Goal: Communication & Community: Answer question/provide support

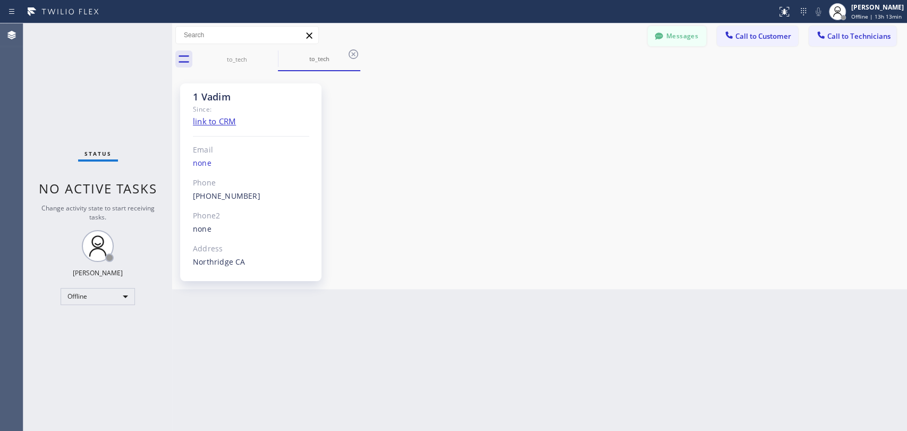
click at [667, 32] on button "Messages" at bounding box center [677, 36] width 58 height 20
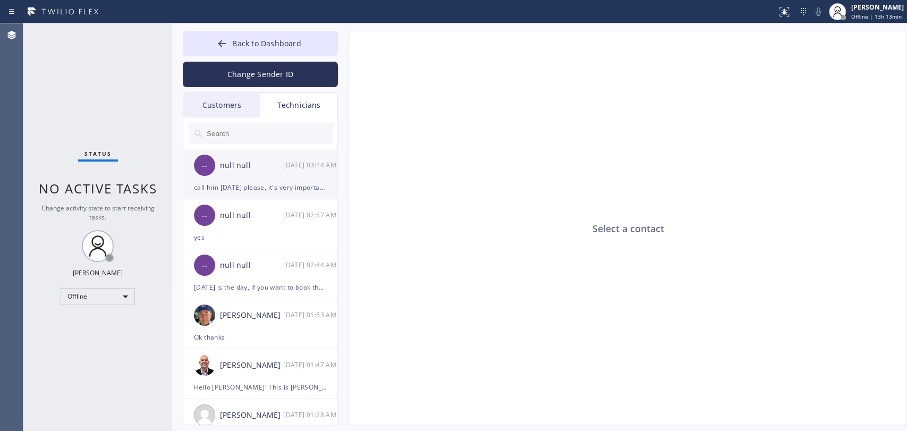
click at [236, 181] on div "call him [DATE] please, it's very important to not loose it" at bounding box center [260, 187] width 133 height 12
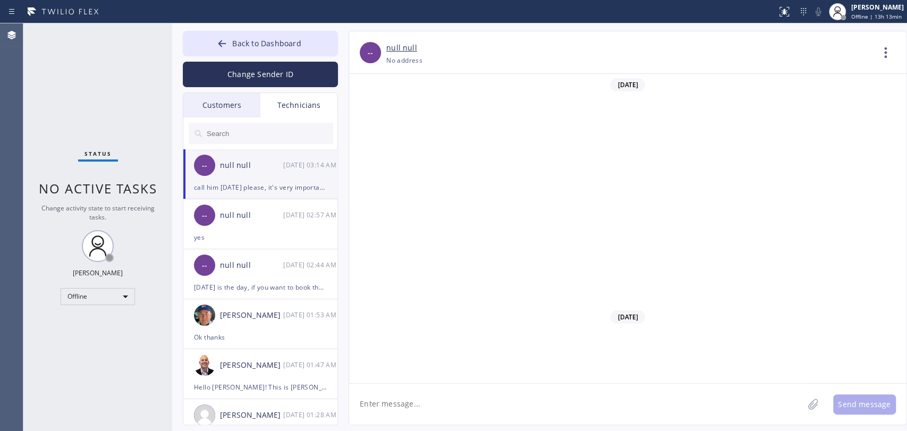
scroll to position [10325, 0]
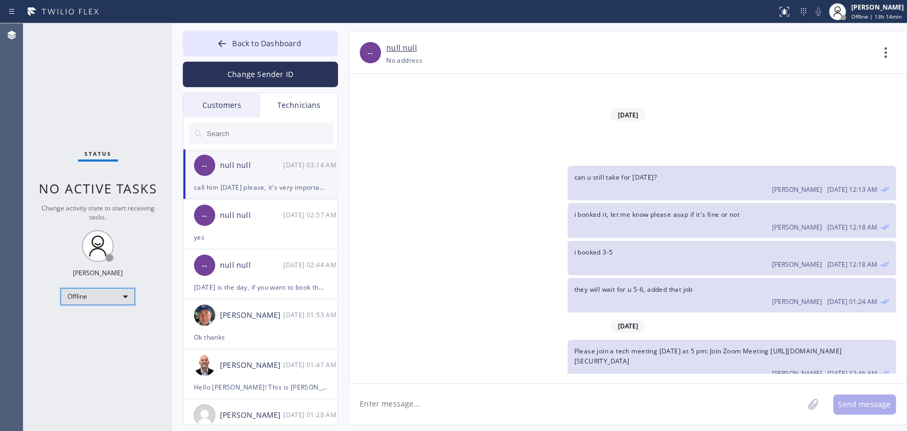
click at [81, 294] on div "Offline" at bounding box center [98, 296] width 74 height 17
click at [86, 322] on li "Available" at bounding box center [97, 323] width 72 height 13
click at [456, 387] on textarea at bounding box center [576, 404] width 454 height 41
click at [310, 32] on button "Back to Dashboard" at bounding box center [260, 44] width 155 height 26
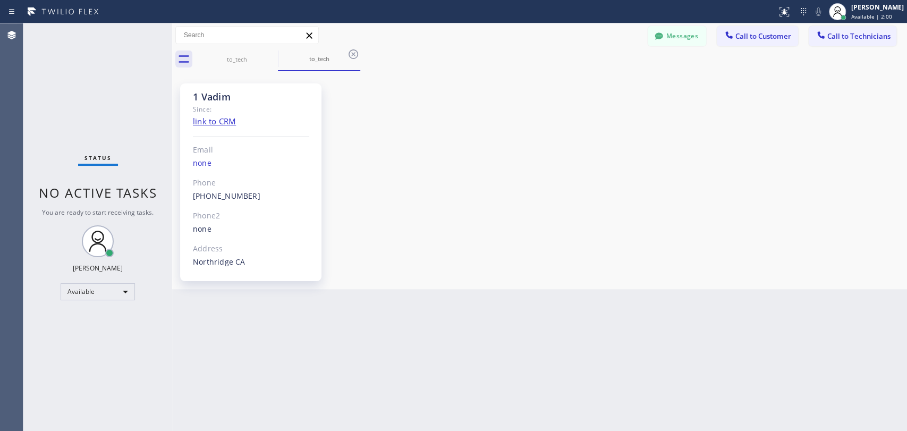
drag, startPoint x: 872, startPoint y: 50, endPoint x: 867, endPoint y: 48, distance: 5.5
click at [816, 49] on div "to_tech to_tech" at bounding box center [552, 59] width 712 height 24
click at [816, 43] on button "Call to Technicians" at bounding box center [853, 36] width 88 height 20
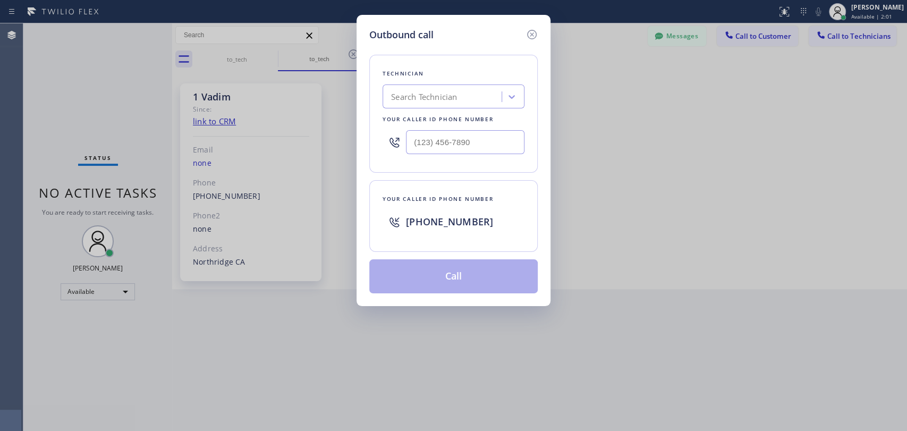
drag, startPoint x: 462, startPoint y: 73, endPoint x: 455, endPoint y: 73, distance: 6.4
click at [455, 73] on div "Technician" at bounding box center [454, 73] width 142 height 11
click at [453, 94] on div "Technician Search Technician Your caller id phone number" at bounding box center [453, 114] width 168 height 118
click at [453, 94] on div "Search Technician" at bounding box center [424, 97] width 66 height 12
type input "vad"
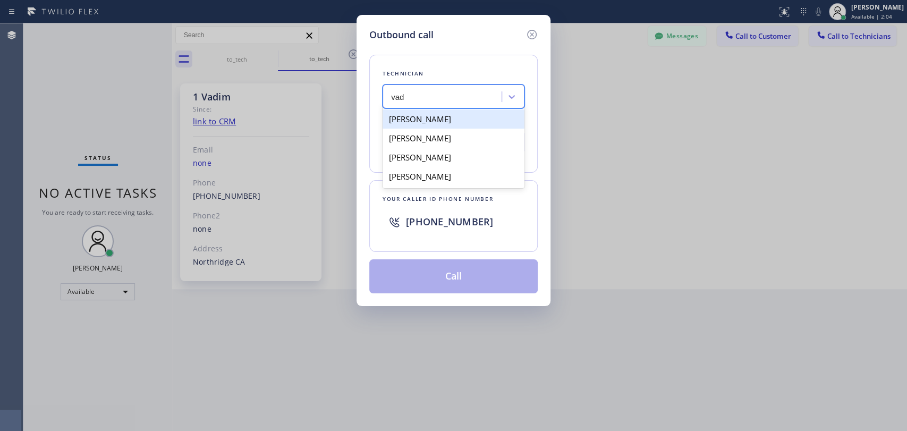
click at [439, 116] on div "[PERSON_NAME]" at bounding box center [454, 118] width 142 height 19
type input "[PHONE_NUMBER]"
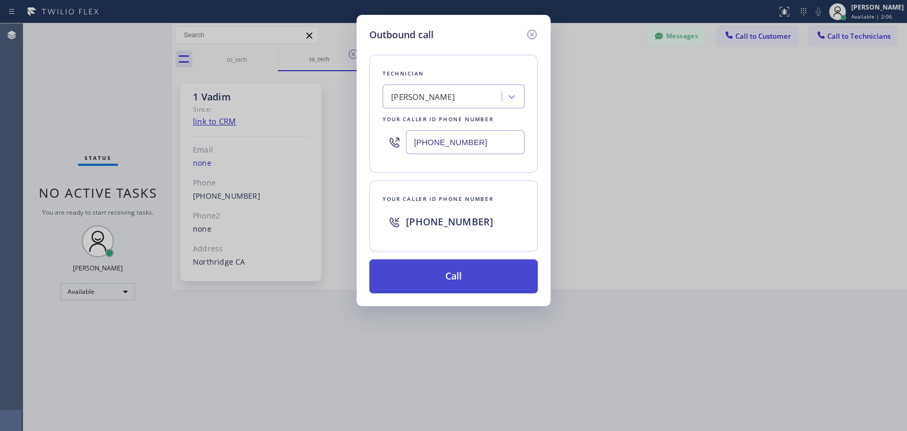
click at [449, 271] on button "Call" at bounding box center [453, 276] width 168 height 34
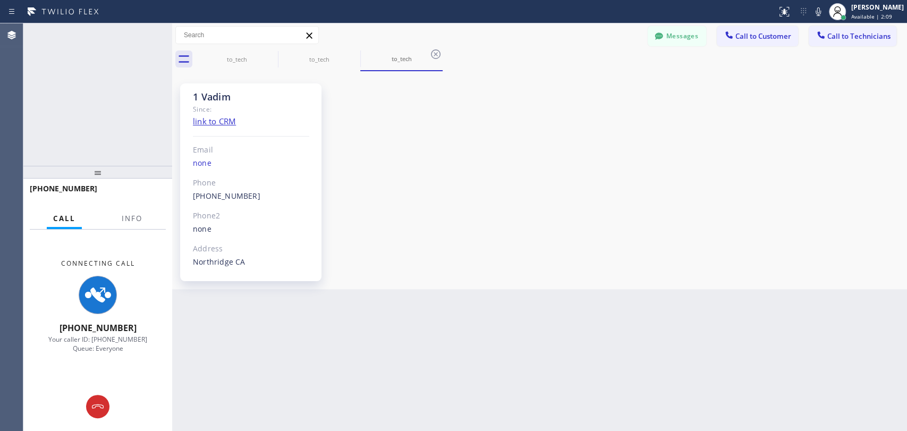
scroll to position [3993, 0]
click at [522, 290] on div "Back to Dashboard Change Sender ID Customers Technicians DC [PERSON_NAME] [DATE…" at bounding box center [539, 227] width 735 height 408
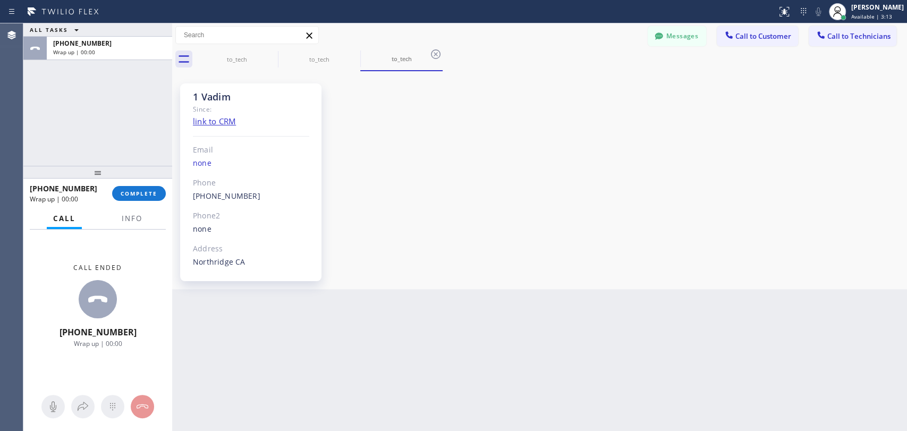
click at [138, 179] on div at bounding box center [97, 172] width 149 height 13
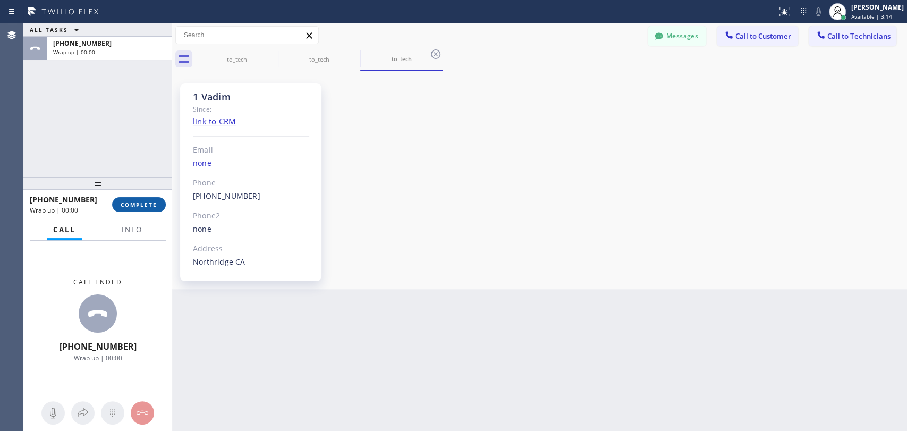
click at [137, 201] on button "COMPLETE" at bounding box center [139, 204] width 54 height 15
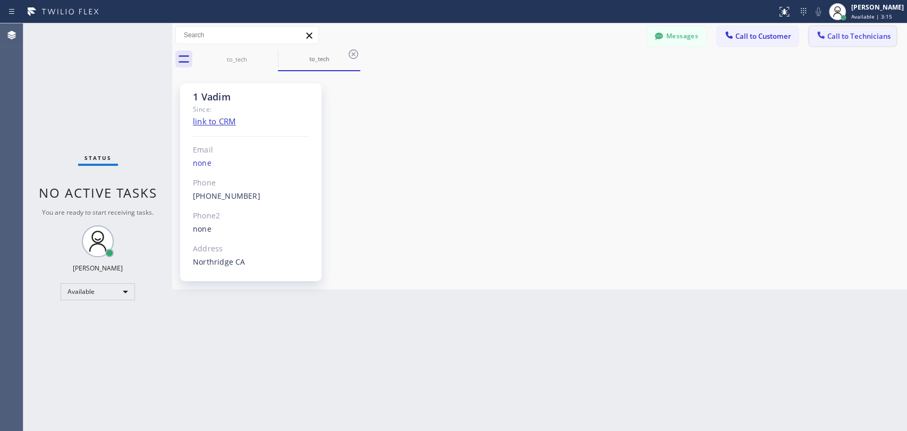
click at [816, 39] on span "Call to Technicians" at bounding box center [858, 36] width 63 height 10
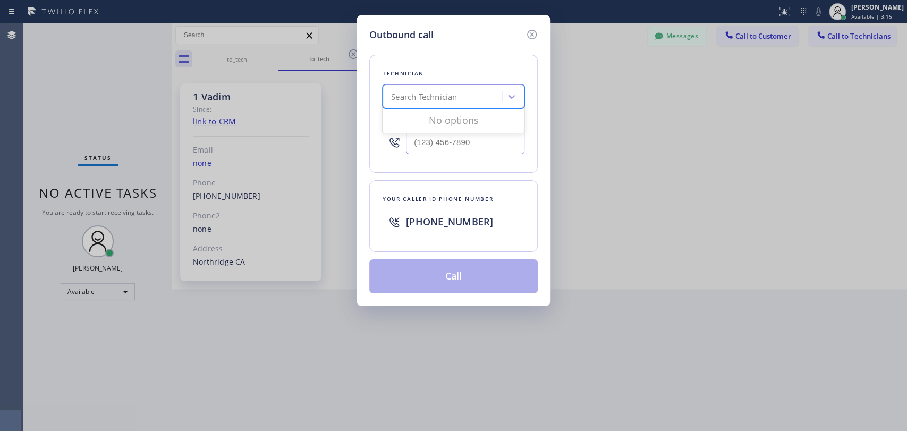
click at [498, 89] on div "Search Technician" at bounding box center [444, 97] width 116 height 19
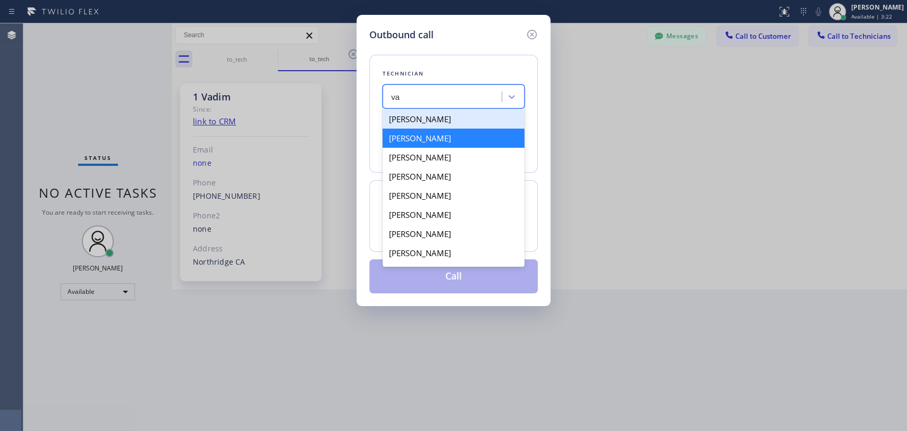
type input "va"
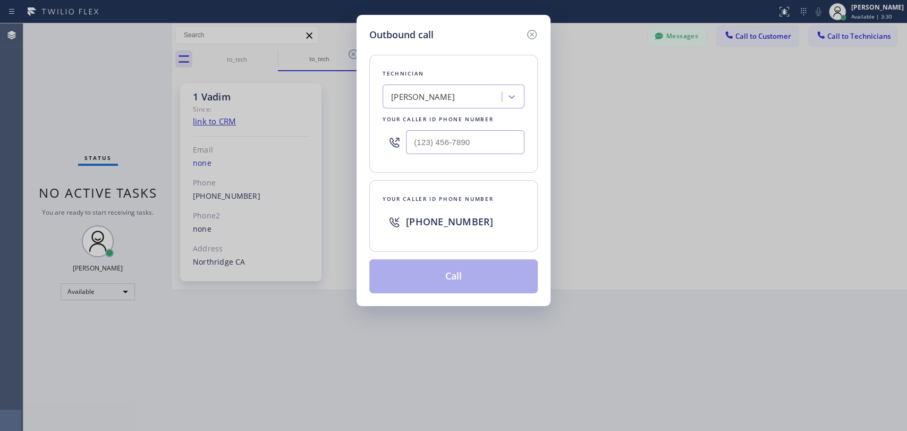
drag, startPoint x: 532, startPoint y: 31, endPoint x: 494, endPoint y: 3, distance: 47.1
click at [532, 31] on icon at bounding box center [532, 34] width 13 height 13
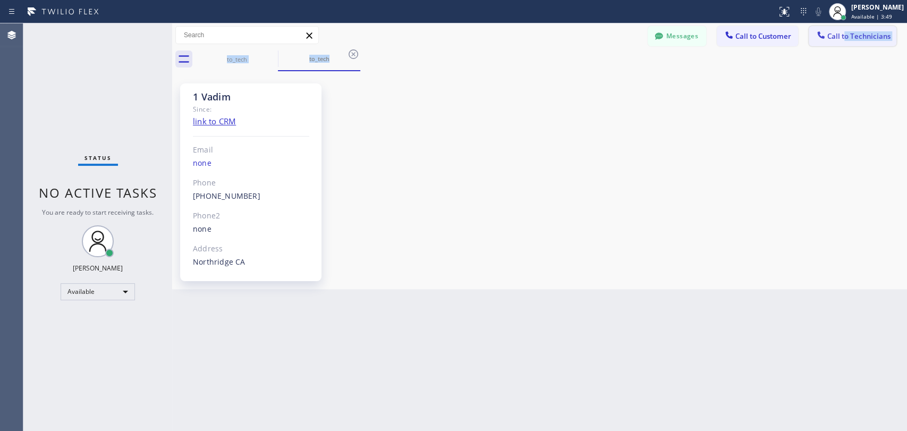
drag, startPoint x: 845, startPoint y: 53, endPoint x: 843, endPoint y: 44, distance: 8.8
click at [816, 44] on div "Messages Call to Customer Call to Technicians Outbound call Location Search loc…" at bounding box center [539, 47] width 735 height 48
click at [816, 40] on span "Call to Technicians" at bounding box center [858, 36] width 63 height 10
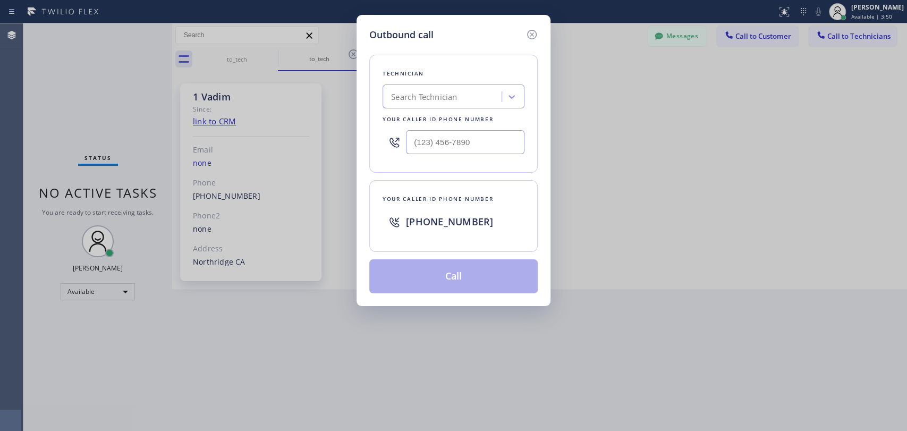
click at [466, 104] on div "Search Technician" at bounding box center [444, 97] width 116 height 19
type input "vad"
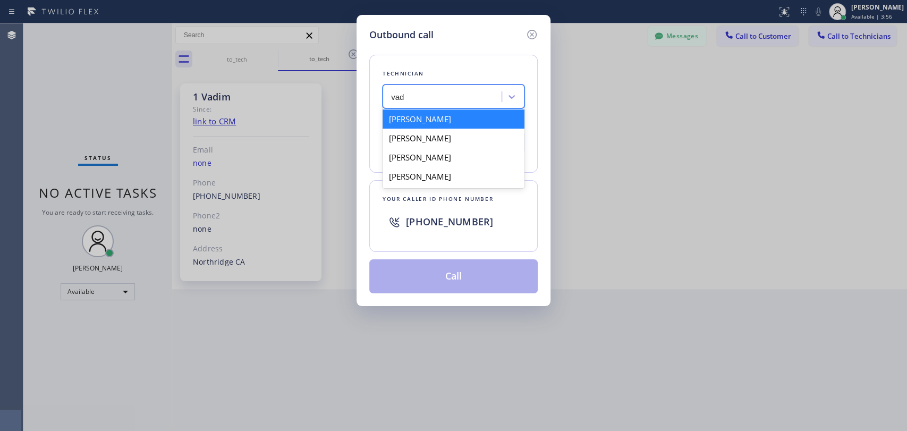
click at [422, 121] on div "[PERSON_NAME]" at bounding box center [454, 118] width 142 height 19
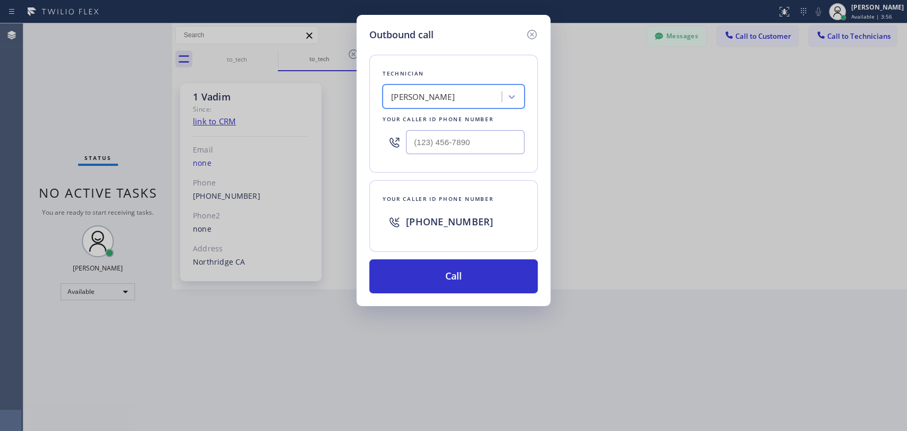
type input "[PHONE_NUMBER]"
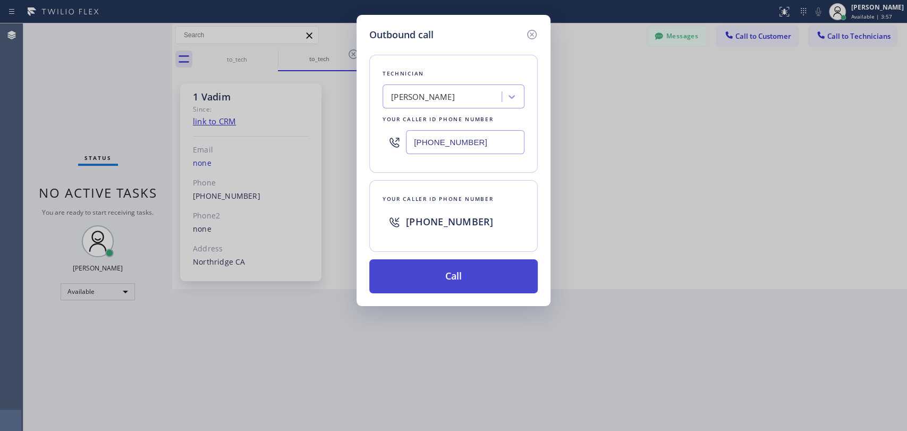
click at [419, 273] on button "Call" at bounding box center [453, 276] width 168 height 34
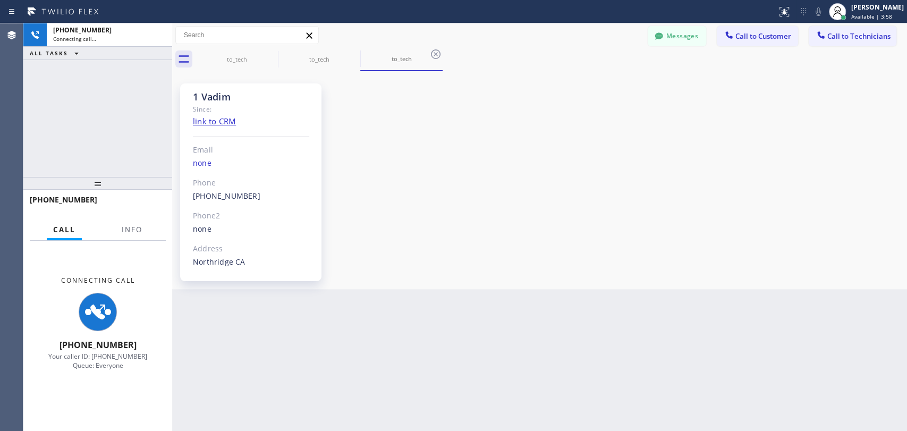
scroll to position [3993, 0]
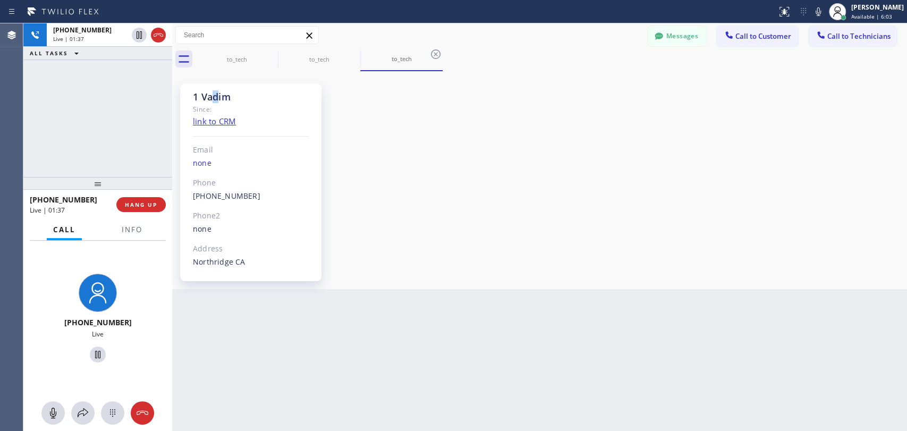
drag, startPoint x: 212, startPoint y: 99, endPoint x: 217, endPoint y: 96, distance: 5.7
click at [217, 96] on div "1 Vadim" at bounding box center [251, 97] width 116 height 12
click at [217, 95] on div "1 Vadim" at bounding box center [251, 97] width 116 height 12
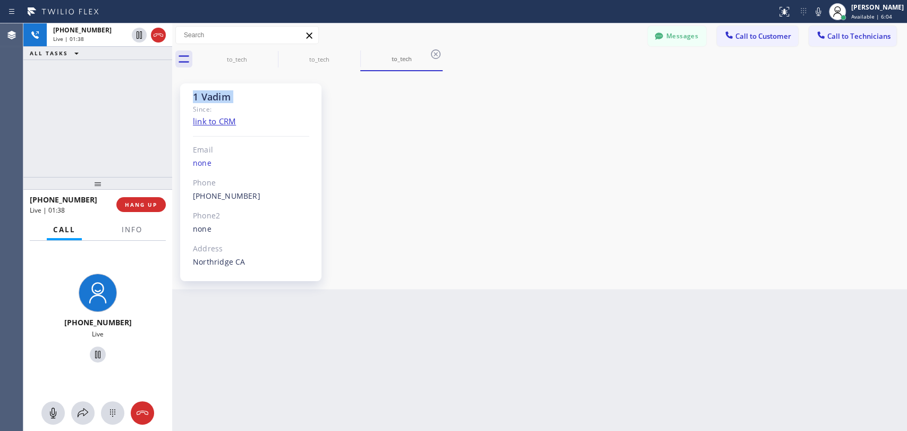
click at [217, 95] on div "1 Vadim" at bounding box center [251, 97] width 116 height 12
click at [238, 92] on div "1 Vadim" at bounding box center [251, 97] width 116 height 12
click at [235, 98] on div "1 Vadim" at bounding box center [251, 97] width 116 height 12
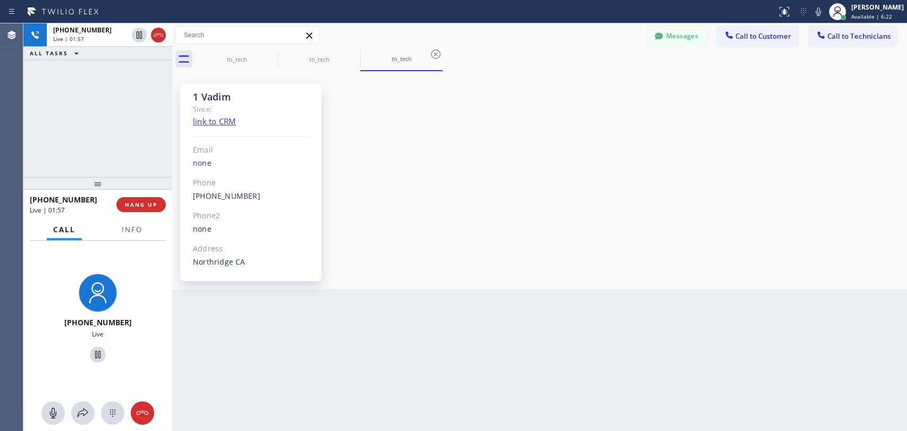
click at [223, 263] on div "Northridge CA" at bounding box center [251, 262] width 116 height 12
click at [217, 262] on div "Northridge CA" at bounding box center [251, 262] width 116 height 12
drag, startPoint x: 224, startPoint y: 100, endPoint x: 198, endPoint y: 99, distance: 26.0
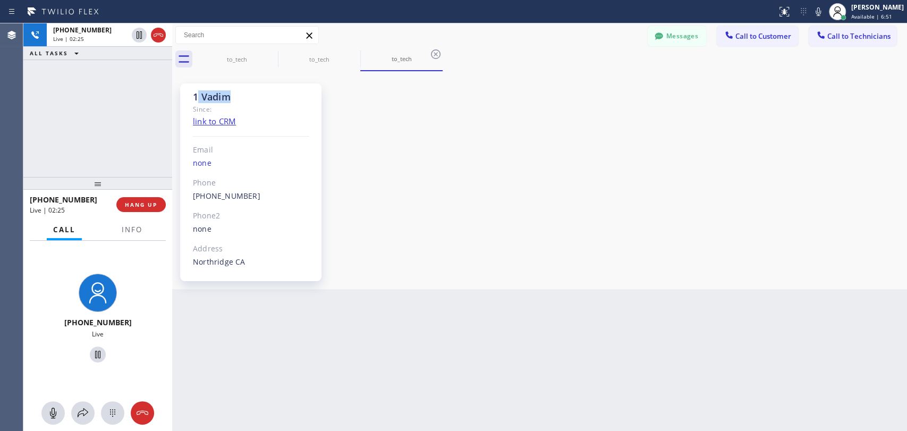
click at [198, 99] on div "1 Vadim" at bounding box center [251, 97] width 116 height 12
drag, startPoint x: 194, startPoint y: 99, endPoint x: 226, endPoint y: 97, distance: 31.4
click at [226, 97] on div "1 Vadim" at bounding box center [251, 97] width 116 height 12
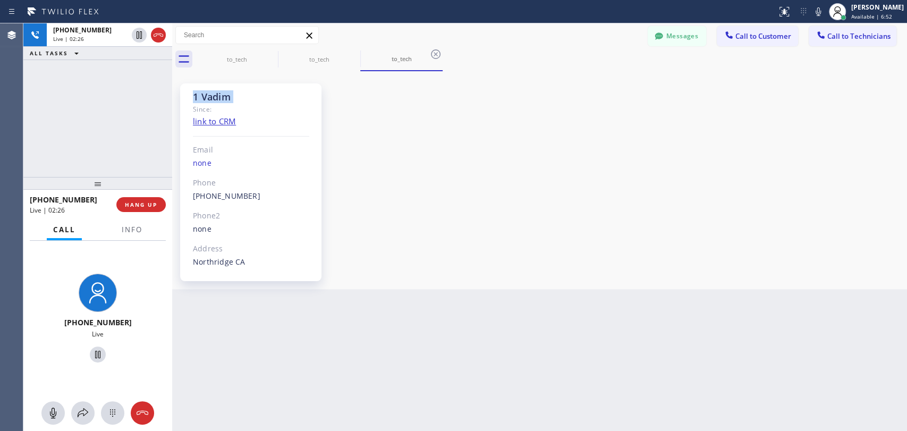
drag, startPoint x: 226, startPoint y: 97, endPoint x: 194, endPoint y: 98, distance: 31.4
click at [194, 98] on div "1 Vadim" at bounding box center [251, 97] width 116 height 12
drag, startPoint x: 194, startPoint y: 98, endPoint x: 217, endPoint y: 98, distance: 22.9
click at [217, 98] on div "1 Vadim" at bounding box center [251, 97] width 116 height 12
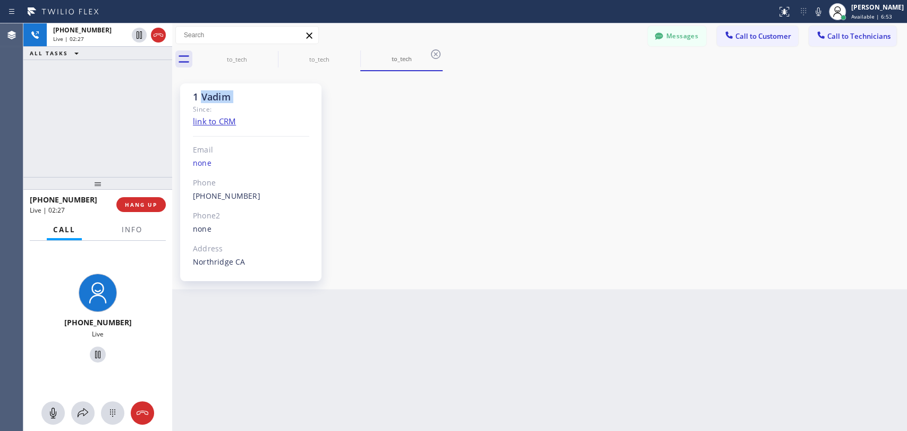
click at [217, 98] on div "1 Vadim" at bounding box center [251, 97] width 116 height 12
drag, startPoint x: 251, startPoint y: 256, endPoint x: 189, endPoint y: 265, distance: 62.8
click at [189, 265] on div "1 Vadim Since: link to CRM Email none Phone (818) 309-0098 Outbound call Techni…" at bounding box center [250, 182] width 141 height 198
drag, startPoint x: 230, startPoint y: 262, endPoint x: 244, endPoint y: 261, distance: 14.9
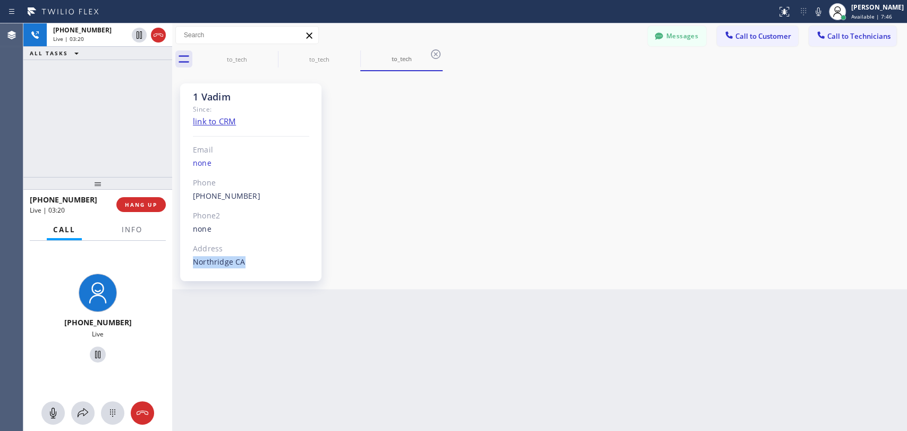
click at [250, 261] on div "1 Vadim Since: link to CRM Email none Phone (818) 309-0098 Outbound call Techni…" at bounding box center [250, 182] width 141 height 198
click at [244, 261] on div "Northridge CA" at bounding box center [251, 262] width 116 height 12
drag, startPoint x: 244, startPoint y: 261, endPoint x: 219, endPoint y: 264, distance: 25.2
click at [219, 264] on div "Northridge CA" at bounding box center [251, 262] width 116 height 12
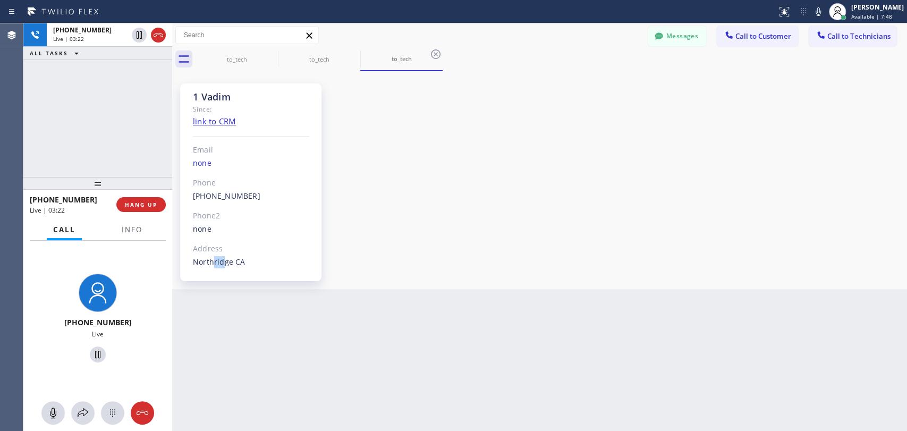
drag, startPoint x: 224, startPoint y: 264, endPoint x: 213, endPoint y: 265, distance: 11.2
click at [213, 265] on div "Northridge CA" at bounding box center [251, 262] width 116 height 12
drag, startPoint x: 213, startPoint y: 265, endPoint x: 238, endPoint y: 261, distance: 24.7
click at [235, 262] on div "Northridge CA" at bounding box center [251, 262] width 116 height 12
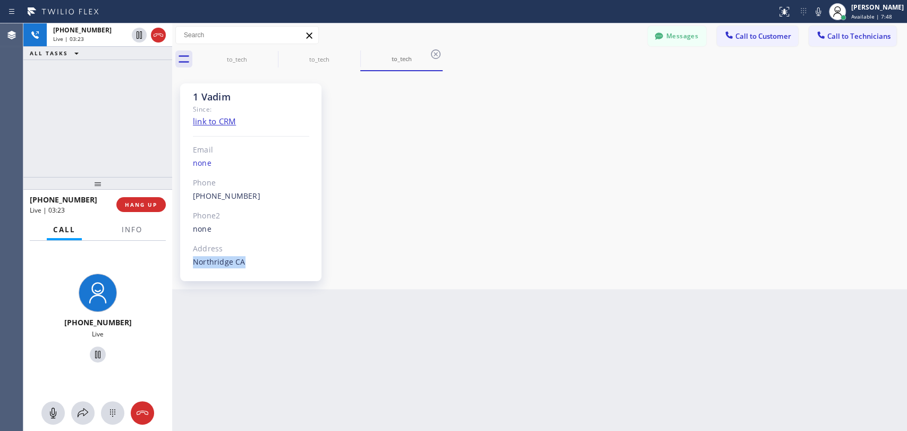
click at [238, 261] on div "Northridge CA" at bounding box center [251, 262] width 116 height 12
drag, startPoint x: 228, startPoint y: 263, endPoint x: 212, endPoint y: 265, distance: 16.0
click at [212, 265] on div "Northridge CA" at bounding box center [251, 262] width 116 height 12
drag, startPoint x: 215, startPoint y: 262, endPoint x: 255, endPoint y: 261, distance: 40.4
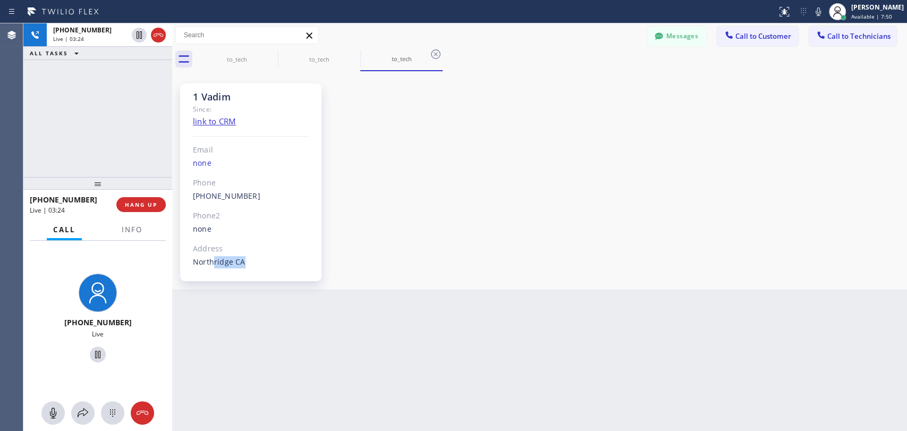
click at [255, 261] on div "Northridge CA" at bounding box center [251, 262] width 116 height 12
drag, startPoint x: 255, startPoint y: 261, endPoint x: 216, endPoint y: 265, distance: 39.5
click at [219, 265] on div "Northridge CA" at bounding box center [251, 262] width 116 height 12
click at [216, 265] on div "Northridge CA" at bounding box center [251, 262] width 116 height 12
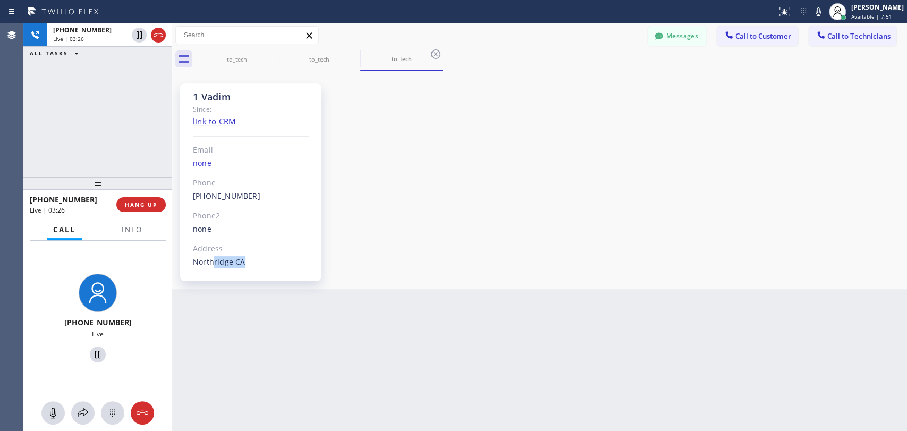
drag, startPoint x: 213, startPoint y: 265, endPoint x: 249, endPoint y: 263, distance: 36.2
click at [249, 263] on div "Northridge CA" at bounding box center [251, 262] width 116 height 12
click at [317, 57] on div "to_tech" at bounding box center [319, 59] width 80 height 8
click at [356, 52] on icon at bounding box center [353, 54] width 13 height 13
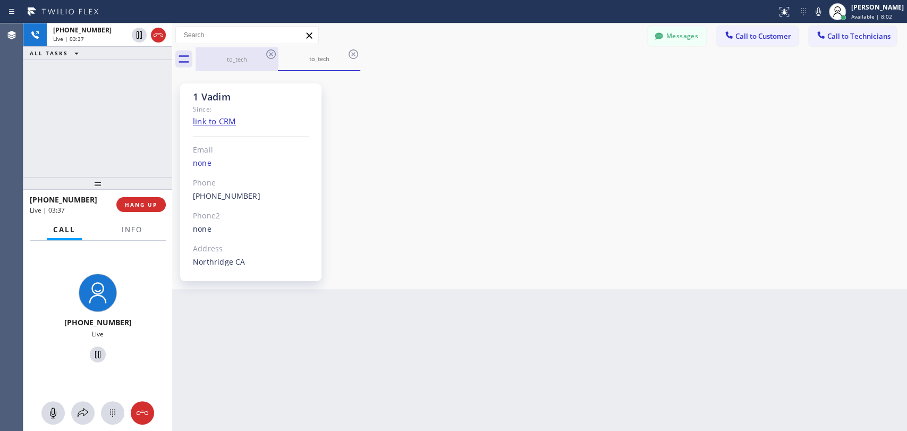
click at [263, 57] on div "to_tech" at bounding box center [237, 59] width 80 height 8
click at [268, 56] on icon at bounding box center [271, 54] width 13 height 13
click at [145, 205] on span "HANG UP" at bounding box center [141, 204] width 32 height 7
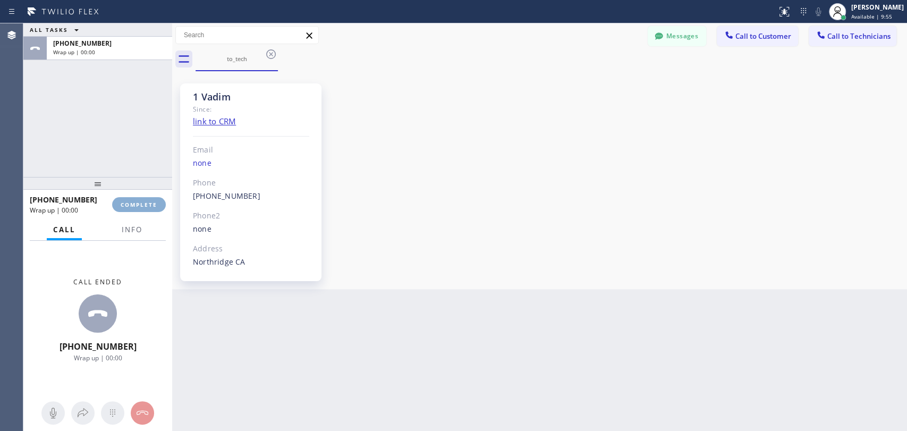
click at [142, 206] on span "COMPLETE" at bounding box center [139, 204] width 37 height 7
click at [139, 180] on div at bounding box center [97, 183] width 149 height 13
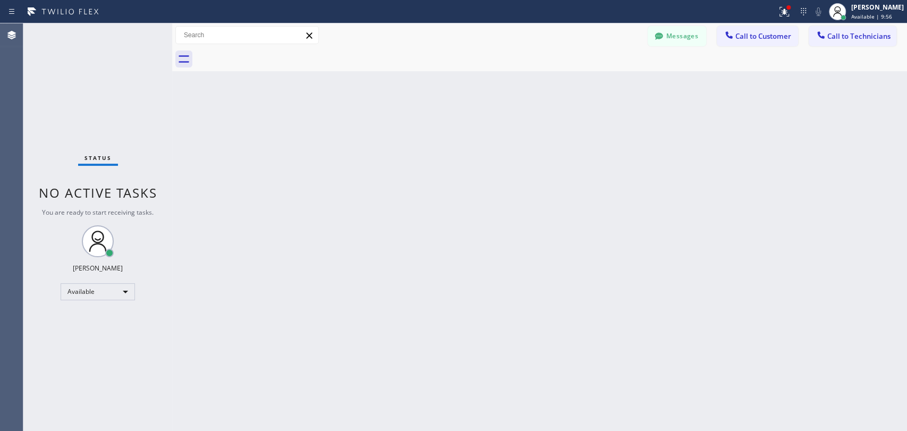
click at [128, 165] on div "Status No active tasks You are ready to start receiving tasks. [PERSON_NAME] Av…" at bounding box center [97, 227] width 149 height 408
click at [658, 44] on button "Call to Technicians" at bounding box center [853, 36] width 88 height 20
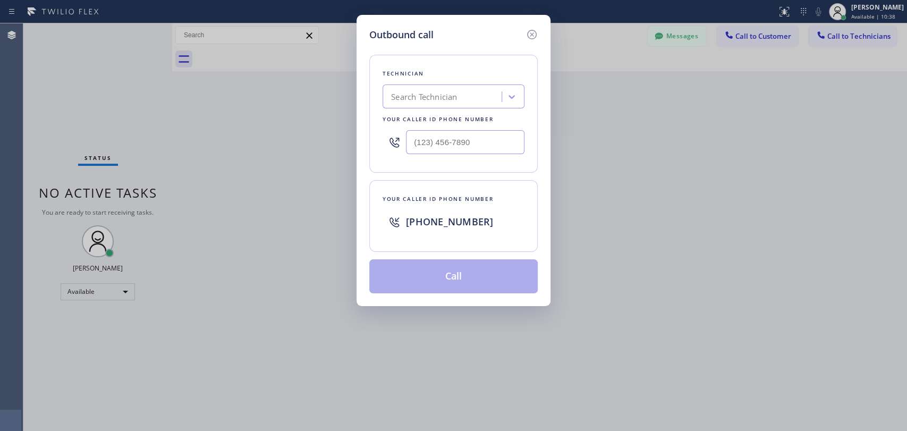
click at [509, 71] on div "Technician" at bounding box center [454, 73] width 142 height 11
click at [493, 92] on div "Search Technician" at bounding box center [444, 97] width 116 height 19
type input "Michael"
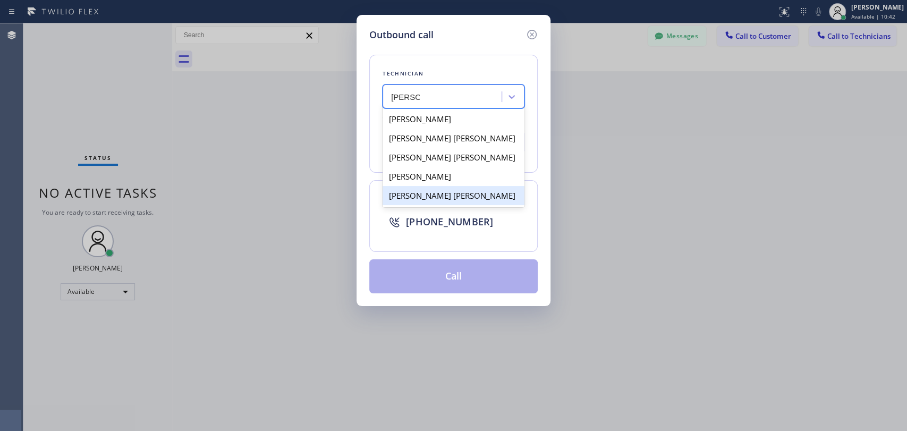
drag, startPoint x: 438, startPoint y: 124, endPoint x: 438, endPoint y: 199, distance: 75.5
click at [438, 199] on div "Mamet Jalilzade Todd Michael Smith Michael Joshua Singh Michael Brown Michael J…" at bounding box center [454, 157] width 142 height 100
click at [438, 199] on div "[PERSON_NAME] [PERSON_NAME]" at bounding box center [454, 195] width 142 height 19
type input "[PHONE_NUMBER]"
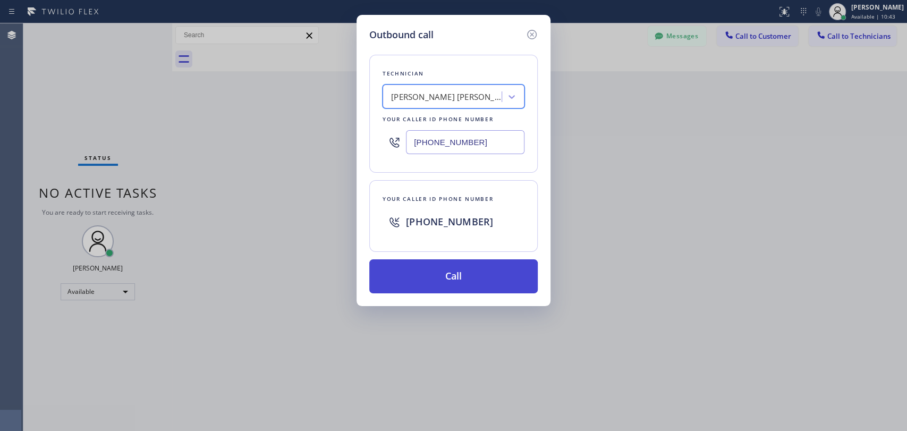
click at [438, 266] on button "Call" at bounding box center [453, 276] width 168 height 34
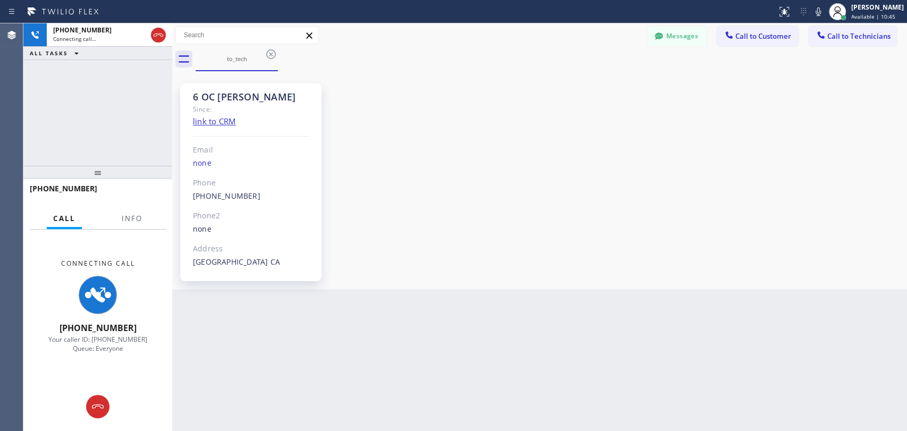
scroll to position [10325, 0]
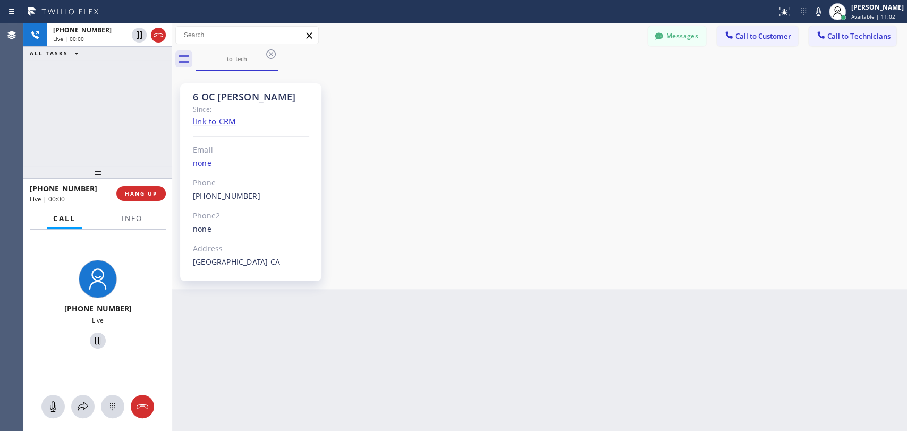
click at [572, 295] on div "Back to Dashboard Change Sender ID Customers Technicians DC [PERSON_NAME] [DATE…" at bounding box center [539, 227] width 735 height 408
click at [397, 280] on div "6 OC Michael Since: link to CRM Email none Phone (909) 534-7004 Outbound call T…" at bounding box center [540, 180] width 730 height 213
click at [146, 194] on span "HANG UP" at bounding box center [141, 193] width 32 height 7
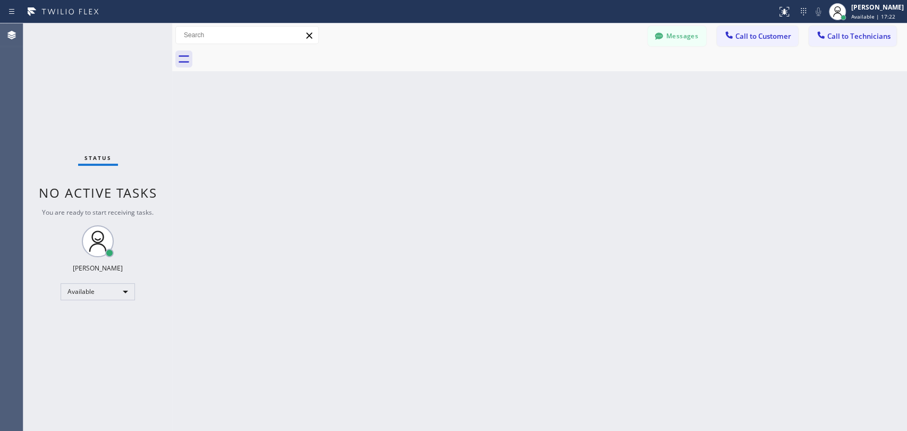
click at [422, 289] on div "Back to Dashboard Change Sender ID Customers Technicians DC [PERSON_NAME] [DATE…" at bounding box center [539, 227] width 735 height 408
click at [596, 196] on div "Back to Dashboard Change Sender ID Customers Technicians DC [PERSON_NAME] [DATE…" at bounding box center [539, 227] width 735 height 408
click at [522, 130] on div "Back to Dashboard Change Sender ID Customers Technicians DC [PERSON_NAME] [DATE…" at bounding box center [539, 227] width 735 height 408
click at [658, 212] on div "Back to Dashboard Change Sender ID Customers Technicians DC [PERSON_NAME] [DATE…" at bounding box center [539, 227] width 735 height 408
click at [381, 363] on div "Back to Dashboard Change Sender ID Customers Technicians DC [PERSON_NAME] [DATE…" at bounding box center [539, 227] width 735 height 408
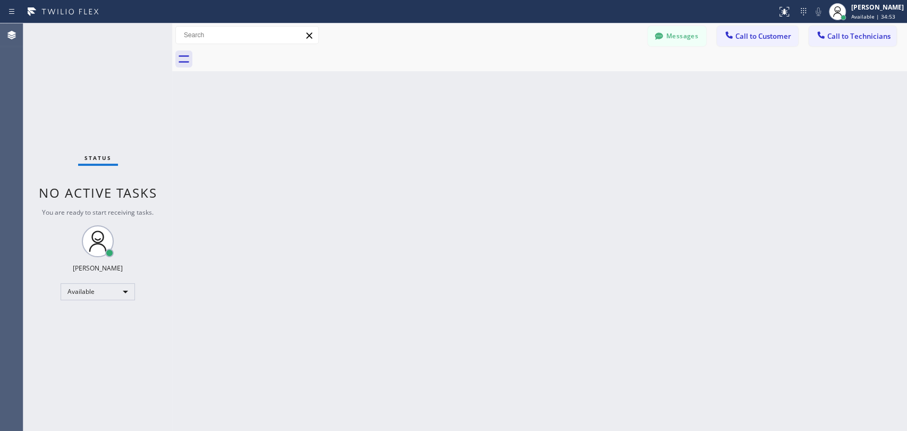
click at [493, 221] on div "Back to Dashboard Change Sender ID Customers Technicians DC [PERSON_NAME] [DATE…" at bounding box center [539, 227] width 735 height 408
click at [282, 168] on div "Back to Dashboard Change Sender ID Customers Technicians DC [PERSON_NAME] [DATE…" at bounding box center [539, 227] width 735 height 408
click at [658, 32] on span "Call to Technicians" at bounding box center [858, 36] width 63 height 10
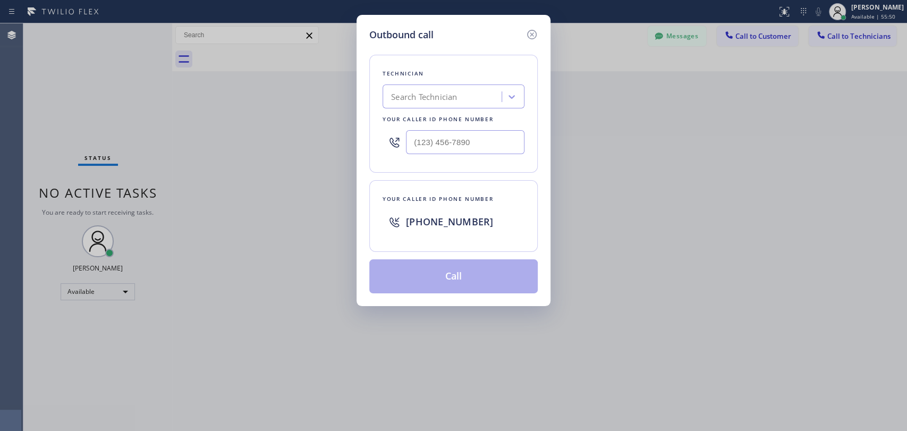
click at [471, 74] on div "Technician" at bounding box center [454, 73] width 142 height 11
click at [459, 91] on div "Technician Search Technician Your caller id phone number" at bounding box center [453, 114] width 168 height 118
click at [457, 91] on div "Search Technician" at bounding box center [424, 97] width 66 height 12
type input "anthon"
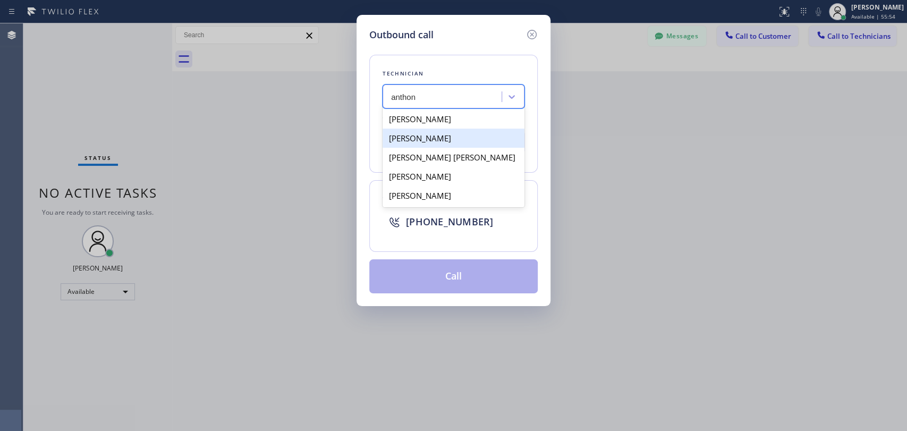
click at [440, 146] on div "Anthony Arias" at bounding box center [454, 138] width 142 height 19
type input "(858) 333-3301"
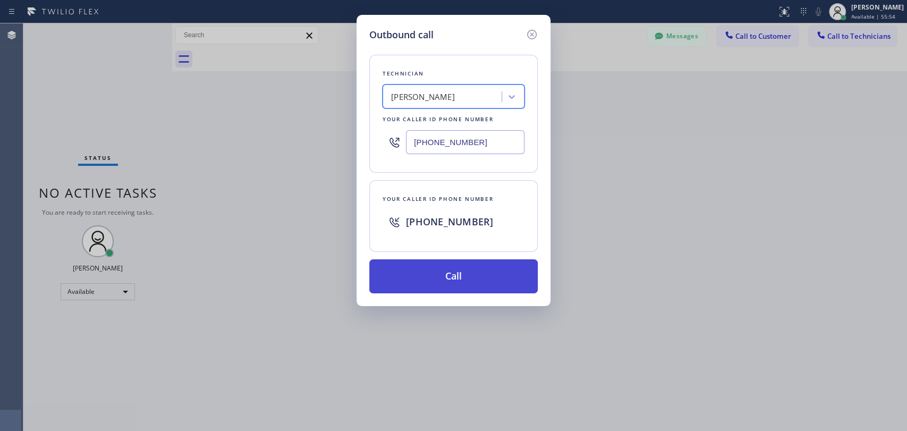
click at [440, 272] on button "Call" at bounding box center [453, 276] width 168 height 34
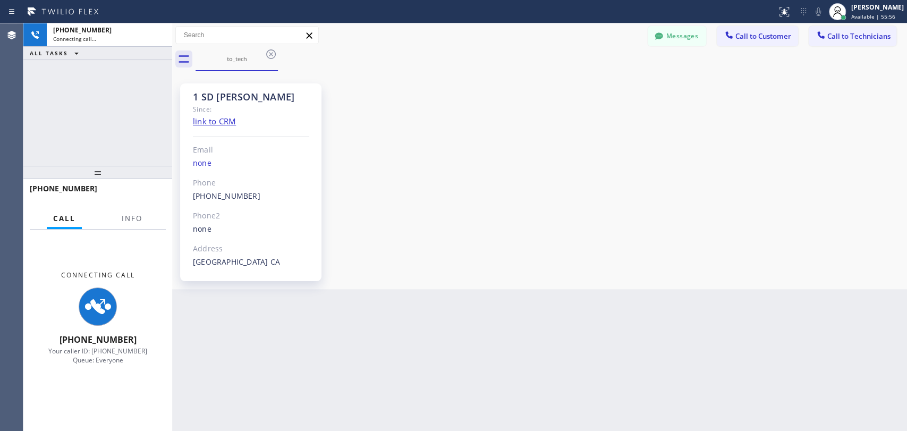
scroll to position [3467, 0]
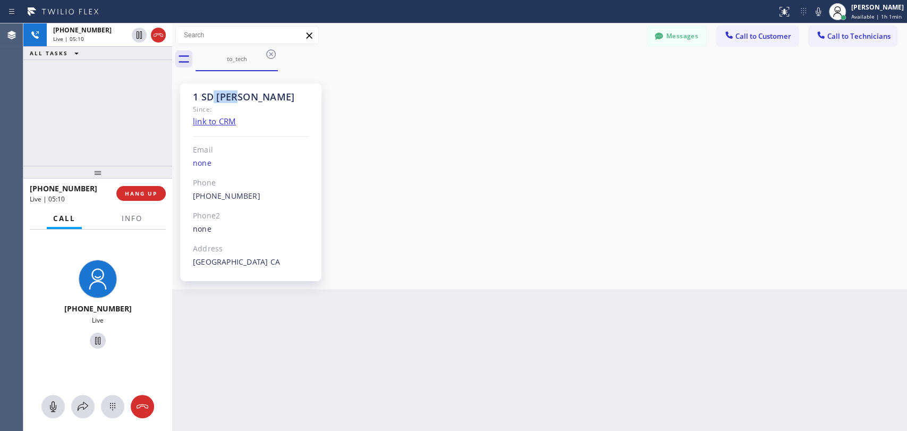
drag, startPoint x: 216, startPoint y: 99, endPoint x: 242, endPoint y: 97, distance: 26.1
click at [242, 97] on div "1 SD Anthony" at bounding box center [251, 97] width 116 height 12
click at [243, 97] on div "1 SD Anthony" at bounding box center [251, 97] width 116 height 12
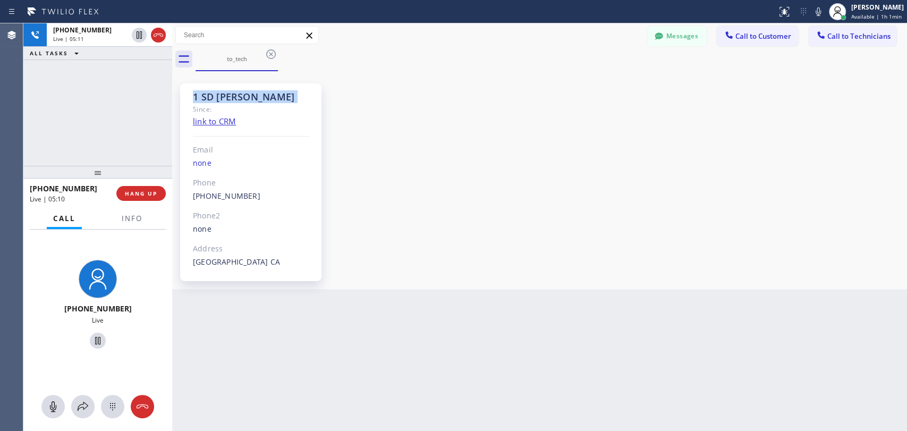
click at [233, 97] on div "1 SD Anthony" at bounding box center [251, 97] width 116 height 12
drag, startPoint x: 225, startPoint y: 97, endPoint x: 206, endPoint y: 97, distance: 19.1
click at [206, 97] on div "1 SD Anthony" at bounding box center [251, 97] width 116 height 12
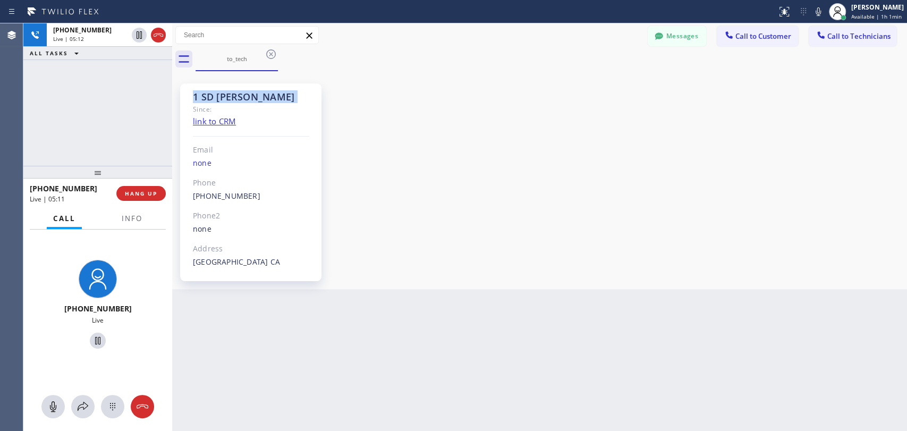
click at [206, 97] on div "1 SD Anthony" at bounding box center [251, 97] width 116 height 12
click at [200, 98] on div "1 SD Anthony" at bounding box center [251, 97] width 116 height 12
click at [254, 107] on div "Since:" at bounding box center [251, 109] width 116 height 12
click at [254, 106] on div "Since:" at bounding box center [251, 109] width 116 height 12
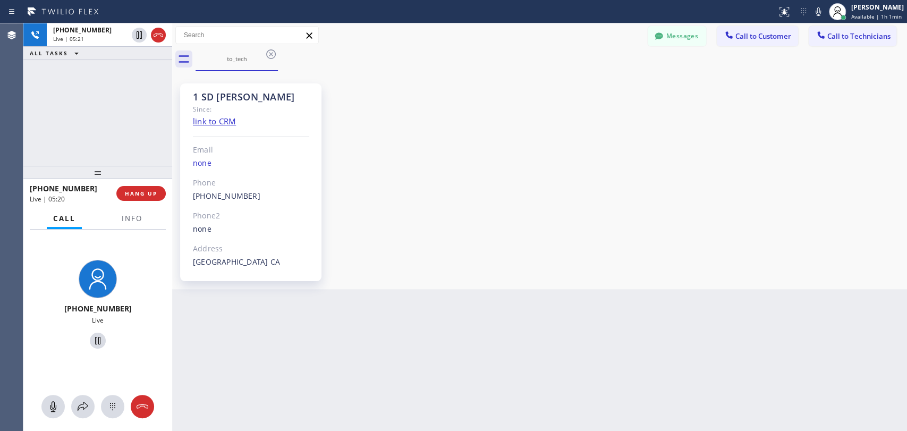
click at [252, 100] on div "1 SD Anthony" at bounding box center [251, 97] width 116 height 12
click at [242, 99] on div "1 SD Anthony" at bounding box center [251, 97] width 116 height 12
drag, startPoint x: 222, startPoint y: 94, endPoint x: 191, endPoint y: 95, distance: 30.8
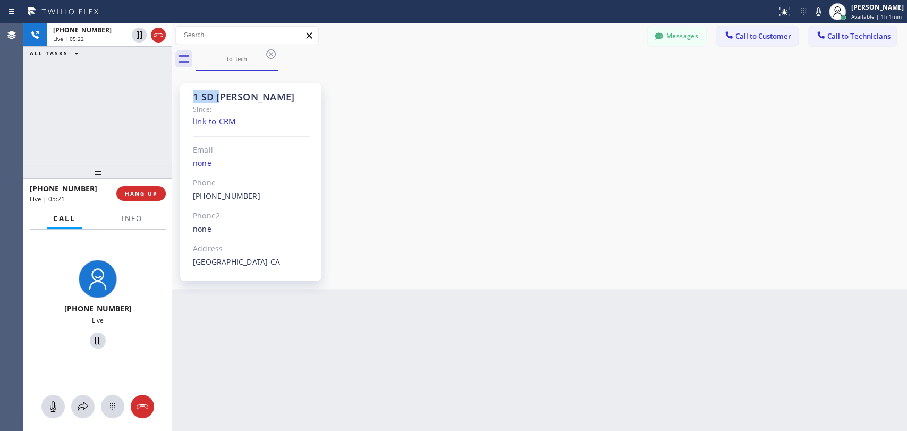
click at [191, 95] on div "1 SD Anthony Since: link to CRM Email none Phone (858) 333-3301 Outbound call T…" at bounding box center [250, 182] width 141 height 198
drag, startPoint x: 191, startPoint y: 95, endPoint x: 300, endPoint y: 106, distance: 109.5
click at [300, 106] on div "1 SD Anthony Since: link to CRM Email none Phone (858) 333-3301 Outbound call T…" at bounding box center [250, 182] width 141 height 198
click at [300, 106] on div "Since:" at bounding box center [251, 109] width 116 height 12
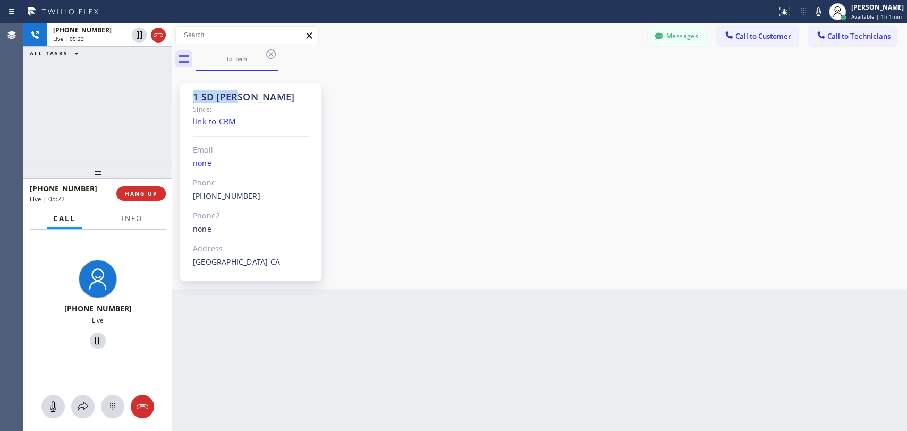
drag, startPoint x: 232, startPoint y: 96, endPoint x: 167, endPoint y: 96, distance: 64.3
click at [168, 96] on div "+18583333301 Live | 05:23 ALL TASKS ALL TASKS ACTIVE TASKS TASKS IN WRAP UP +18…" at bounding box center [465, 227] width 884 height 408
click at [167, 96] on div "+18583333301 Live | 05:23 ALL TASKS ALL TASKS ACTIVE TASKS TASKS IN WRAP UP" at bounding box center [97, 94] width 149 height 142
click at [137, 191] on span "HANG UP" at bounding box center [141, 193] width 32 height 7
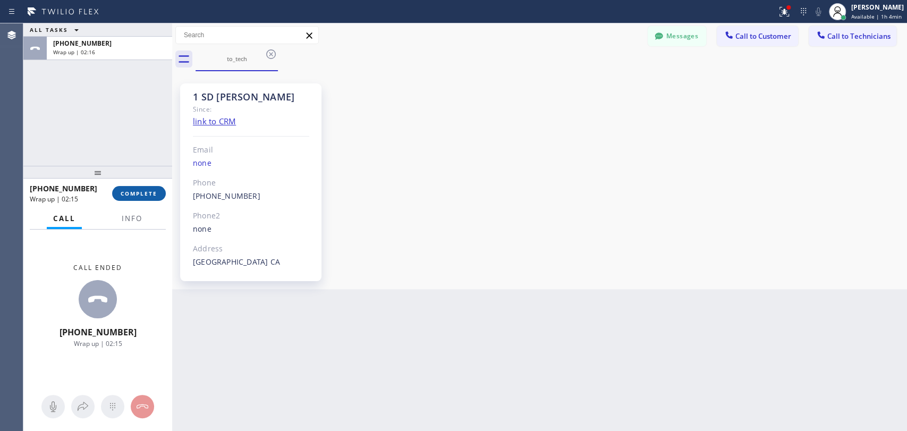
click at [145, 196] on span "COMPLETE" at bounding box center [139, 193] width 37 height 7
click at [132, 148] on div "ALL TASKS ALL TASKS ACTIVE TASKS TASKS IN WRAP UP +18583333301 Wrap up | 02:16" at bounding box center [97, 94] width 149 height 142
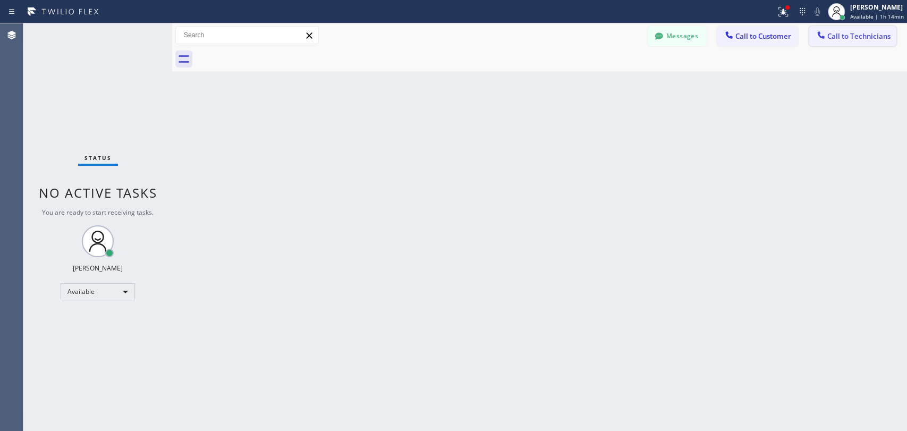
click at [658, 34] on span "Call to Technicians" at bounding box center [858, 36] width 63 height 10
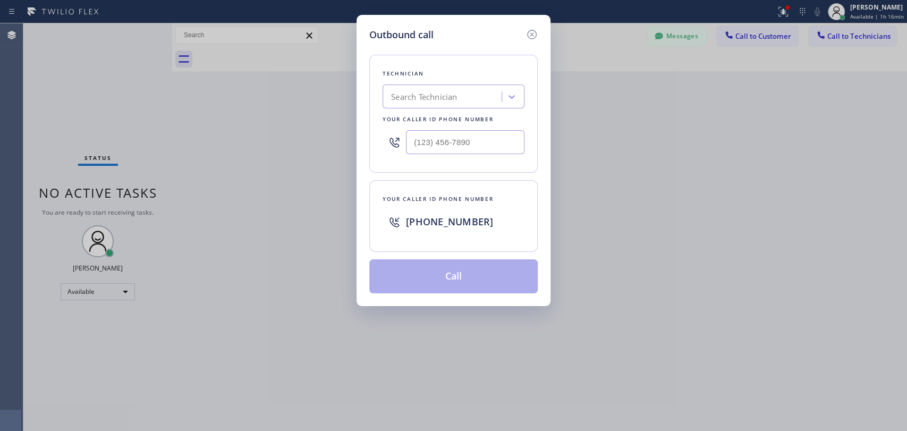
click at [483, 67] on div "Technician Search Technician Your caller id phone number" at bounding box center [453, 114] width 168 height 118
click at [465, 93] on div "Search Technician" at bounding box center [444, 97] width 116 height 19
type input "Р"
type input "Hovik"
click at [441, 115] on div "[PERSON_NAME]" at bounding box center [454, 118] width 142 height 19
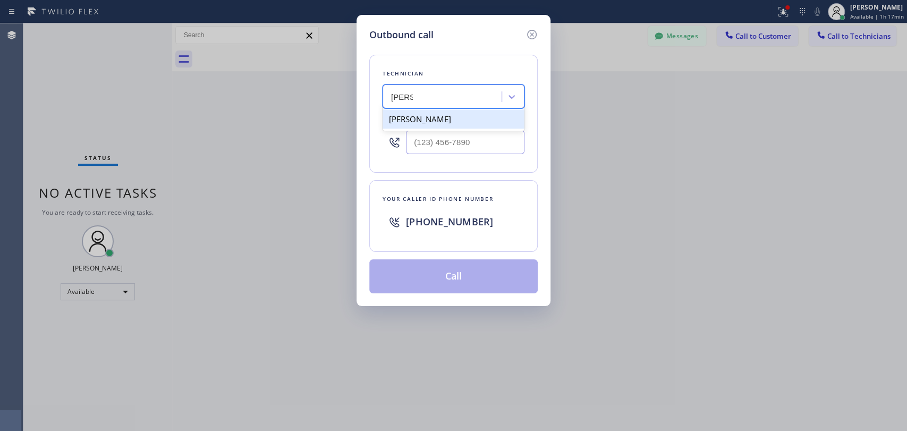
type input "[PHONE_NUMBER]"
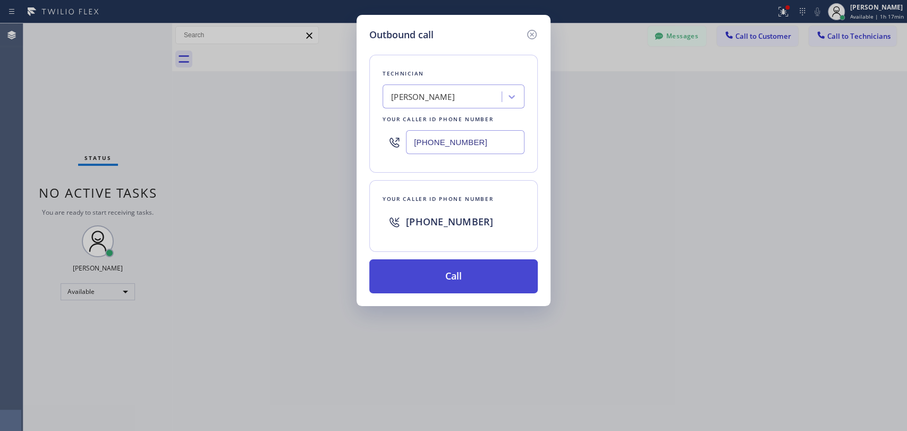
click at [452, 265] on button "Call" at bounding box center [453, 276] width 168 height 34
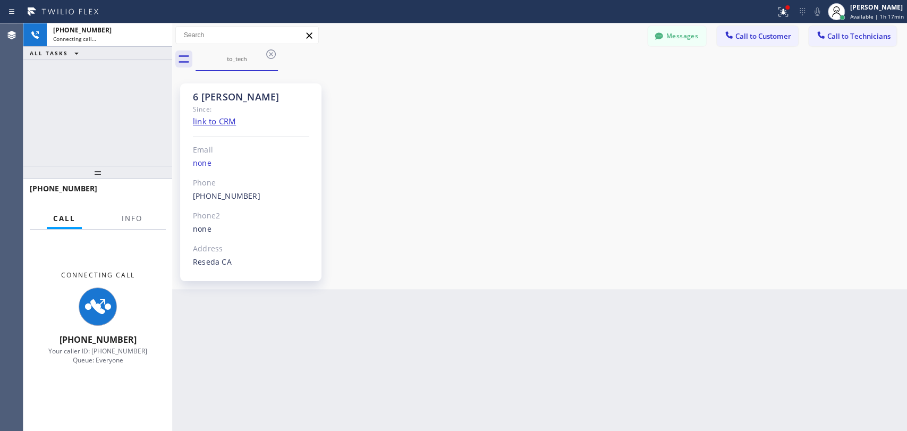
scroll to position [87833, 0]
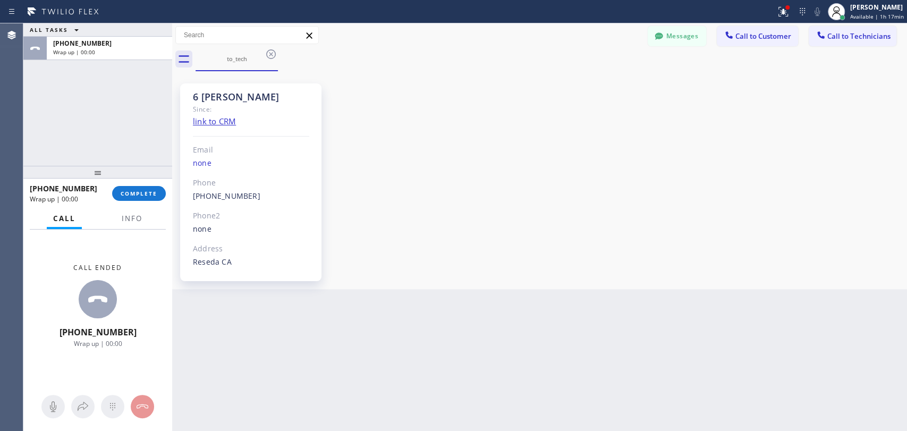
click at [133, 195] on span "COMPLETE" at bounding box center [139, 193] width 37 height 7
click at [658, 35] on span "Call to Technicians" at bounding box center [858, 36] width 63 height 10
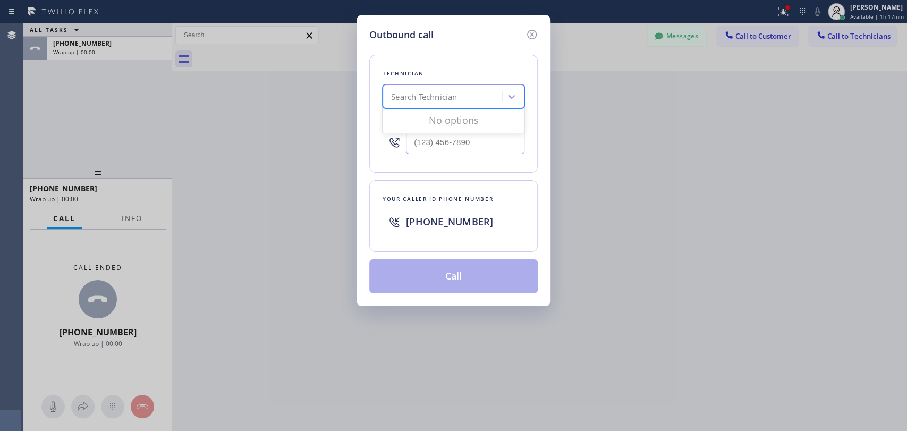
click at [468, 104] on div "Search Technician" at bounding box center [444, 97] width 116 height 19
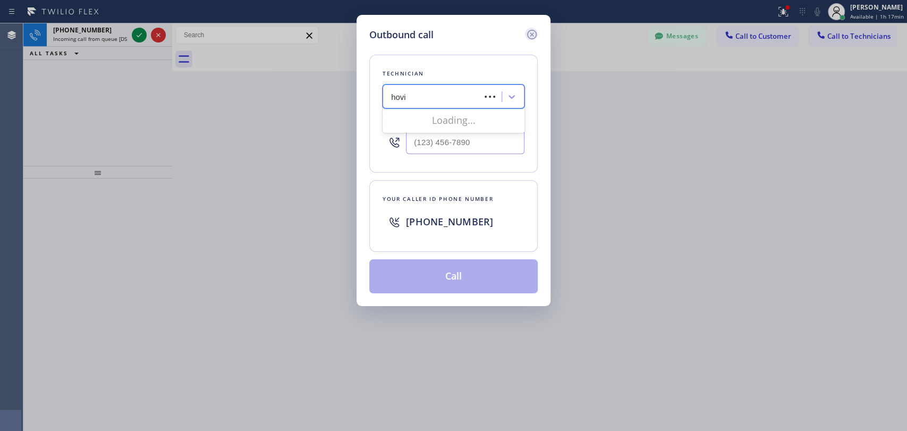
type input "hovi"
click at [536, 28] on div "Outbound call Technician option Hovik Khachaturyan , selected. 0 results availa…" at bounding box center [454, 160] width 194 height 291
click at [536, 29] on icon at bounding box center [532, 34] width 13 height 13
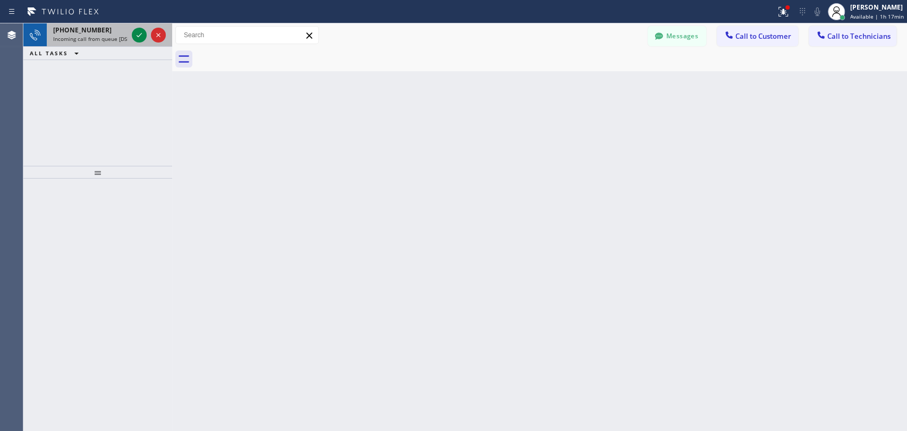
drag, startPoint x: 116, startPoint y: 36, endPoint x: 131, endPoint y: 33, distance: 15.0
click at [117, 35] on span "Incoming call from queue [DSRs]" at bounding box center [93, 38] width 81 height 7
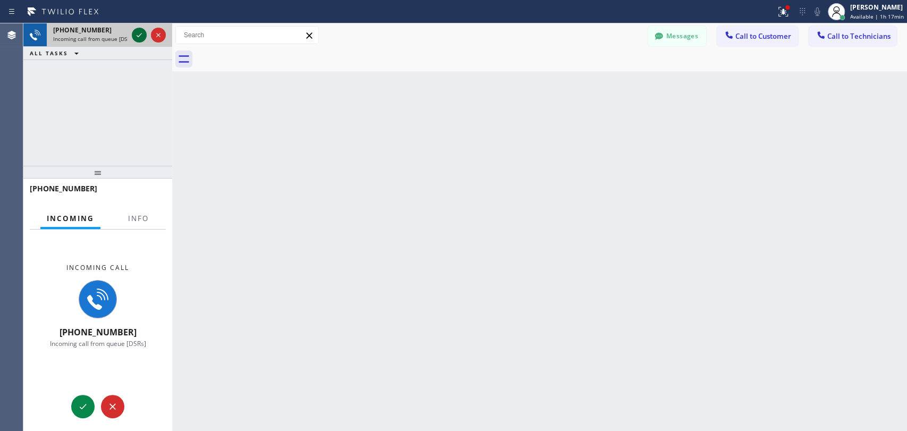
click at [133, 33] on icon at bounding box center [139, 35] width 13 height 13
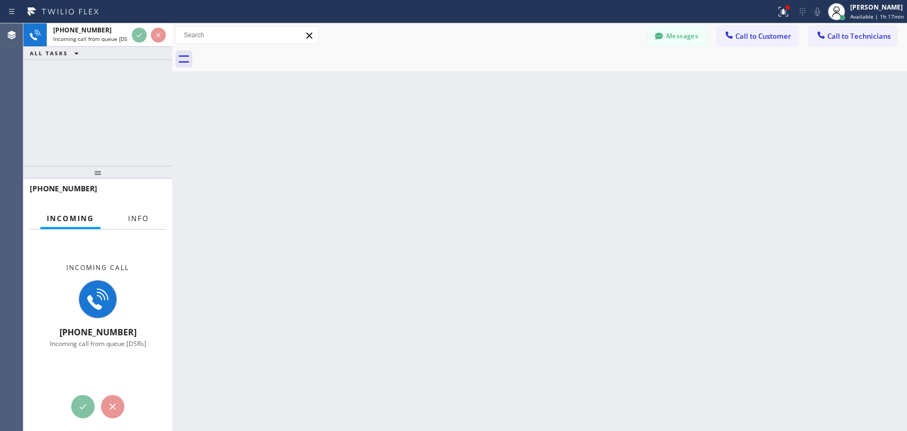
click at [138, 211] on button "Info" at bounding box center [138, 218] width 33 height 21
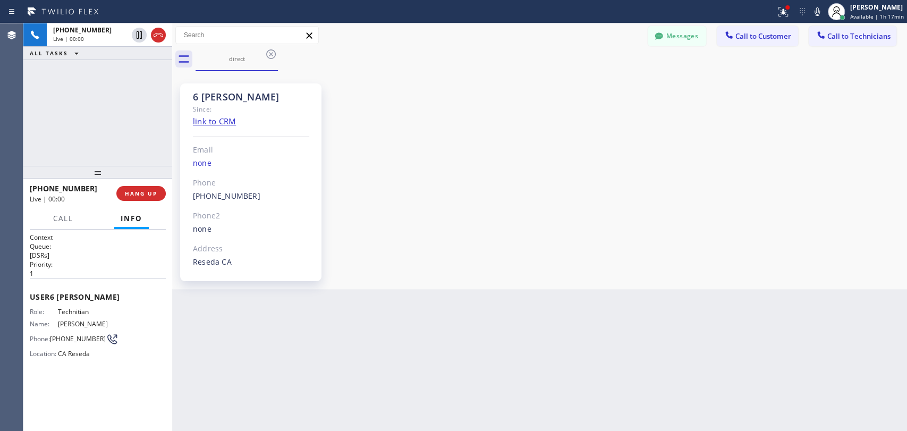
scroll to position [87833, 0]
drag, startPoint x: 198, startPoint y: 97, endPoint x: 250, endPoint y: 99, distance: 52.1
click at [248, 99] on div "6 [PERSON_NAME]" at bounding box center [251, 97] width 116 height 12
click at [250, 99] on div "6 [PERSON_NAME]" at bounding box center [251, 97] width 116 height 12
click at [231, 98] on div "6 [PERSON_NAME]" at bounding box center [251, 97] width 116 height 12
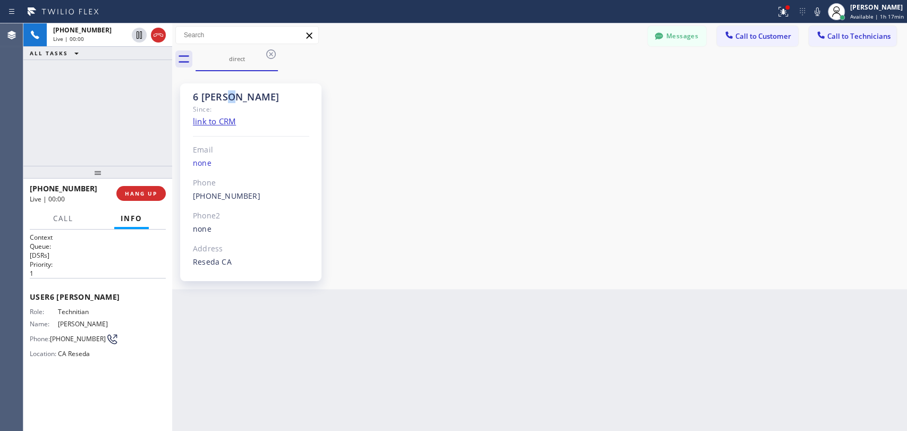
click at [231, 98] on div "6 [PERSON_NAME]" at bounding box center [251, 97] width 116 height 12
click at [226, 96] on div "6 [PERSON_NAME]" at bounding box center [251, 97] width 116 height 12
drag, startPoint x: 230, startPoint y: 95, endPoint x: 196, endPoint y: 99, distance: 34.3
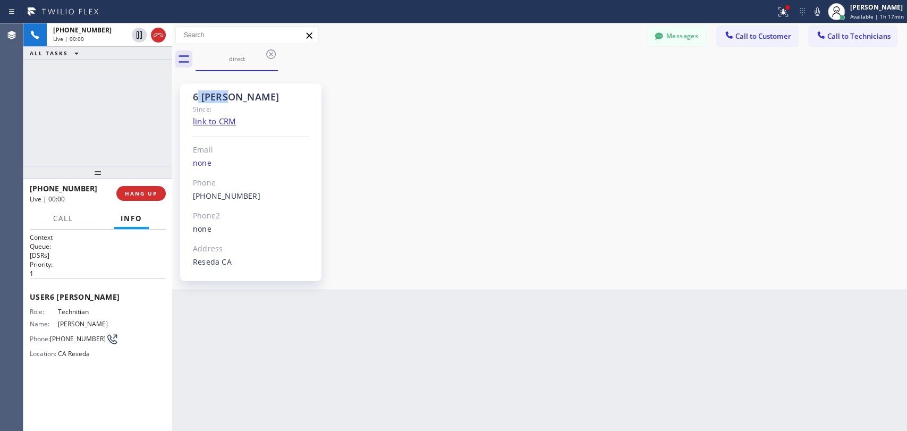
click at [196, 99] on div "6 [PERSON_NAME]" at bounding box center [251, 97] width 116 height 12
click at [196, 99] on div "6 LA Hovik" at bounding box center [251, 97] width 116 height 12
drag, startPoint x: 191, startPoint y: 98, endPoint x: 261, endPoint y: 100, distance: 70.2
click at [261, 100] on div "6 LA Hovik Since: link to CRM Email none Phone (818) 966-9606 Outbound call Tec…" at bounding box center [250, 182] width 141 height 198
click at [261, 100] on div "6 LA Hovik" at bounding box center [251, 97] width 116 height 12
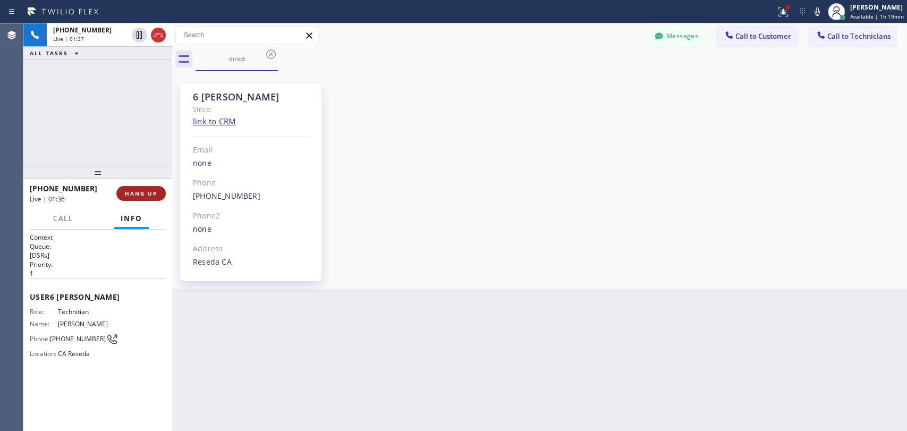
click at [145, 192] on span "HANG UP" at bounding box center [141, 193] width 32 height 7
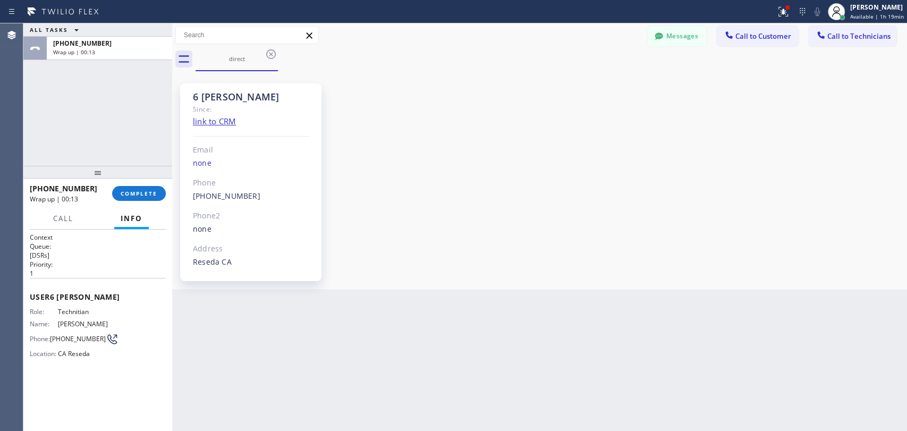
click at [137, 201] on div "+18189669606 Wrap up | 00:13 COMPLETE" at bounding box center [98, 194] width 136 height 28
click at [137, 196] on span "COMPLETE" at bounding box center [139, 193] width 37 height 7
click at [136, 110] on div "ALL TASKS ALL TASKS ACTIVE TASKS TASKS IN WRAP UP +18189669606 Wrap up | 00:14" at bounding box center [97, 94] width 149 height 142
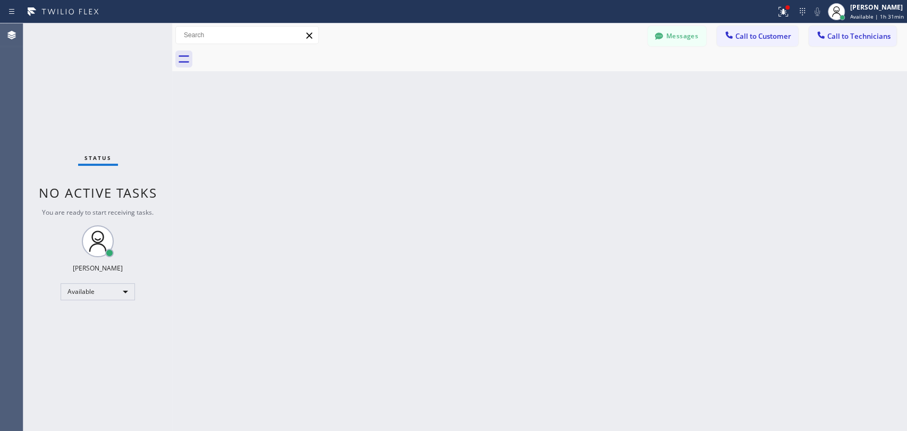
click at [113, 201] on span "No active tasks" at bounding box center [98, 193] width 119 height 18
click at [658, 42] on button "Messages" at bounding box center [677, 36] width 58 height 20
click at [658, 31] on div "-- null null +18189669606 Choose phone number +18189669606 No address Contact F…" at bounding box center [627, 52] width 557 height 43
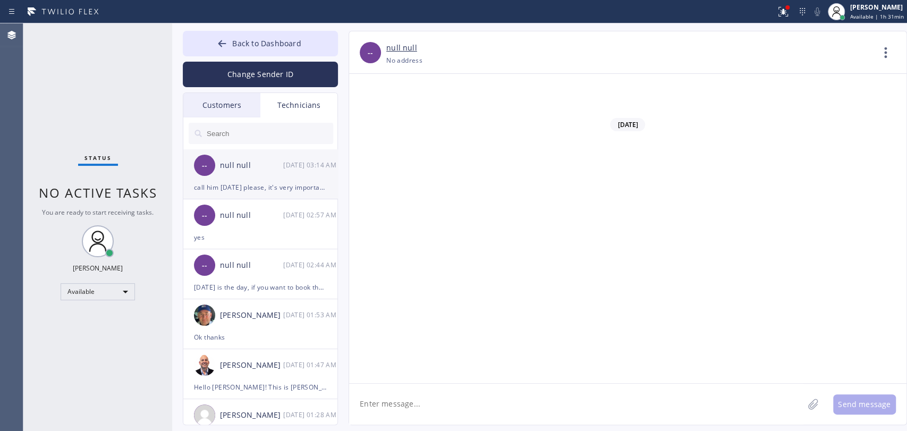
click at [234, 163] on div "null null" at bounding box center [251, 165] width 63 height 12
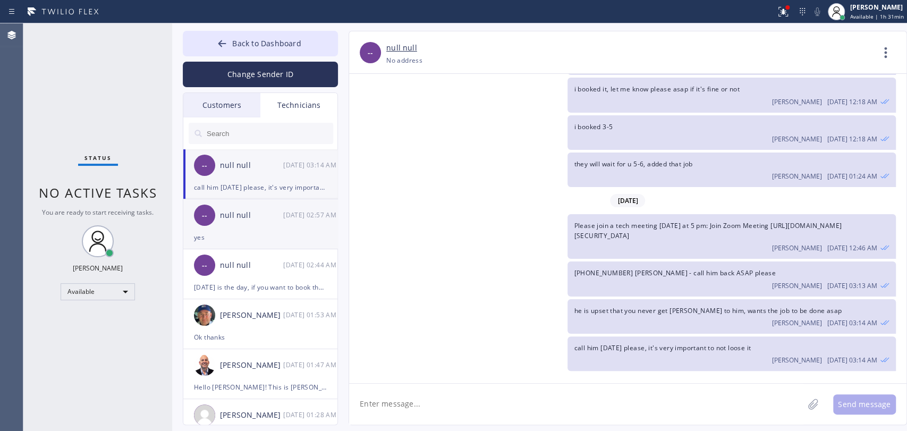
scroll to position [10325, 0]
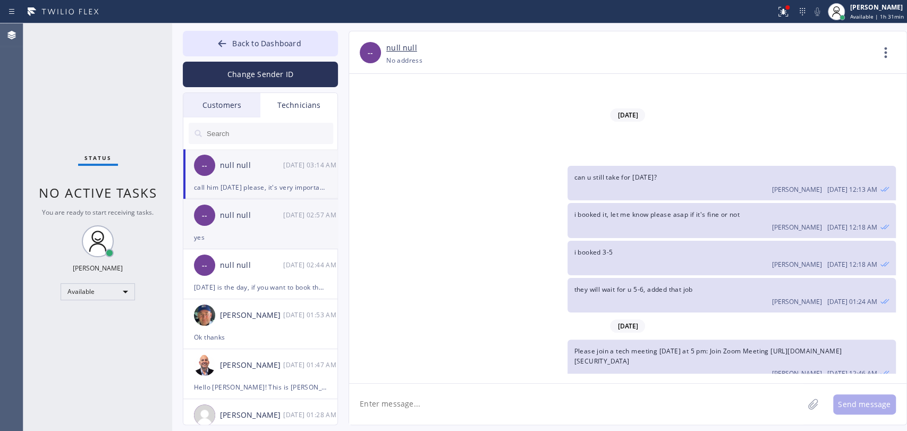
click at [242, 200] on div "-- null null 09/12 02:57 AM" at bounding box center [260, 215] width 155 height 32
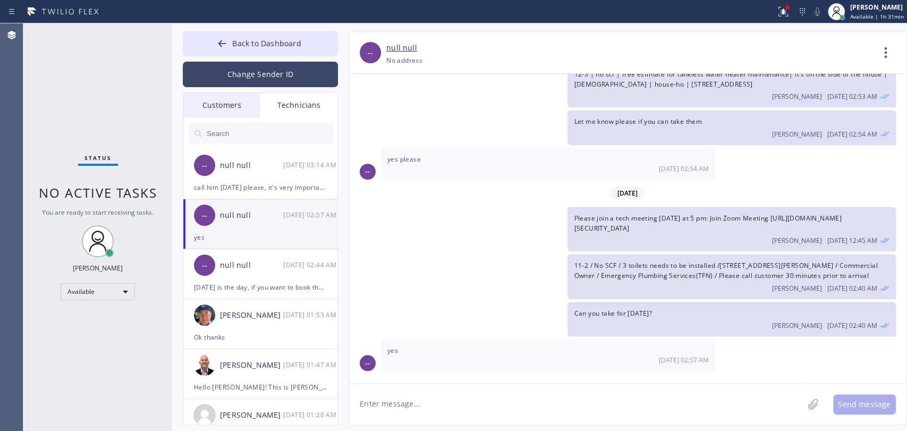
scroll to position [5850, 0]
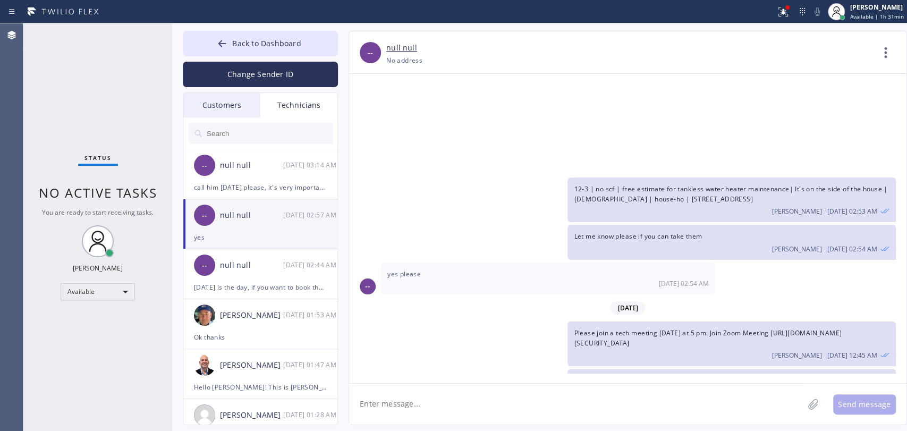
drag, startPoint x: 242, startPoint y: 103, endPoint x: 288, endPoint y: 109, distance: 46.6
click at [241, 103] on div "Customers" at bounding box center [221, 105] width 77 height 24
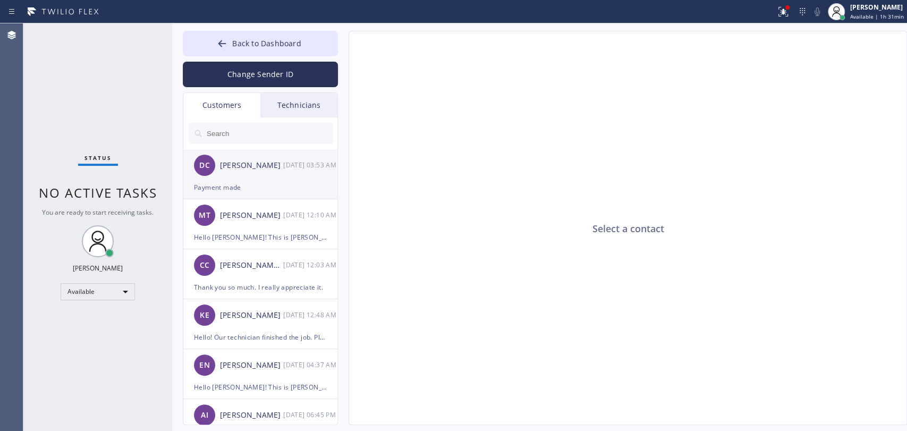
click at [225, 188] on div "Payment made" at bounding box center [260, 187] width 133 height 12
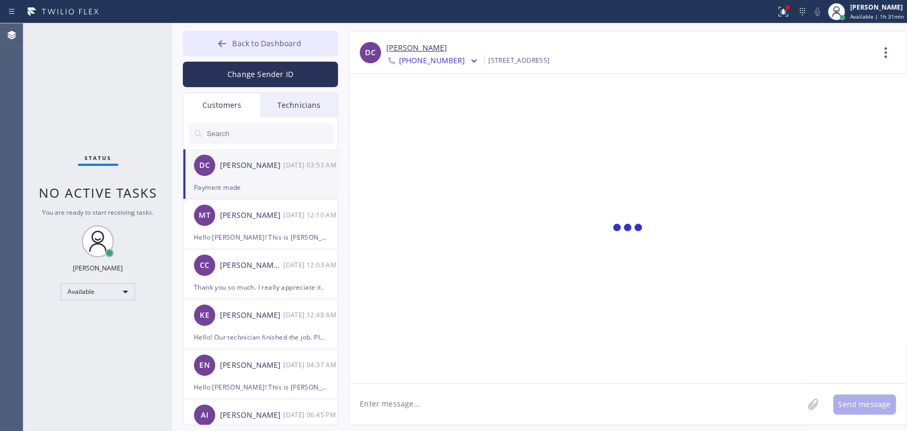
click at [251, 38] on span "Back to Dashboard" at bounding box center [266, 43] width 69 height 10
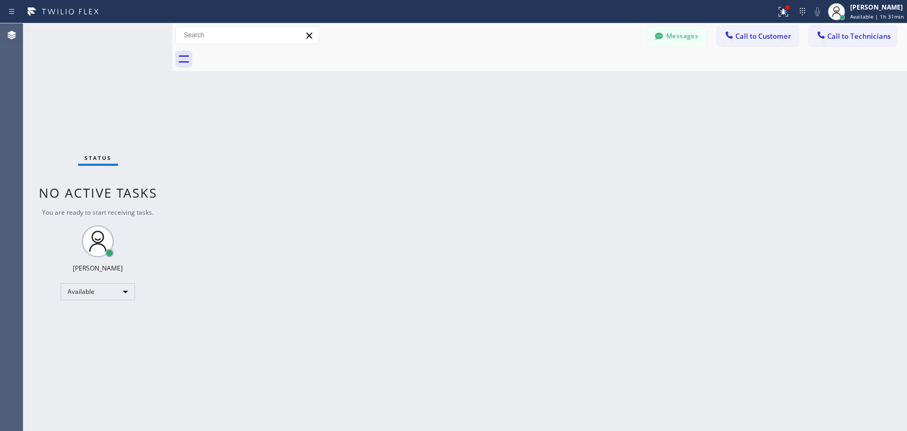
click at [658, 147] on div "Back to Dashboard Change Sender ID Customers Technicians DC Donald Cheldress 09…" at bounding box center [539, 227] width 735 height 408
click at [658, 37] on button "Messages" at bounding box center [677, 36] width 58 height 20
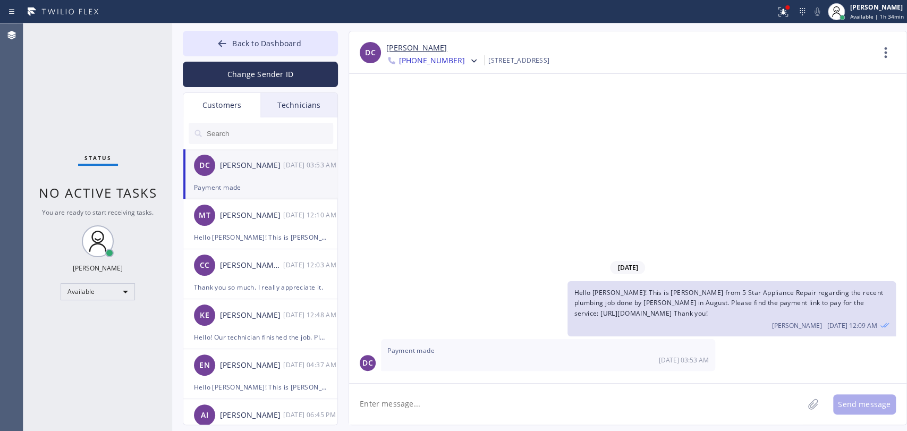
click at [280, 110] on div "Technicians" at bounding box center [298, 105] width 77 height 24
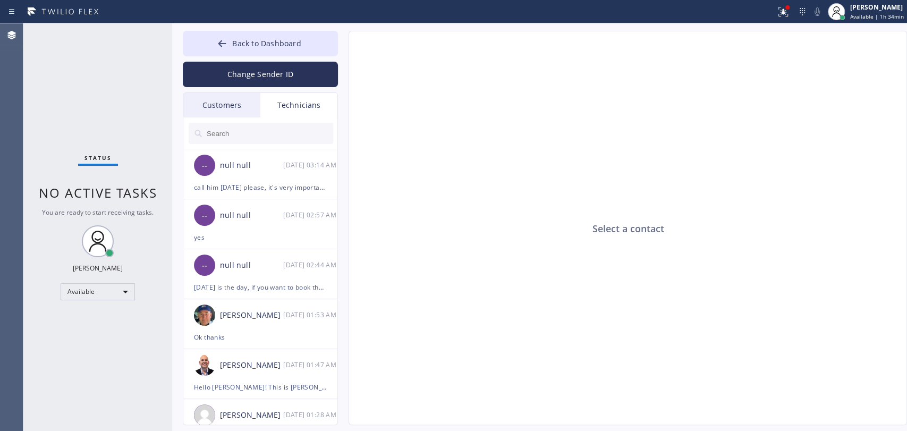
click at [258, 129] on input "text" at bounding box center [270, 133] width 128 height 21
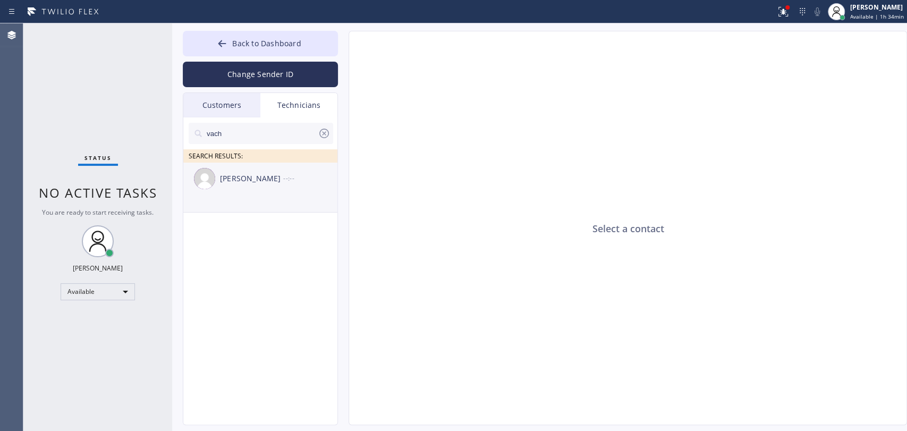
type input "vach"
click at [234, 181] on div "Vache Katabyan" at bounding box center [251, 179] width 63 height 12
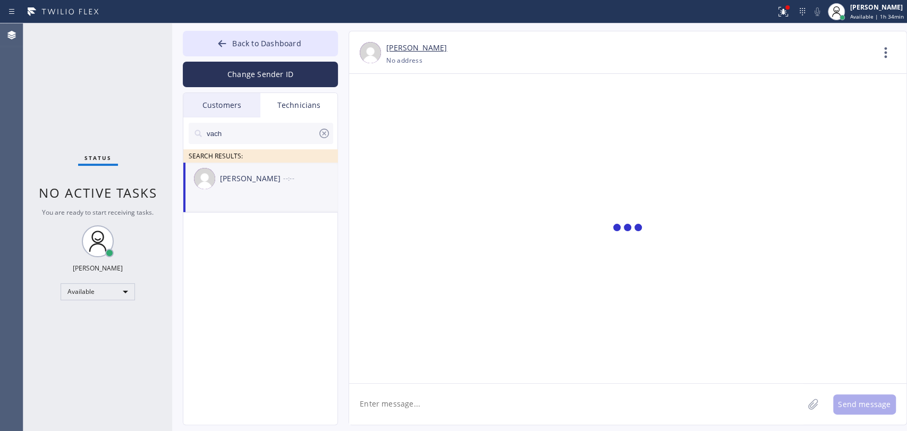
click at [408, 384] on div "Vache Katabyan +18182614699 Choose phone number No address Contact Full Informa…" at bounding box center [628, 228] width 559 height 394
click at [414, 404] on textarea at bounding box center [576, 404] width 454 height 41
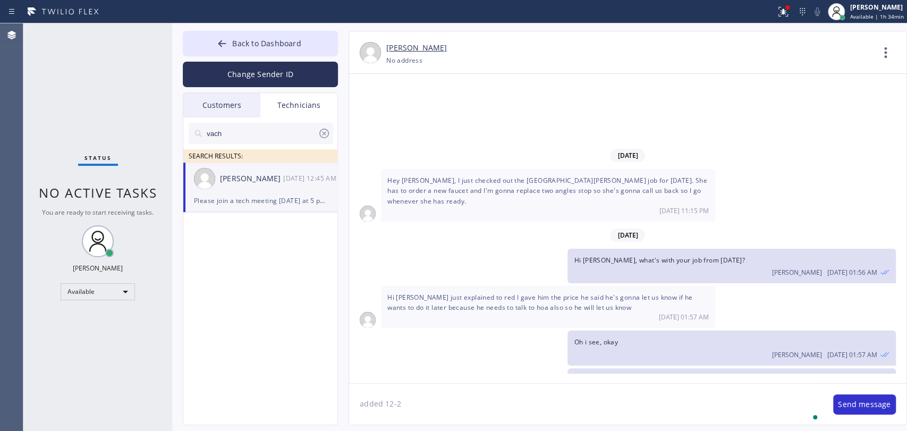
type textarea "added 12-2"
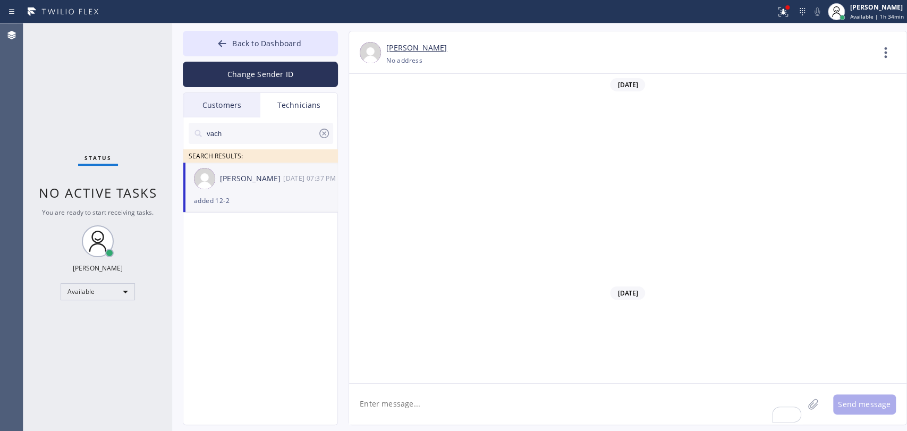
scroll to position [25394, 0]
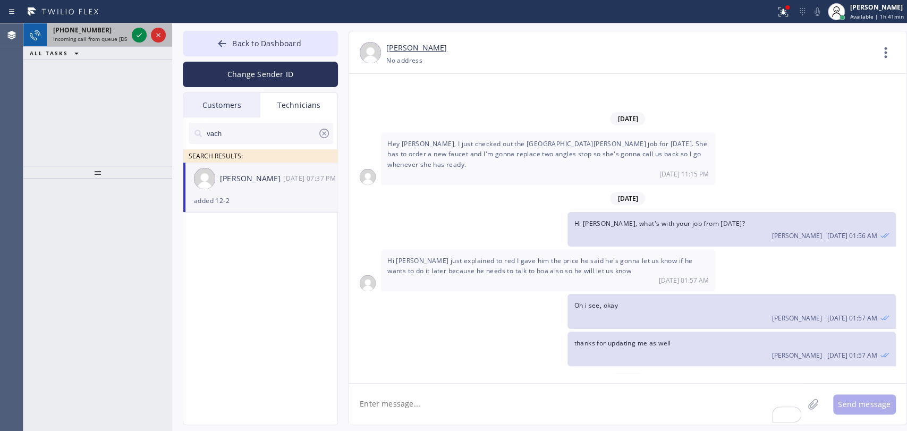
drag, startPoint x: 89, startPoint y: 29, endPoint x: 90, endPoint y: 22, distance: 6.9
click at [90, 24] on div "[PHONE_NUMBER] Incoming call from queue [DSRs]" at bounding box center [88, 34] width 83 height 23
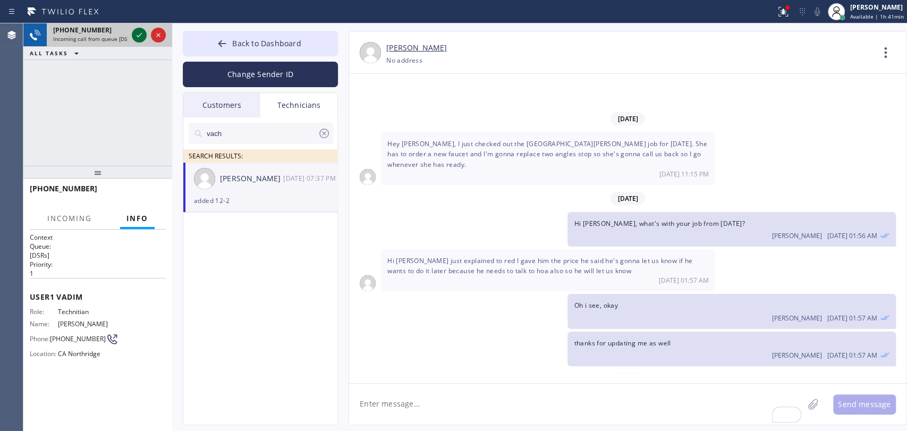
click at [141, 39] on icon at bounding box center [139, 35] width 13 height 13
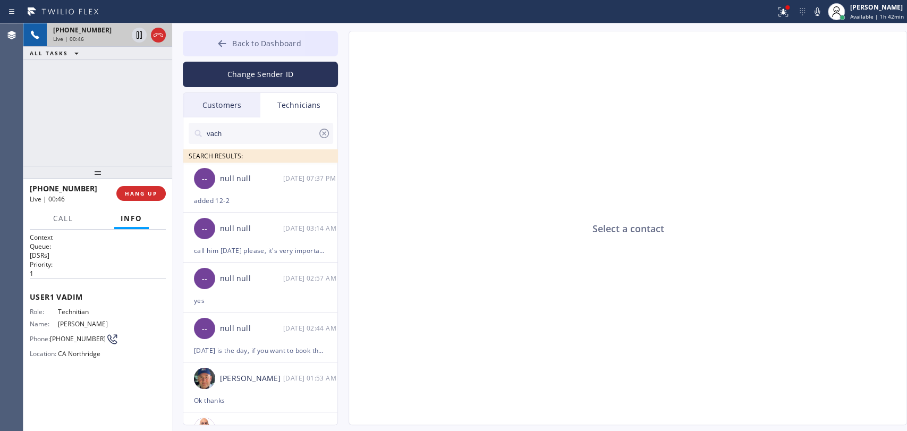
click at [230, 52] on button "Back to Dashboard" at bounding box center [260, 44] width 155 height 26
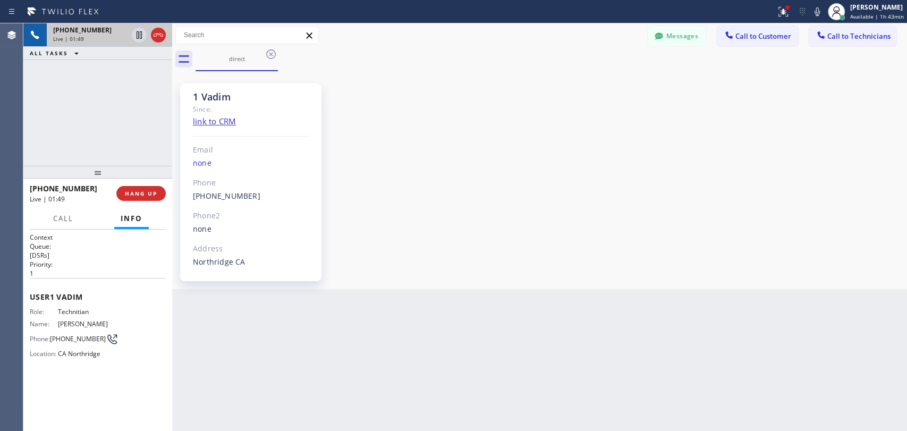
click at [200, 99] on div "1 Vadim" at bounding box center [251, 97] width 116 height 12
click at [201, 97] on div "1 Vadim" at bounding box center [251, 97] width 116 height 12
click at [143, 191] on span "HANG UP" at bounding box center [141, 193] width 32 height 7
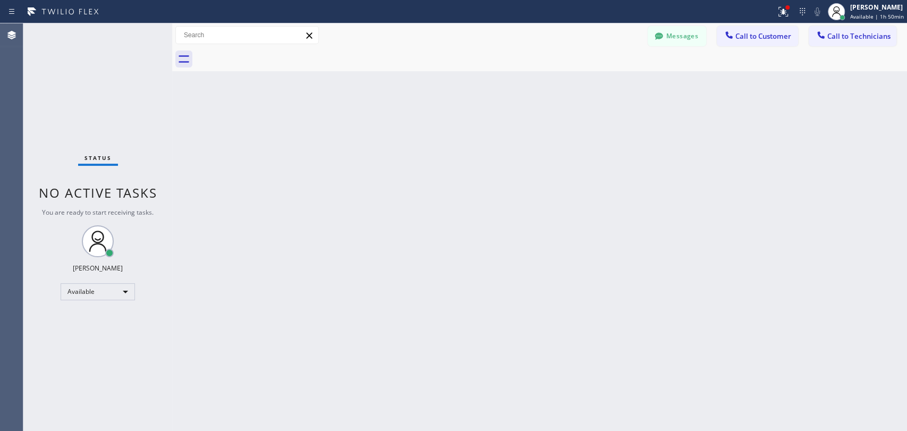
click at [844, 29] on button "Call to Technicians" at bounding box center [853, 36] width 88 height 20
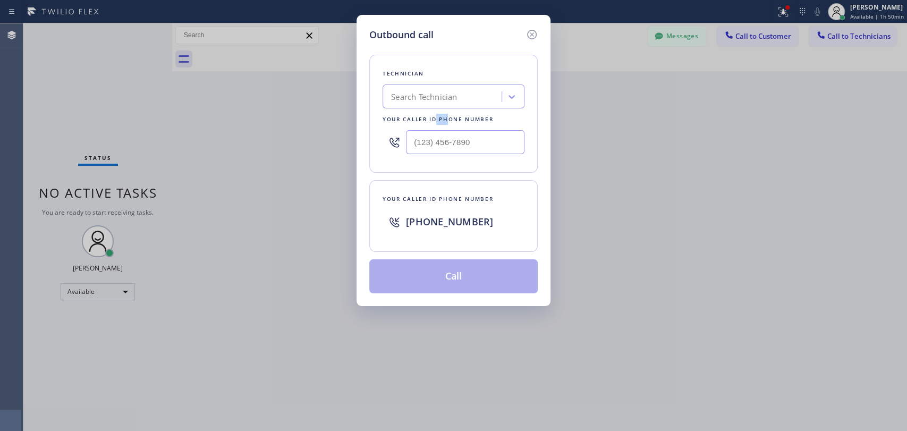
click at [435, 115] on div "Your caller id phone number" at bounding box center [454, 119] width 142 height 11
click at [442, 97] on div "Search Technician" at bounding box center [424, 97] width 66 height 12
type input "[PERSON_NAME]"
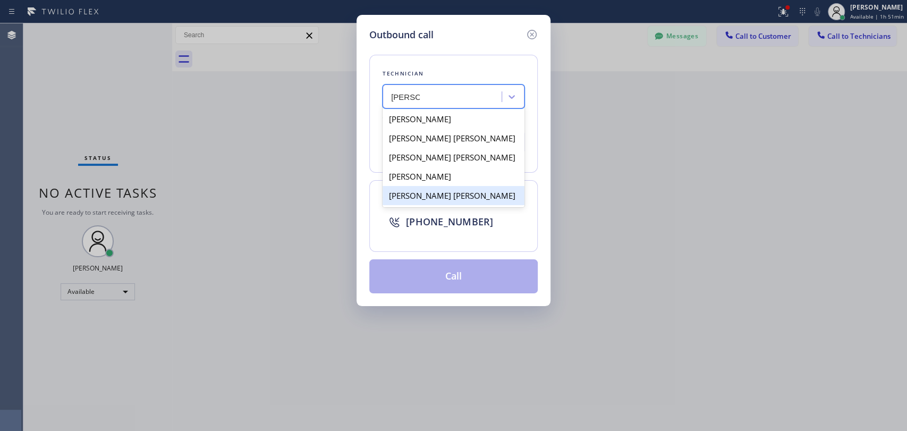
click at [410, 200] on div "[PERSON_NAME] [PERSON_NAME]" at bounding box center [454, 195] width 142 height 19
type input "[PHONE_NUMBER]"
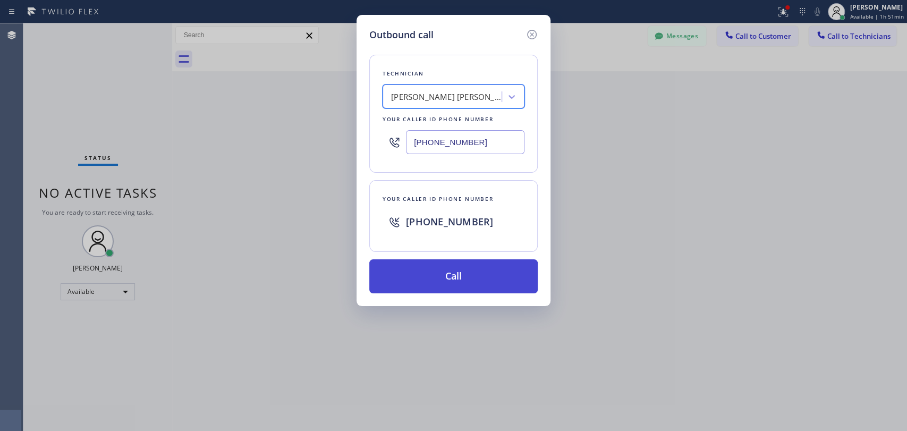
click at [434, 267] on button "Call" at bounding box center [453, 276] width 168 height 34
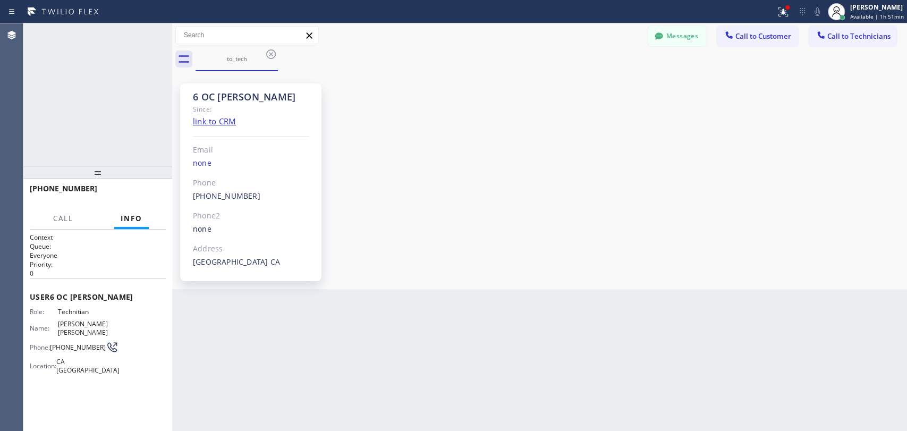
scroll to position [10325, 0]
click at [157, 174] on div at bounding box center [97, 172] width 149 height 13
click at [153, 197] on span "HANG UP" at bounding box center [141, 193] width 32 height 7
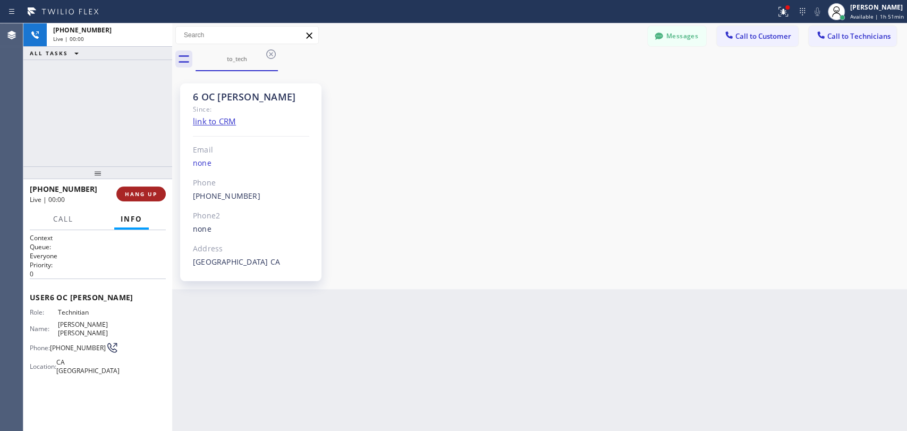
click at [153, 197] on span "HANG UP" at bounding box center [141, 193] width 32 height 7
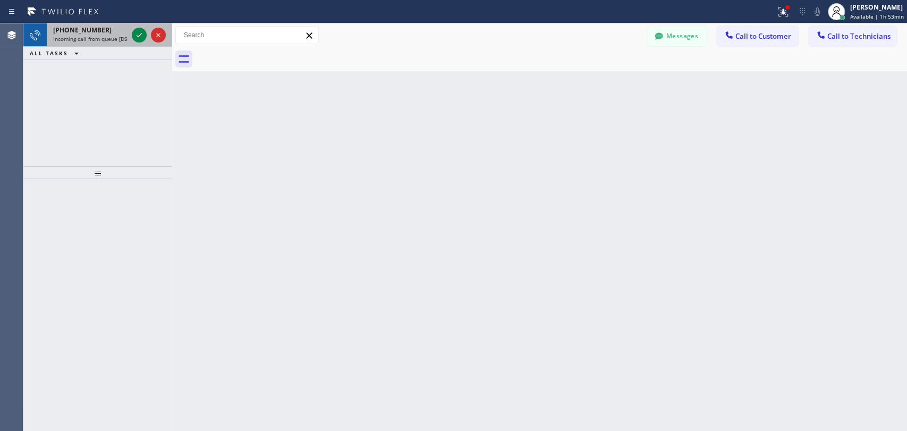
click at [85, 37] on span "Incoming call from queue [DSRs]" at bounding box center [93, 38] width 81 height 7
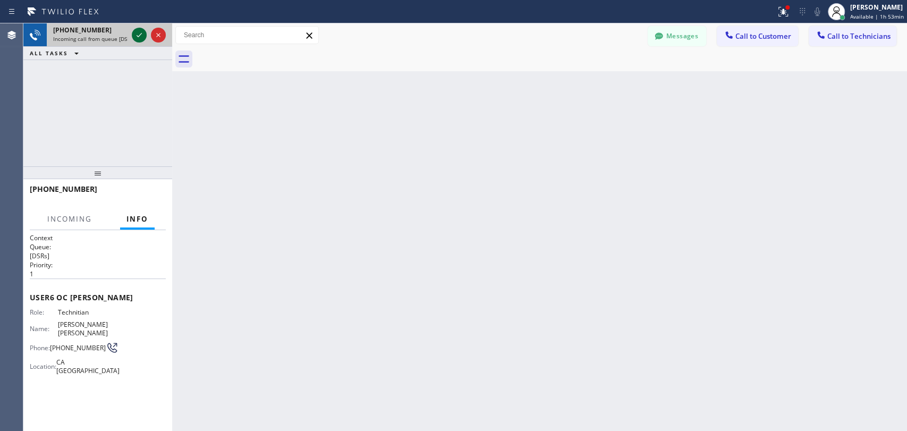
click at [140, 35] on icon at bounding box center [139, 35] width 13 height 13
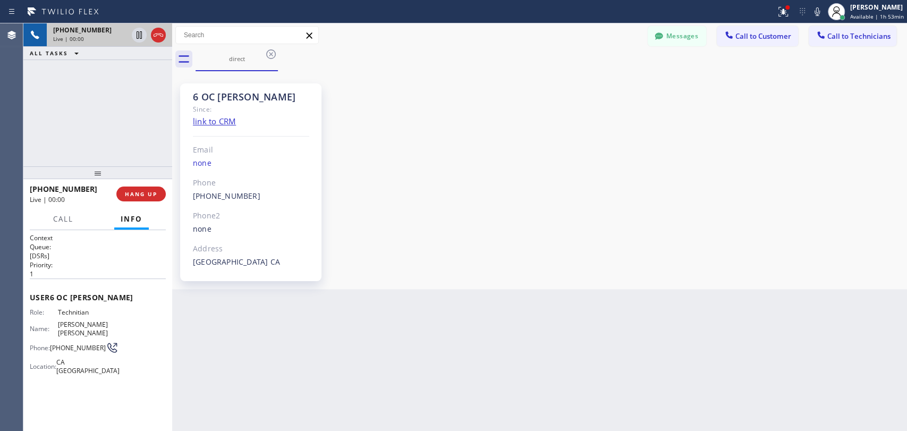
scroll to position [10325, 0]
drag, startPoint x: 179, startPoint y: 97, endPoint x: 249, endPoint y: 94, distance: 70.8
click at [249, 94] on div "6 OC [PERSON_NAME] Since: link to CRM Email none Phone [PHONE_NUMBER] Outbound …" at bounding box center [254, 180] width 159 height 213
click at [249, 94] on div "6 OC [PERSON_NAME]" at bounding box center [251, 97] width 116 height 12
click at [136, 195] on span "HANG UP" at bounding box center [141, 193] width 32 height 7
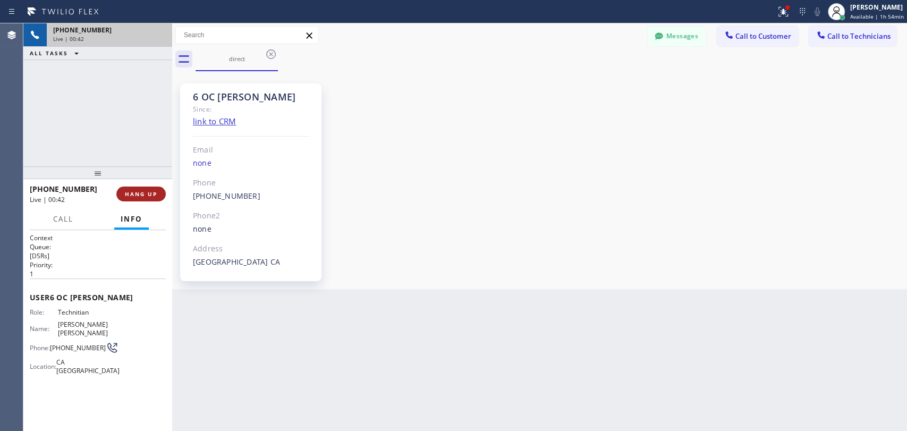
click at [136, 195] on span "HANG UP" at bounding box center [141, 193] width 32 height 7
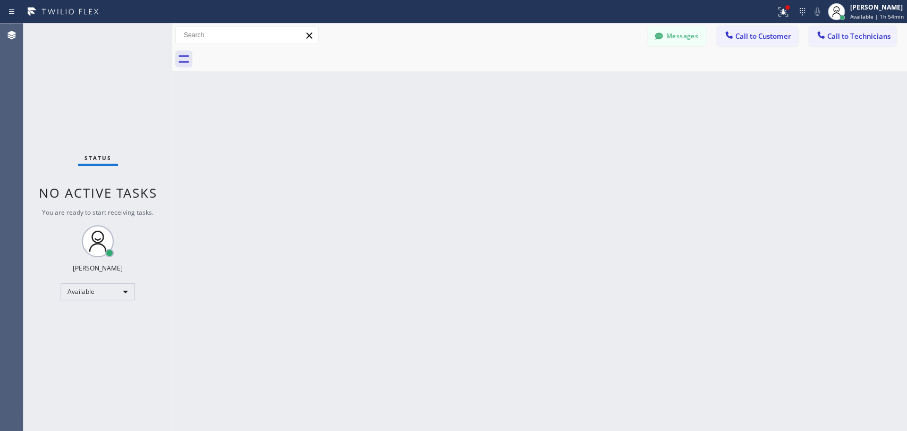
click at [132, 148] on div "Status No active tasks You are ready to start receiving tasks. [PERSON_NAME] Av…" at bounding box center [97, 227] width 149 height 408
click at [677, 26] on div "Messages Call to Customer Call to Technicians Outbound call Location Search loc…" at bounding box center [539, 35] width 735 height 24
click at [676, 27] on button "Messages" at bounding box center [677, 36] width 58 height 20
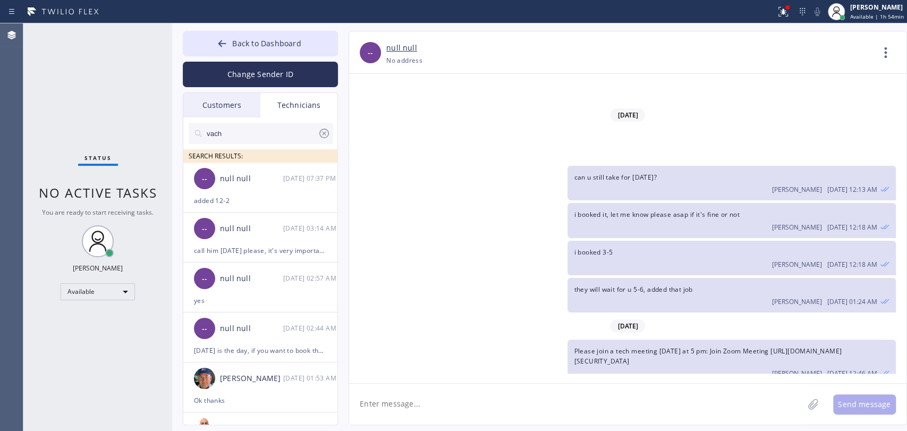
click at [228, 115] on div "Customers" at bounding box center [221, 105] width 77 height 24
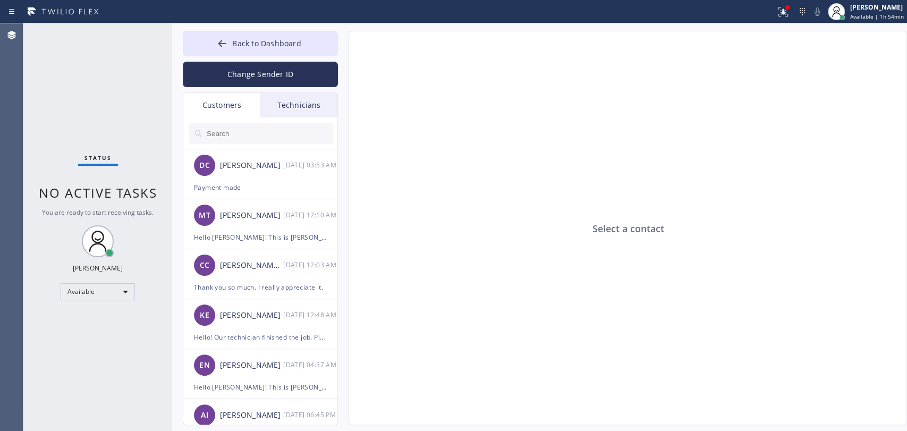
click at [288, 112] on div "Technicians" at bounding box center [298, 105] width 77 height 24
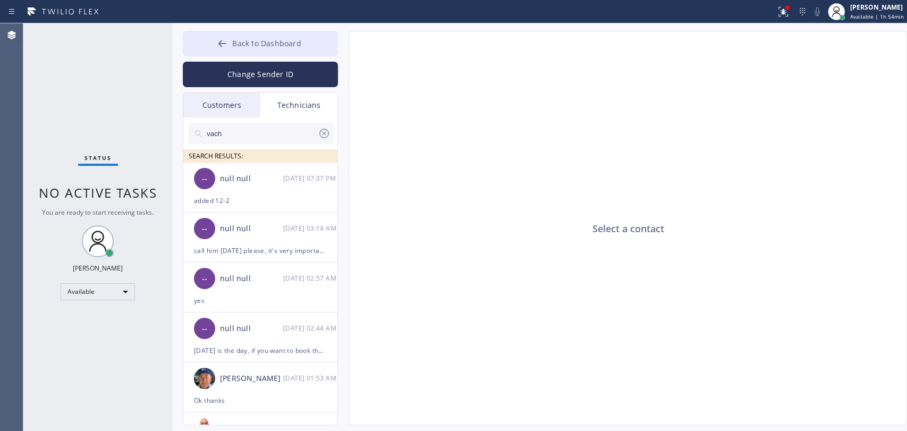
click at [284, 49] on button "Back to Dashboard" at bounding box center [260, 44] width 155 height 26
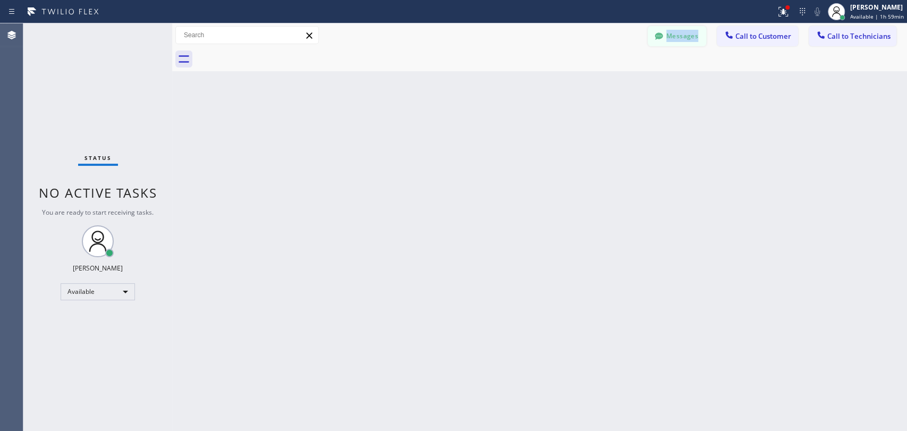
click at [649, 46] on div "Messages Call to Customer Call to Technicians Outbound call Location Search loc…" at bounding box center [539, 35] width 735 height 24
click at [662, 39] on icon at bounding box center [659, 36] width 11 height 11
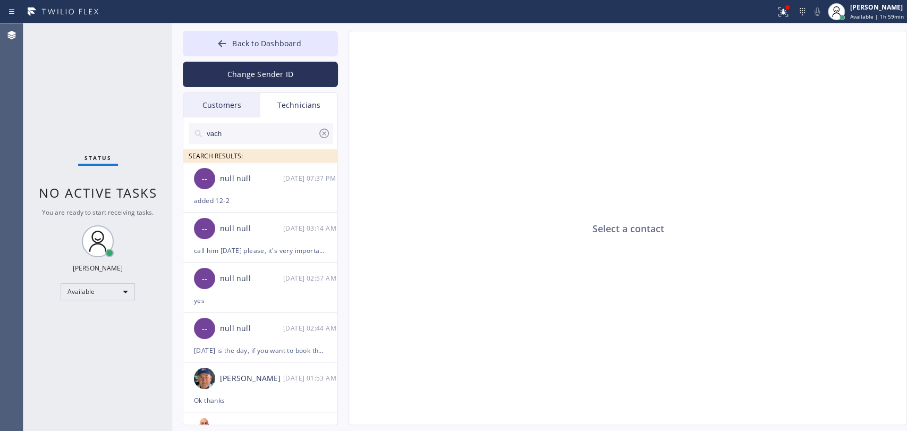
click at [266, 139] on input "vach" at bounding box center [262, 133] width 112 height 21
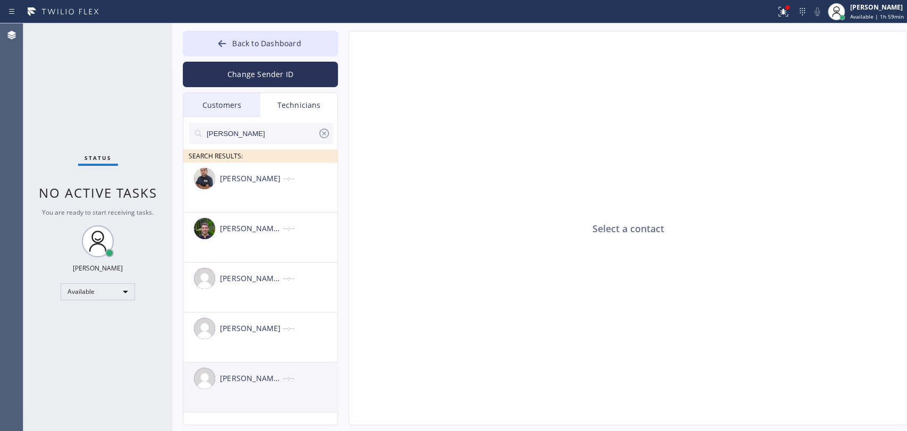
type input "[PERSON_NAME]"
click at [238, 384] on div "[PERSON_NAME] [PERSON_NAME]" at bounding box center [251, 379] width 63 height 12
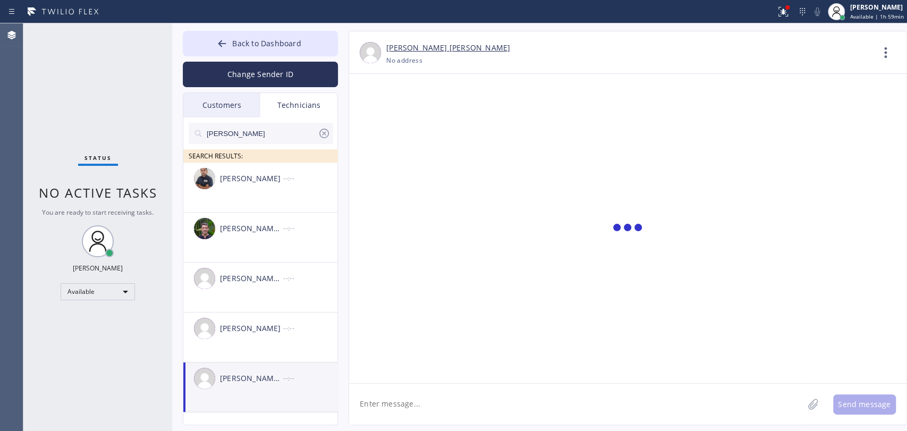
click at [425, 393] on textarea at bounding box center [576, 404] width 454 height 41
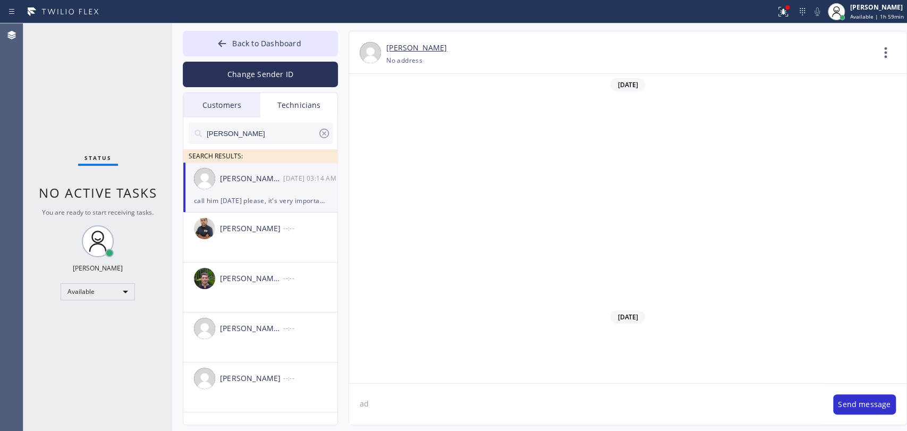
scroll to position [10325, 0]
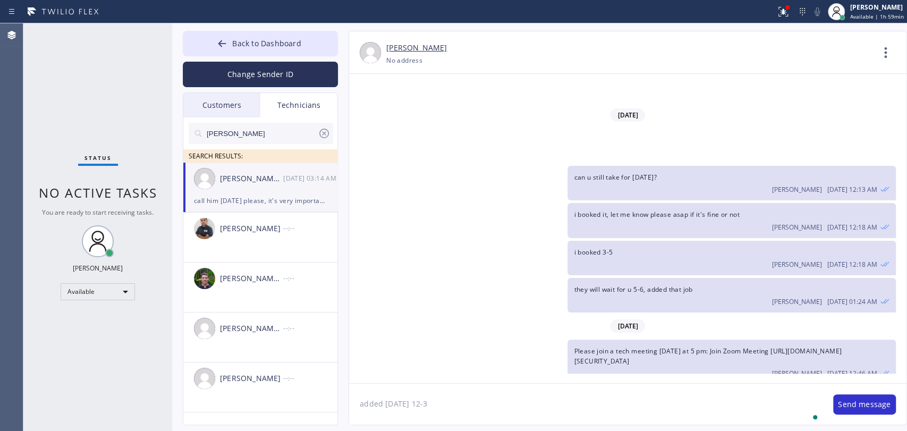
type textarea "added [DATE] 12-3"
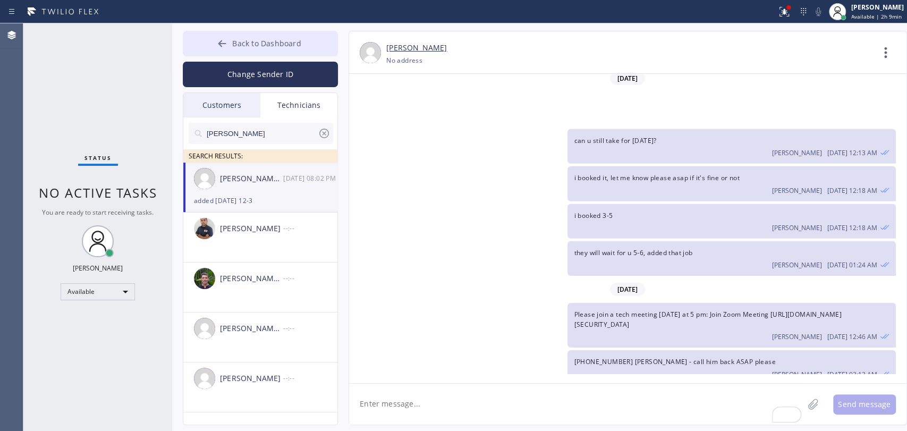
click at [327, 50] on button "Back to Dashboard" at bounding box center [260, 44] width 155 height 26
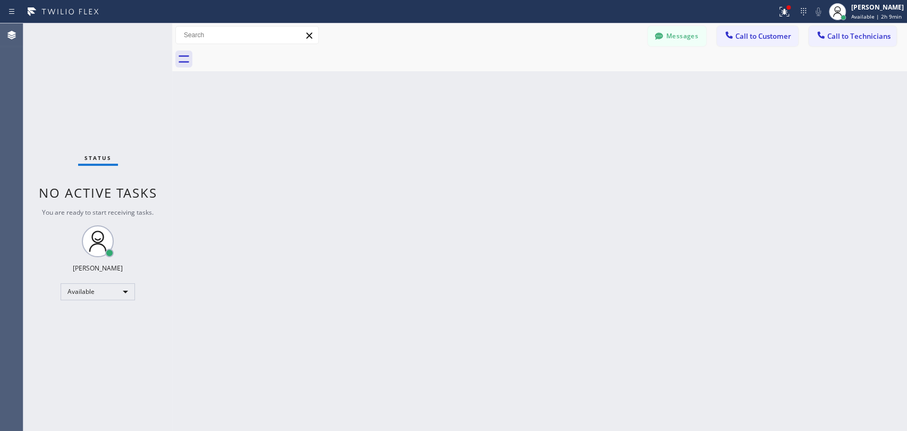
click at [837, 41] on button "Call to Technicians" at bounding box center [853, 36] width 88 height 20
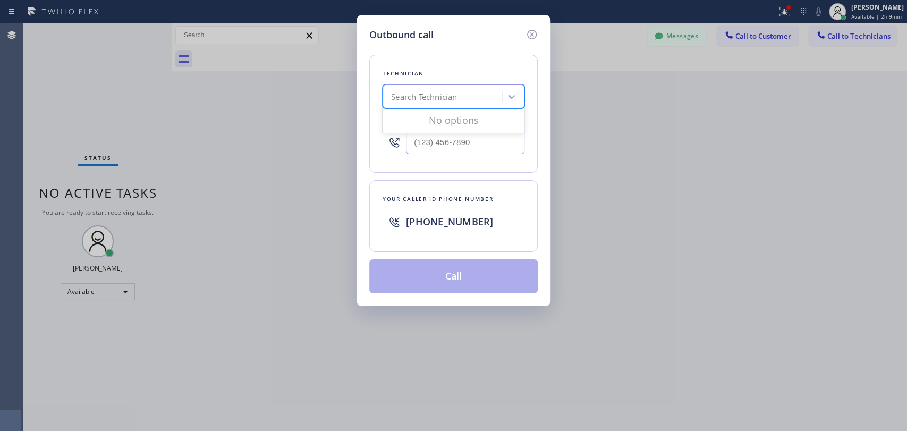
click at [408, 94] on div "Search Technician" at bounding box center [424, 97] width 66 height 12
type input "w"
type input "vadim"
click at [419, 118] on div "[PERSON_NAME]" at bounding box center [454, 118] width 142 height 19
type input "[PHONE_NUMBER]"
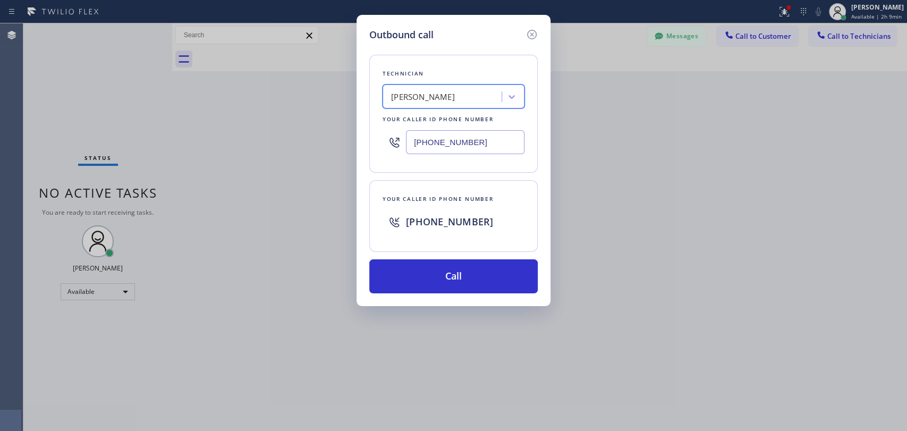
click at [452, 148] on input "[PHONE_NUMBER]" at bounding box center [465, 142] width 119 height 24
click at [528, 30] on icon at bounding box center [532, 34] width 13 height 13
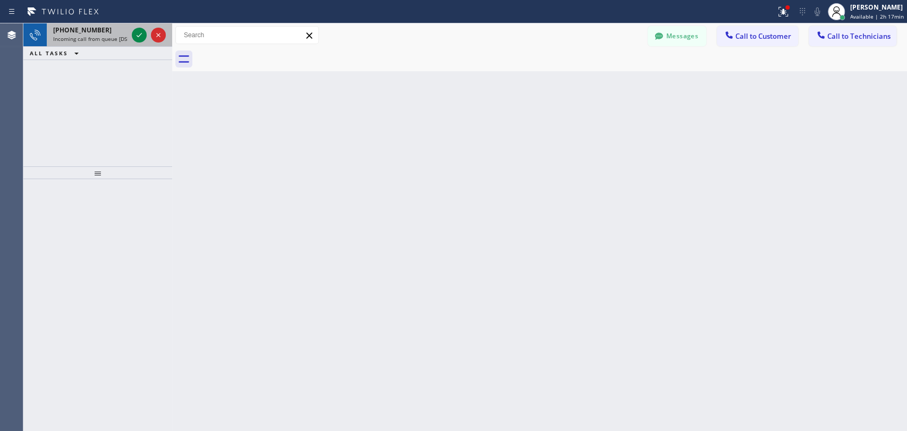
click at [87, 39] on span "Incoming call from queue [DSRs]" at bounding box center [93, 38] width 81 height 7
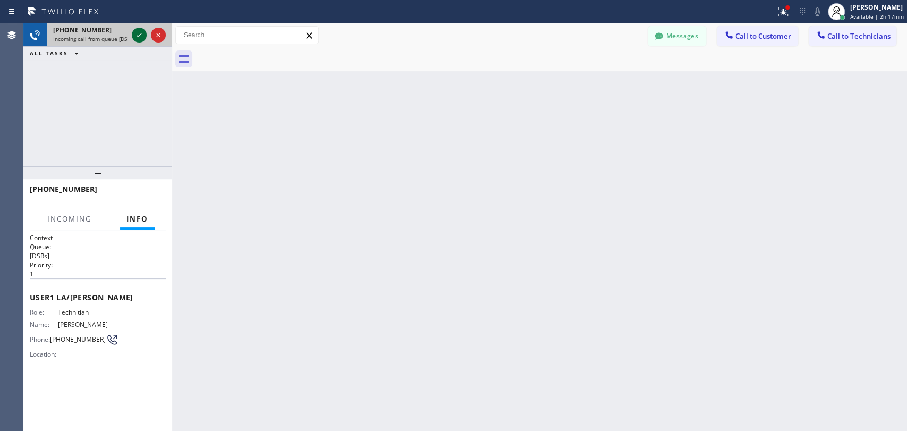
click at [138, 39] on icon at bounding box center [139, 35] width 13 height 13
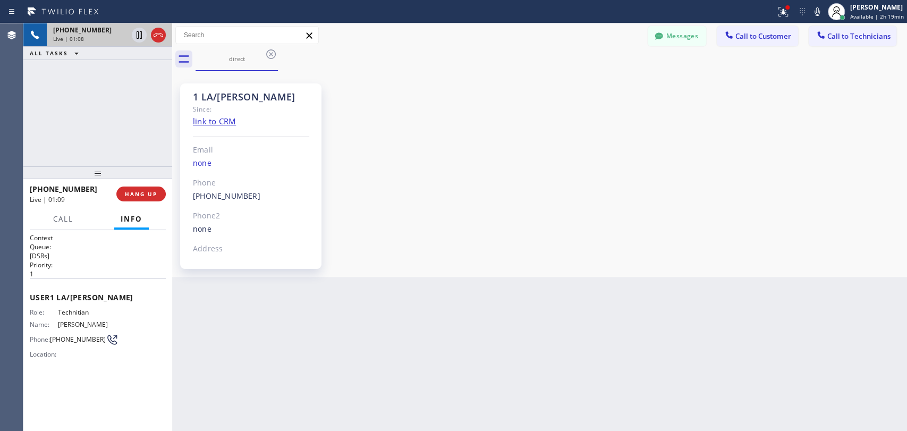
click at [71, 323] on span "[PERSON_NAME]" at bounding box center [84, 324] width 53 height 8
click at [71, 322] on span "[PERSON_NAME]" at bounding box center [84, 324] width 53 height 8
copy span "[PERSON_NAME]"
click at [191, 96] on div "1 LA/[PERSON_NAME] Since: link to CRM Email none Phone [PHONE_NUMBER] Outbound …" at bounding box center [250, 175] width 141 height 185
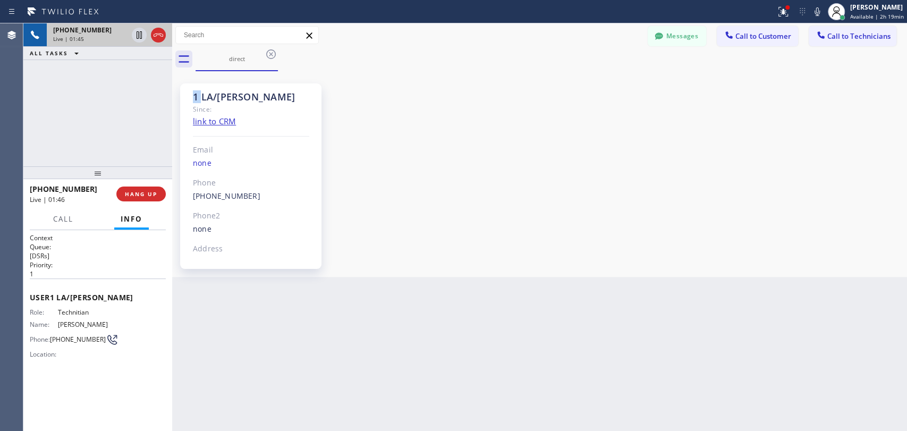
click at [191, 96] on div "1 LA/[PERSON_NAME] Since: link to CRM Email none Phone [PHONE_NUMBER] Outbound …" at bounding box center [250, 175] width 141 height 185
click at [206, 94] on div "1 LA/[PERSON_NAME]" at bounding box center [251, 97] width 116 height 12
click at [145, 191] on span "HANG UP" at bounding box center [141, 193] width 32 height 7
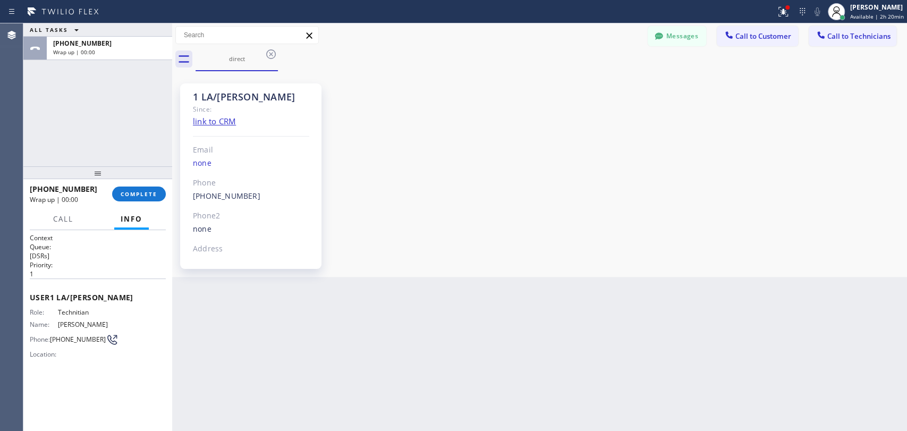
click at [122, 319] on div "Role: Technitian Name: [PERSON_NAME] Phone: [PHONE_NUMBER] Location:" at bounding box center [98, 335] width 136 height 54
copy span "Ignacio Zaragoza"
click at [115, 320] on div "Role: Technitian Name: Ignacio Zaragoza Phone: (818) 488-0727 Location:" at bounding box center [98, 335] width 136 height 54
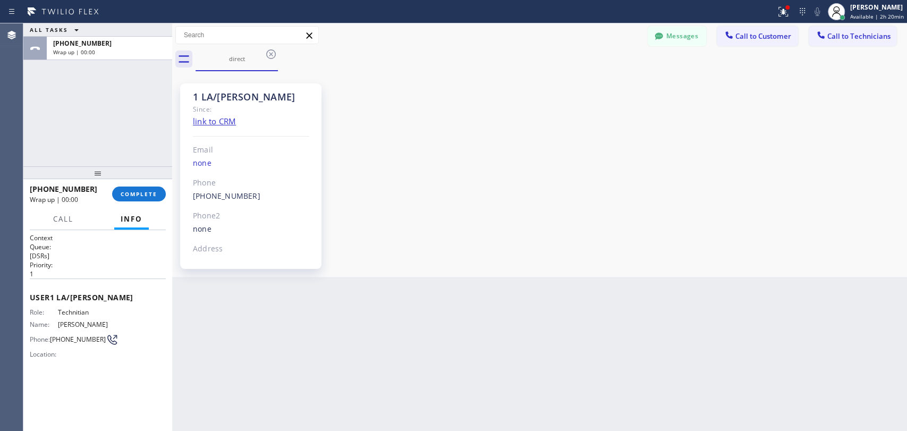
drag, startPoint x: 115, startPoint y: 321, endPoint x: 81, endPoint y: 324, distance: 34.1
click at [81, 324] on div "Role: Technitian Name: Ignacio Zaragoza Phone: (818) 488-0727 Location:" at bounding box center [98, 335] width 136 height 54
copy span "Zaragoza"
click at [141, 193] on span "COMPLETE" at bounding box center [139, 193] width 37 height 7
click at [145, 167] on div at bounding box center [97, 172] width 149 height 13
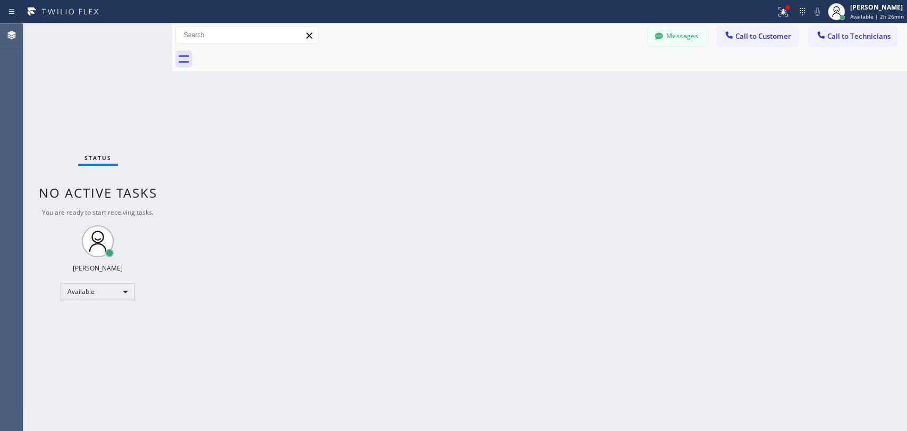
click at [782, 44] on button "Call to Customer" at bounding box center [757, 36] width 81 height 20
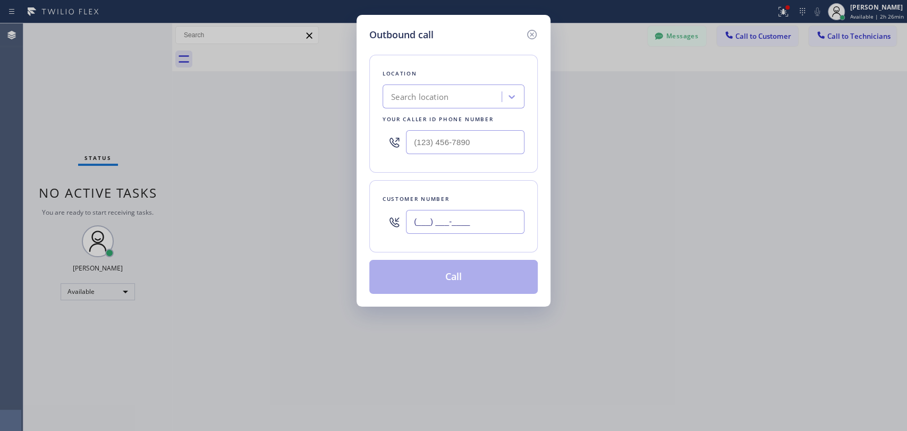
click at [432, 218] on input "(___) ___-____" at bounding box center [465, 222] width 119 height 24
paste input "949-3519"
click at [443, 219] on input "(___) 949-3519" at bounding box center [465, 222] width 119 height 24
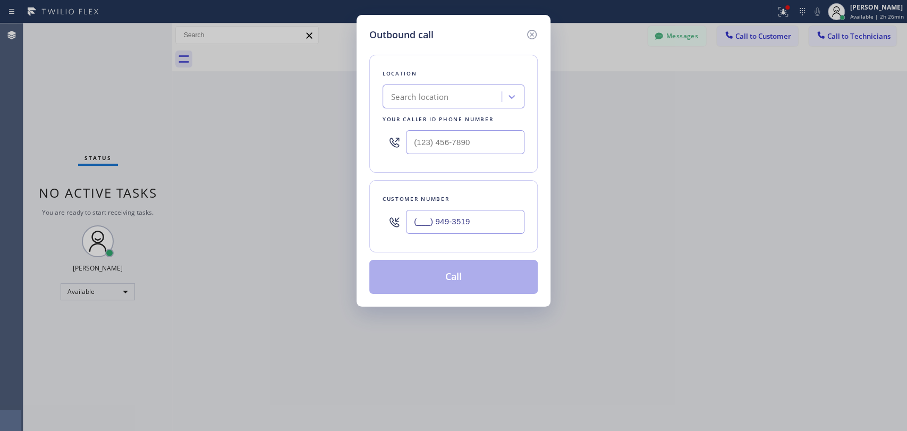
click at [443, 219] on input "(___) 949-3519" at bounding box center [465, 222] width 119 height 24
paste input "949) 351-9233"
type input "(949) 351-9233"
click at [454, 80] on div "Location Search location Your caller id phone number" at bounding box center [453, 114] width 168 height 118
click at [451, 102] on div "Search location" at bounding box center [444, 97] width 116 height 19
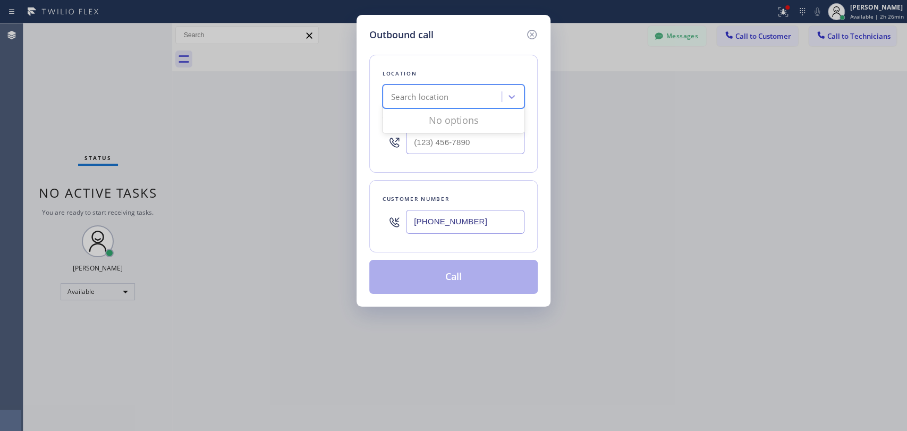
paste input "HVAC Alliance Expert"
type input "HVAC Alliance Expert"
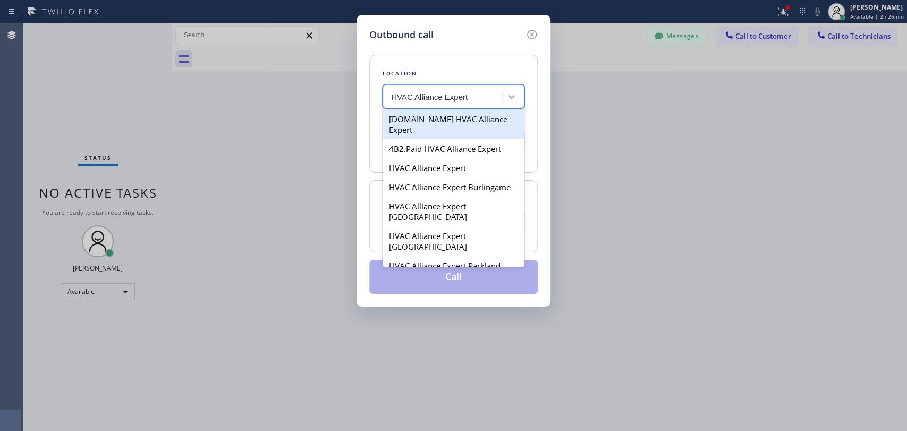
click at [449, 123] on div "4C.Email HVAC Alliance Expert" at bounding box center [454, 124] width 142 height 30
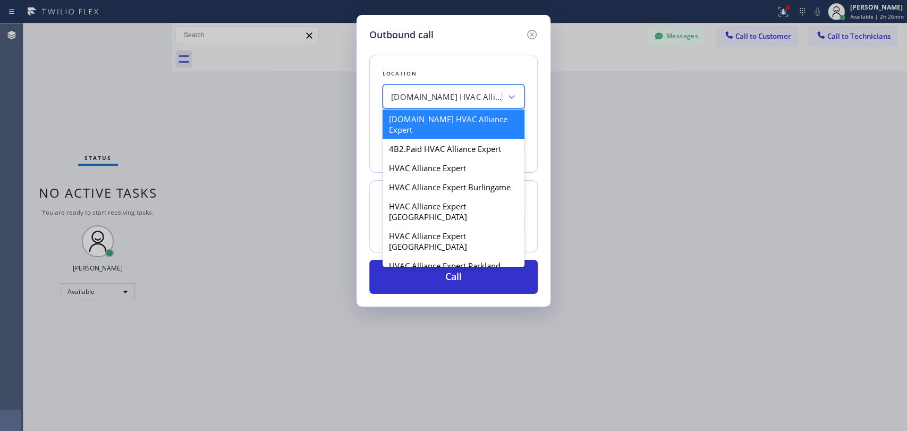
click at [442, 99] on div "4C.Email HVAC Alliance Expert" at bounding box center [444, 97] width 116 height 19
click at [437, 144] on div "4B2.Paid HVAC Alliance Expert" at bounding box center [454, 148] width 142 height 19
type input "(855) 999-4417"
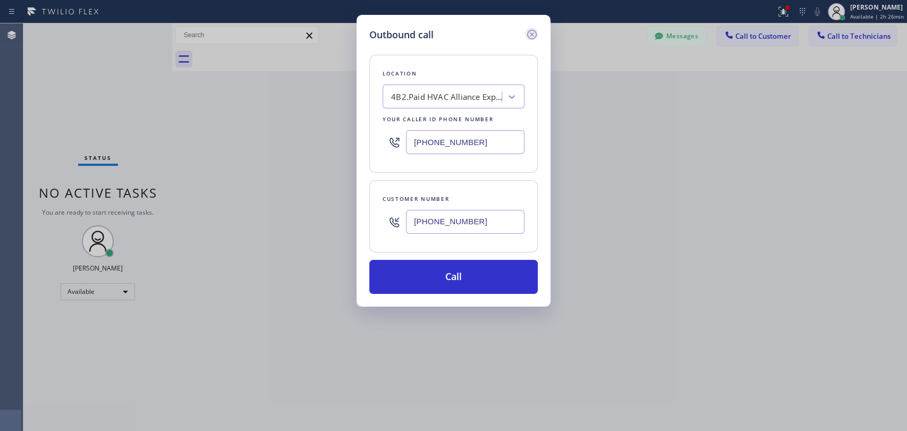
click at [530, 34] on icon at bounding box center [532, 34] width 13 height 13
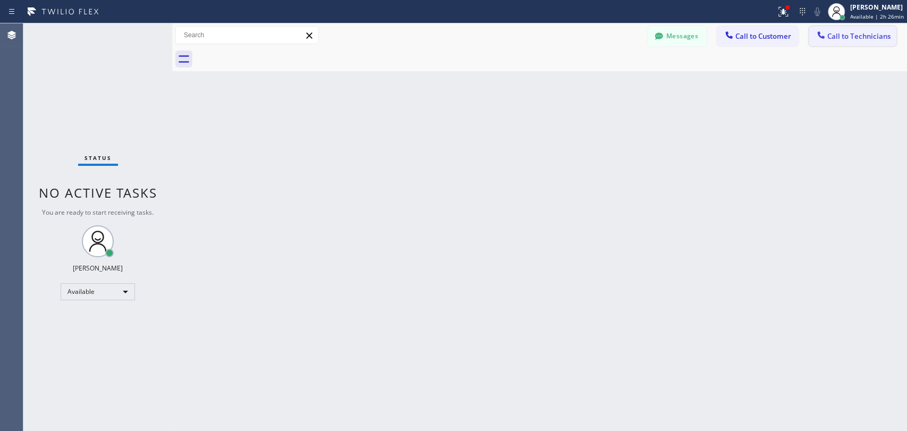
click at [827, 30] on div at bounding box center [821, 36] width 13 height 13
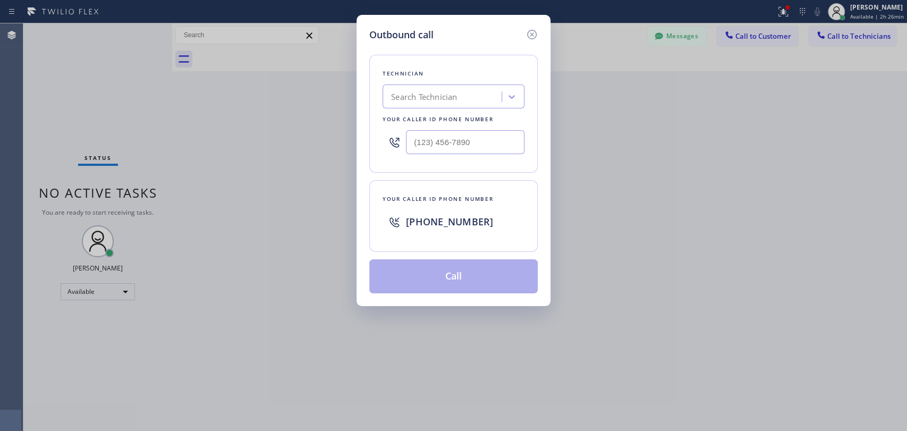
click at [465, 103] on div "Search Technician" at bounding box center [454, 96] width 142 height 24
type input "denis"
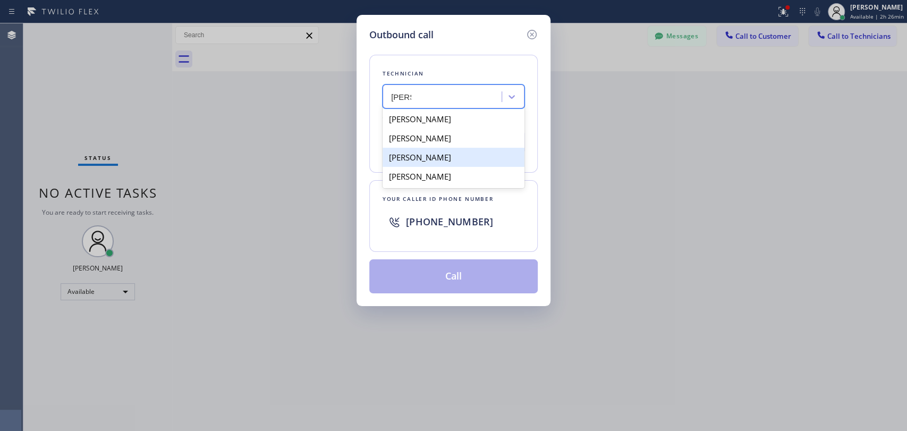
click at [421, 167] on div "Denis Nikolayevich Bolshunov" at bounding box center [454, 157] width 142 height 19
type input "(949) 394-0845"
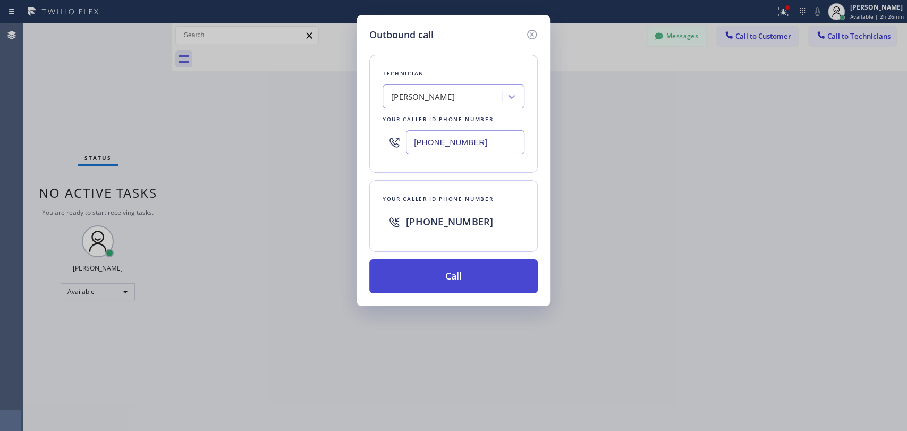
click at [450, 267] on button "Call" at bounding box center [453, 276] width 168 height 34
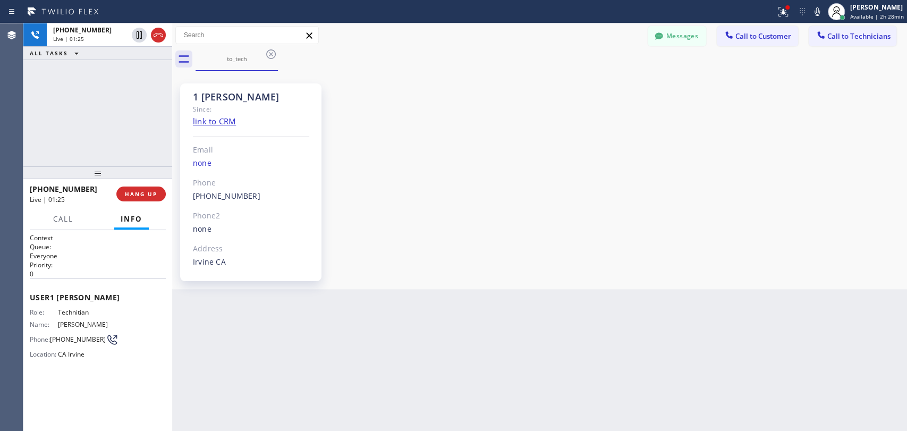
scroll to position [16271, 0]
click at [204, 105] on div "Since:" at bounding box center [251, 109] width 116 height 12
click at [204, 97] on div "1 OC Denis Bolshunov" at bounding box center [251, 97] width 116 height 12
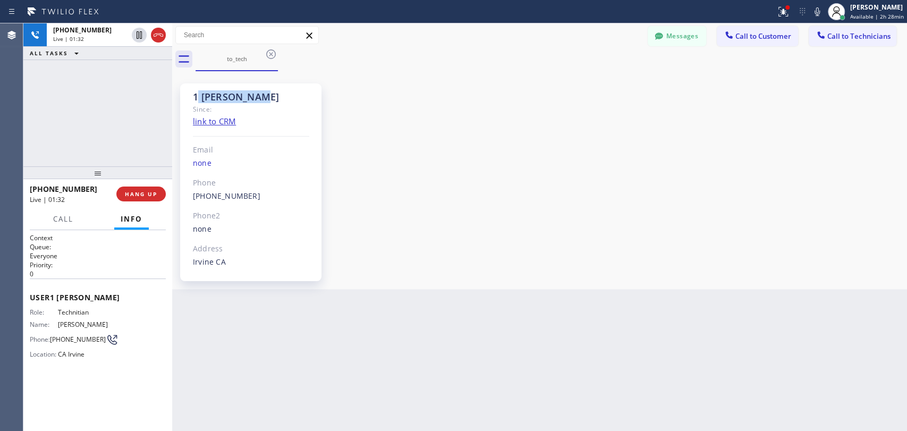
drag, startPoint x: 257, startPoint y: 100, endPoint x: 198, endPoint y: 95, distance: 59.2
click at [198, 95] on div "1 OC Denis Bolshunov" at bounding box center [251, 97] width 116 height 12
click at [660, 36] on icon at bounding box center [659, 35] width 8 height 7
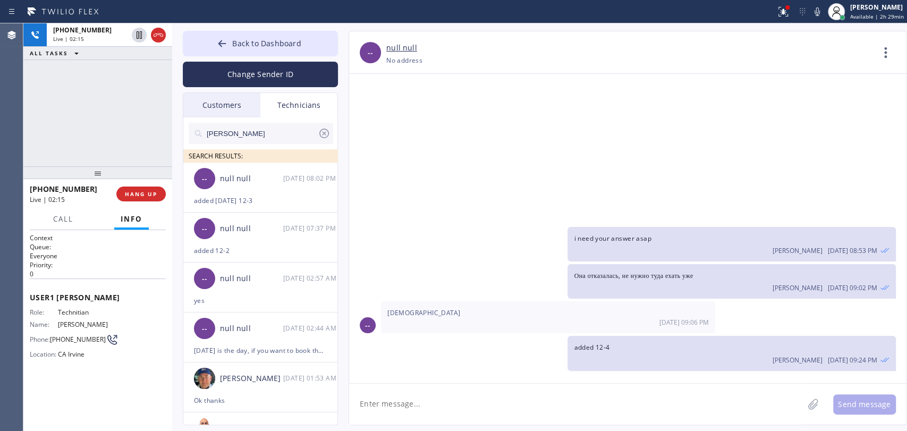
click at [286, 128] on input "Michael" at bounding box center [262, 133] width 112 height 21
click at [285, 128] on input "Michael" at bounding box center [262, 133] width 112 height 21
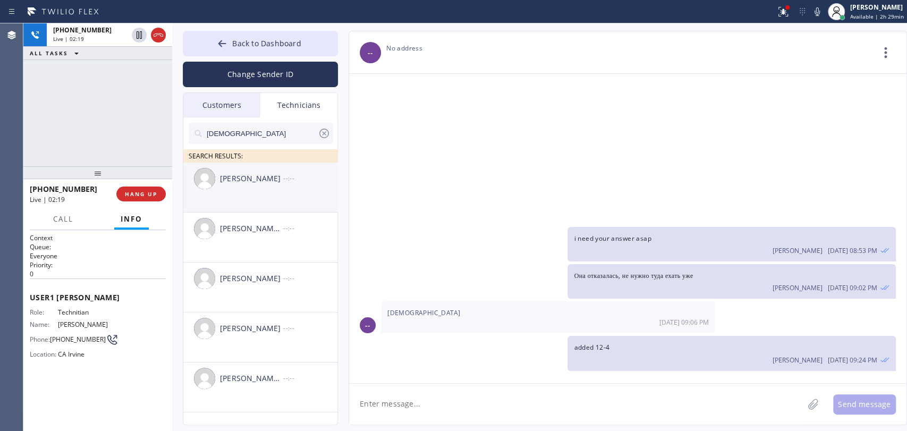
type input "christ"
click at [256, 183] on div "[PERSON_NAME]" at bounding box center [251, 179] width 63 height 12
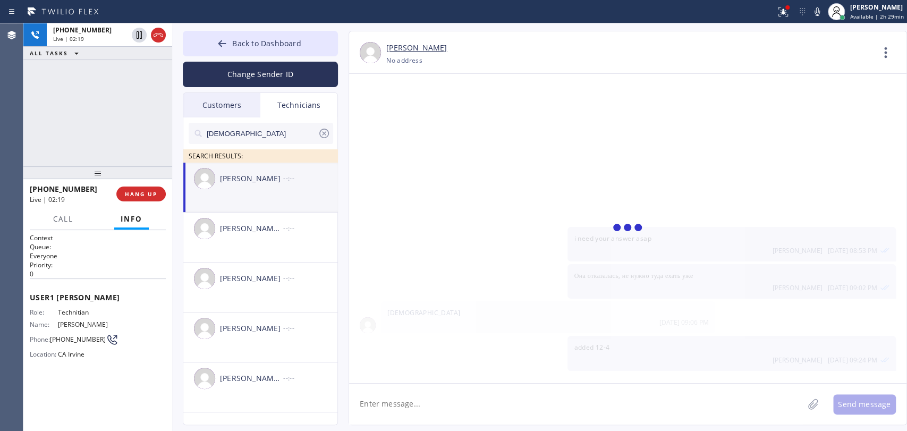
click at [429, 405] on textarea at bounding box center [576, 404] width 454 height 41
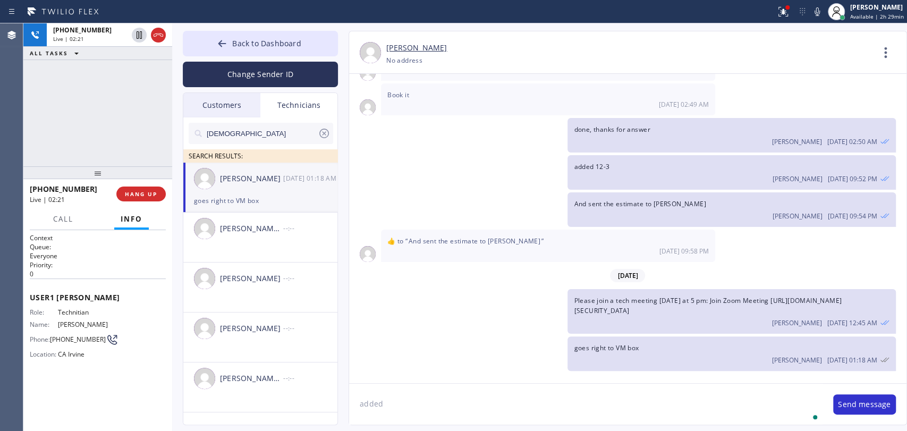
scroll to position [14544, 0]
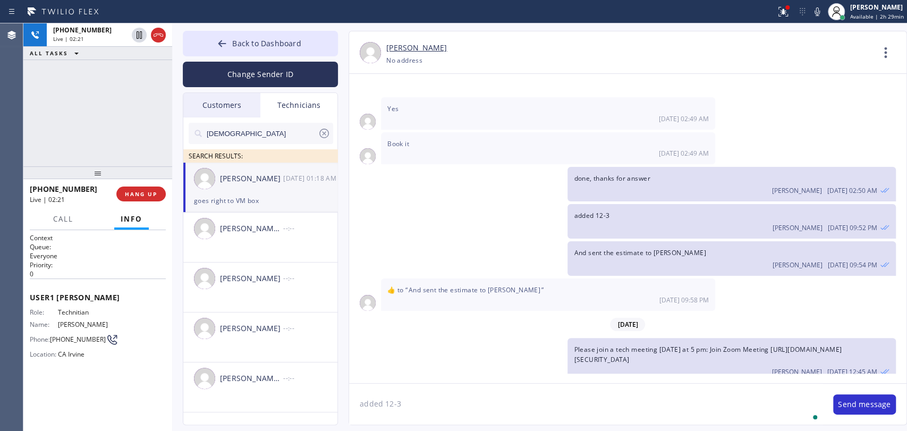
type textarea "added 12-3"
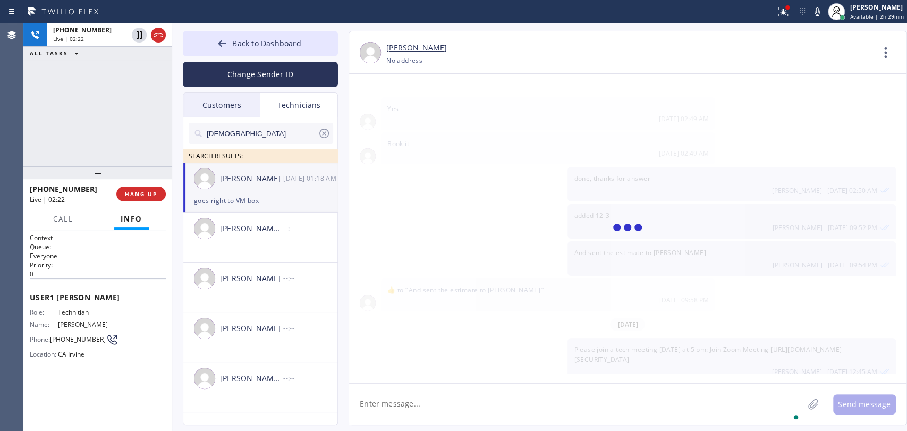
scroll to position [14582, 0]
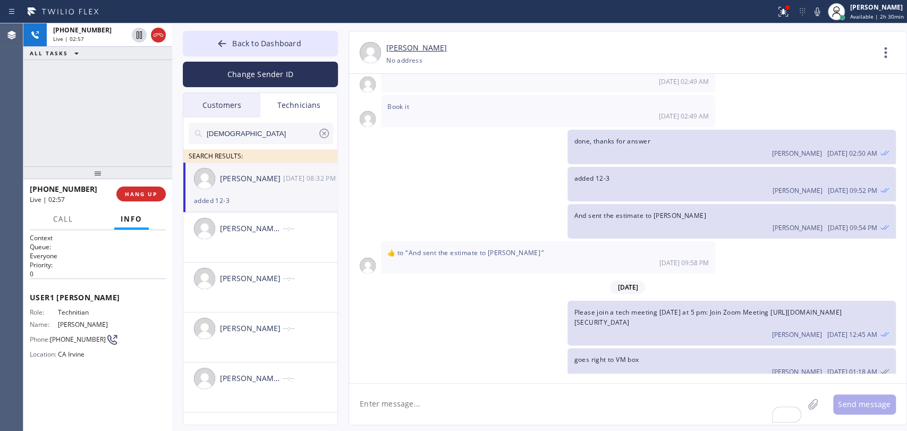
click at [301, 30] on div "Back to Dashboard Change Sender ID Customers Technicians DC Donald Cheldress 09…" at bounding box center [539, 227] width 735 height 408
click at [297, 33] on button "Back to Dashboard" at bounding box center [260, 44] width 155 height 26
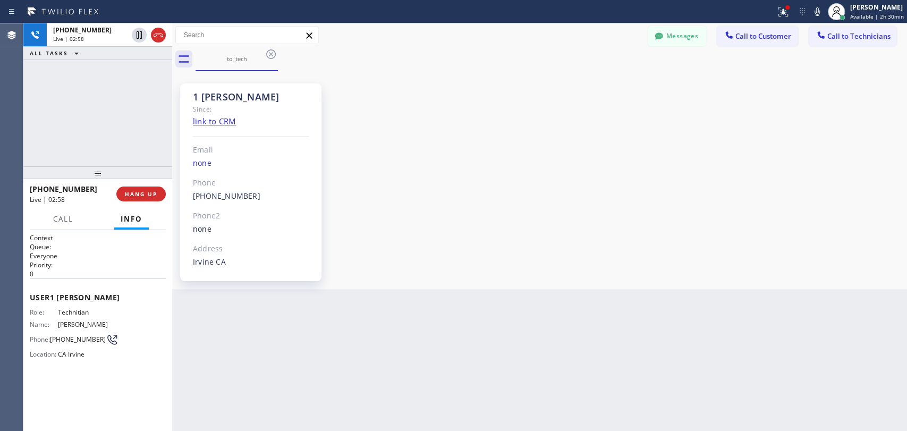
click at [267, 92] on div "1 OC Denis Bolshunov" at bounding box center [251, 97] width 116 height 12
click at [267, 93] on div "1 OC Denis Bolshunov" at bounding box center [251, 97] width 116 height 12
click at [260, 97] on div "1 OC Denis Bolshunov" at bounding box center [251, 97] width 116 height 12
drag, startPoint x: 259, startPoint y: 98, endPoint x: 191, endPoint y: 99, distance: 68.0
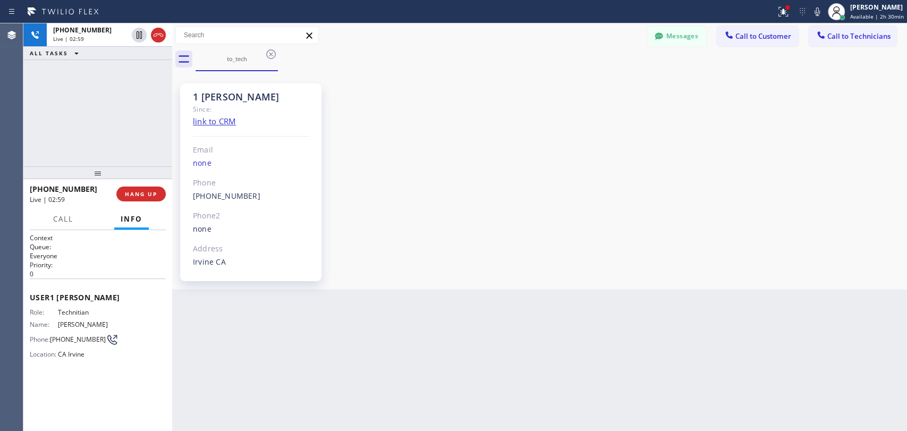
click at [191, 99] on div "1 OC Denis Bolshunov Since: link to CRM Email none Phone (949) 394-0845 Outboun…" at bounding box center [250, 182] width 141 height 198
drag, startPoint x: 191, startPoint y: 99, endPoint x: 291, endPoint y: 98, distance: 99.9
click at [289, 99] on div "1 OC Denis Bolshunov Since: link to CRM Email none Phone (949) 394-0845 Outboun…" at bounding box center [250, 182] width 141 height 198
click at [291, 98] on div "1 OC Denis Bolshunov" at bounding box center [251, 97] width 116 height 12
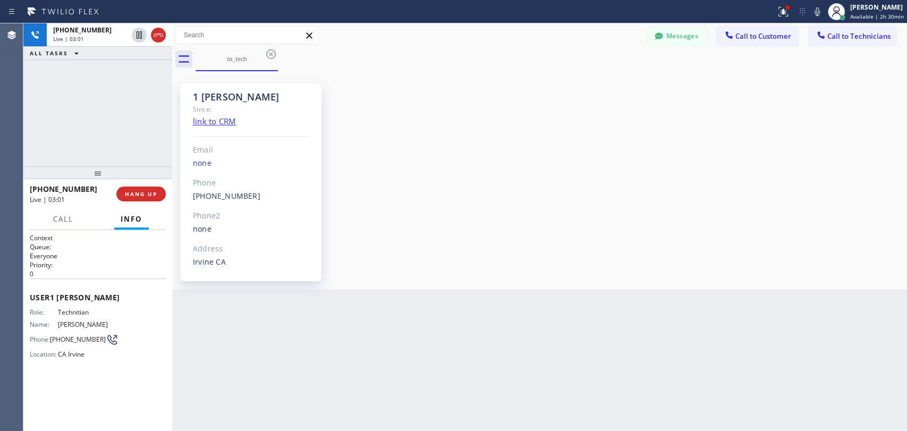
drag, startPoint x: 302, startPoint y: 98, endPoint x: 198, endPoint y: 98, distance: 104.2
click at [198, 98] on div "1 OC Denis Bolshunov" at bounding box center [251, 97] width 116 height 12
drag, startPoint x: 191, startPoint y: 98, endPoint x: 305, endPoint y: 98, distance: 113.2
click at [305, 98] on div "1 OC Denis Bolshunov Since: link to CRM Email none Phone (949) 394-0845 Outboun…" at bounding box center [250, 182] width 141 height 198
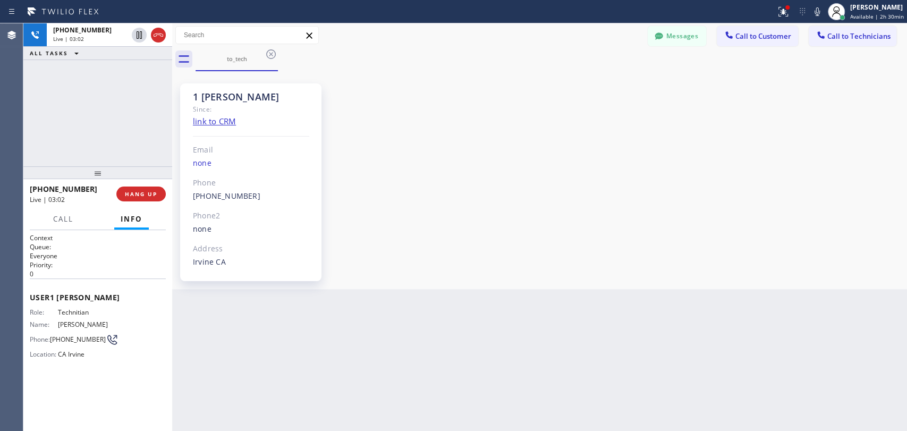
click at [305, 98] on div "1 OC Denis Bolshunov" at bounding box center [251, 97] width 116 height 12
drag, startPoint x: 305, startPoint y: 98, endPoint x: 180, endPoint y: 94, distance: 124.4
click at [180, 94] on div "1 OC Denis Bolshunov Since: link to CRM Email none Phone (949) 394-0845 Outboun…" at bounding box center [250, 182] width 141 height 198
drag, startPoint x: 251, startPoint y: 90, endPoint x: 202, endPoint y: 99, distance: 49.1
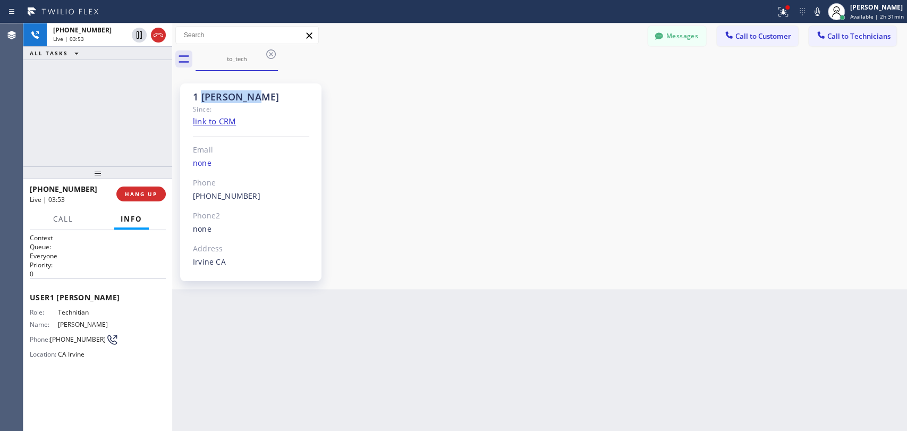
click at [202, 99] on div "1 OC Denis Bolshunov" at bounding box center [251, 97] width 116 height 12
drag, startPoint x: 202, startPoint y: 99, endPoint x: 298, endPoint y: 92, distance: 95.3
click at [298, 92] on div "1 OC Denis Bolshunov" at bounding box center [251, 97] width 116 height 12
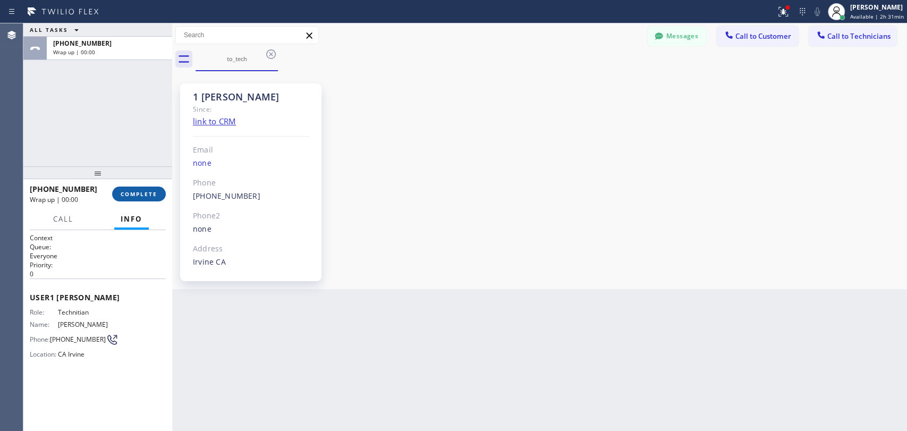
click at [154, 193] on span "COMPLETE" at bounding box center [139, 193] width 37 height 7
click at [135, 138] on div "ALL TASKS ALL TASKS ACTIVE TASKS TASKS IN WRAP UP +19493940845 Wrap up | 00:00" at bounding box center [97, 94] width 149 height 143
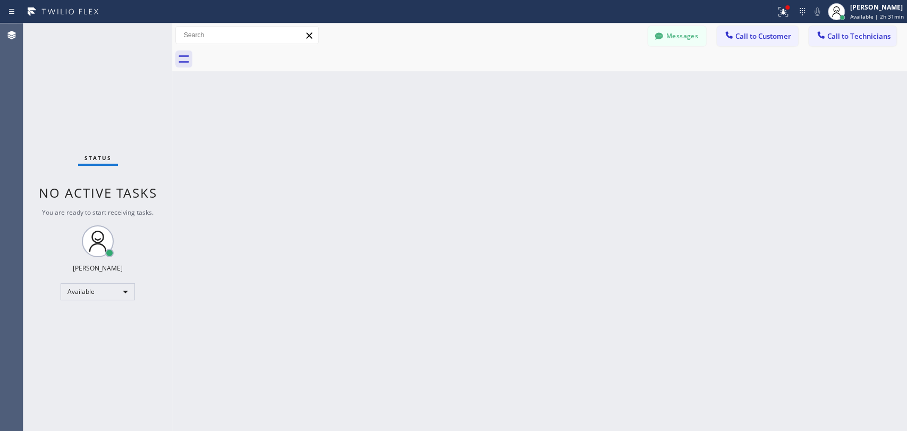
click at [462, 162] on div "Back to Dashboard Change Sender ID Customers Technicians DC Donald Cheldress 09…" at bounding box center [539, 227] width 735 height 408
click at [308, 157] on div "Back to Dashboard Change Sender ID Customers Technicians DC Donald Cheldress 09…" at bounding box center [539, 227] width 735 height 408
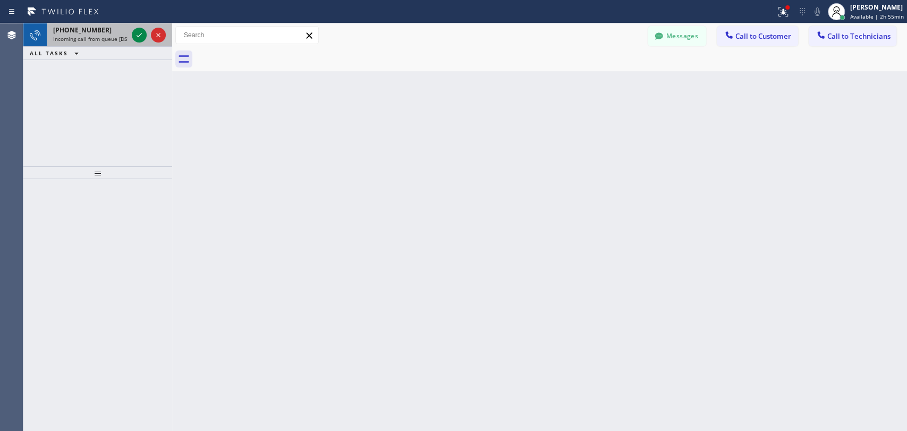
click at [72, 36] on span "Incoming call from queue [DSRs]" at bounding box center [93, 38] width 81 height 7
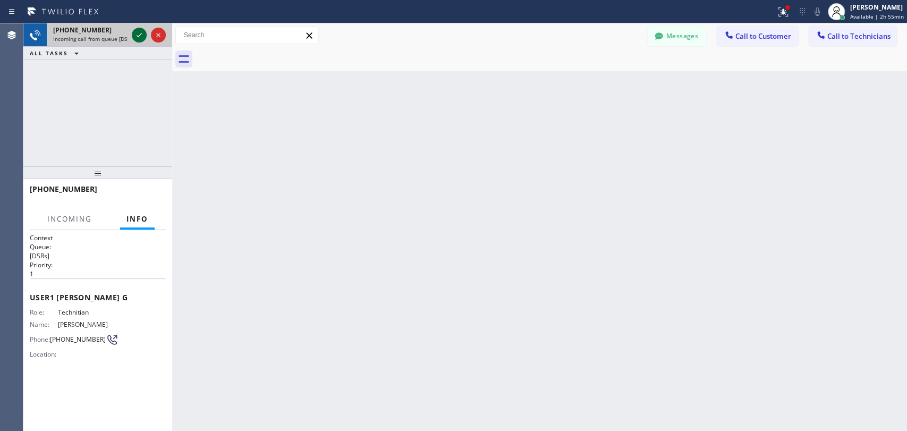
click at [140, 38] on icon at bounding box center [139, 35] width 13 height 13
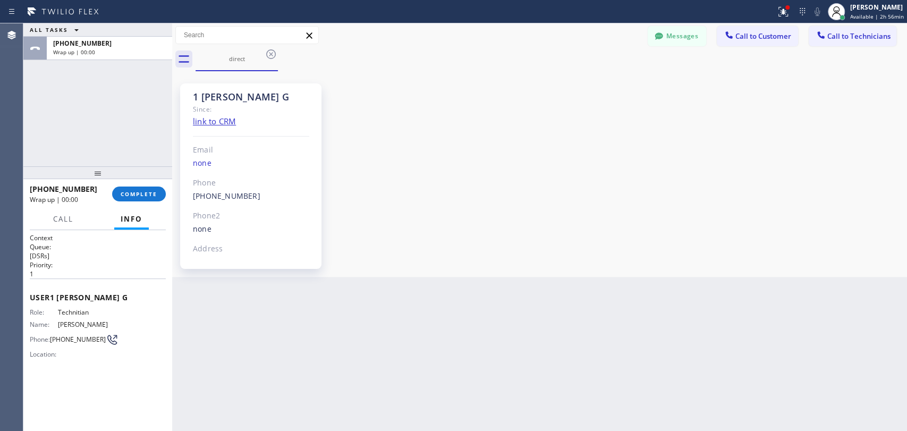
click at [123, 207] on div "+18183025971 Wrap up | 00:00 COMPLETE" at bounding box center [98, 194] width 136 height 28
drag, startPoint x: 124, startPoint y: 202, endPoint x: 132, endPoint y: 199, distance: 8.1
click at [125, 202] on div "+18183025971 Wrap up | 00:00 COMPLETE" at bounding box center [98, 194] width 136 height 28
click at [130, 198] on button "COMPLETE" at bounding box center [139, 194] width 54 height 15
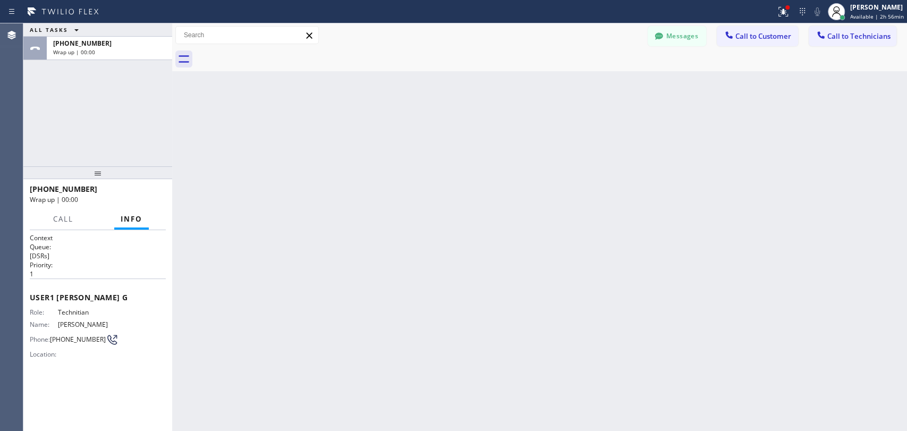
click at [753, 47] on div at bounding box center [552, 59] width 712 height 24
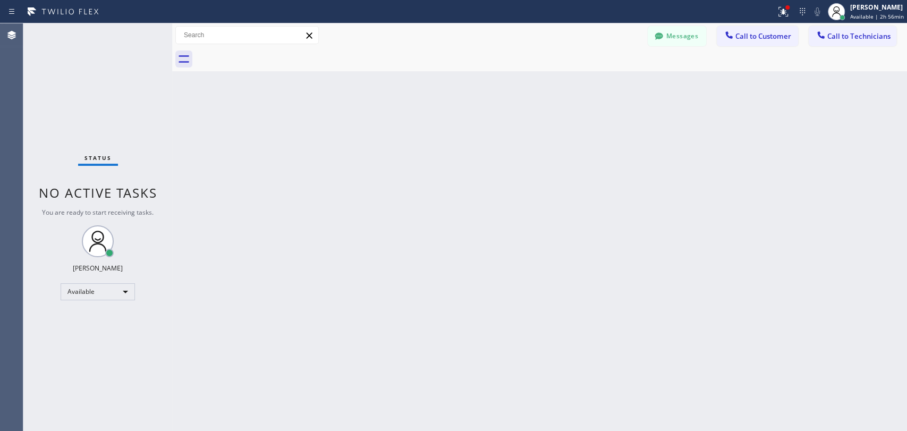
click at [710, 56] on div at bounding box center [552, 59] width 712 height 24
click at [727, 40] on icon at bounding box center [729, 35] width 11 height 11
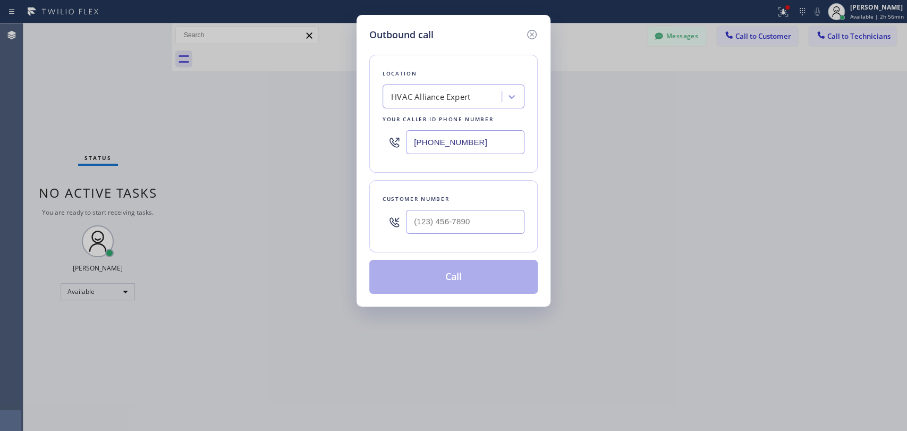
click at [419, 114] on div "Your caller id phone number" at bounding box center [454, 119] width 142 height 11
click at [429, 103] on div "HVAC Alliance Expert" at bounding box center [444, 97] width 116 height 19
paste input "Santa [PERSON_NAME] Heating and Air Conditioning"
type input "Santa [PERSON_NAME] Heating and Air Conditioning"
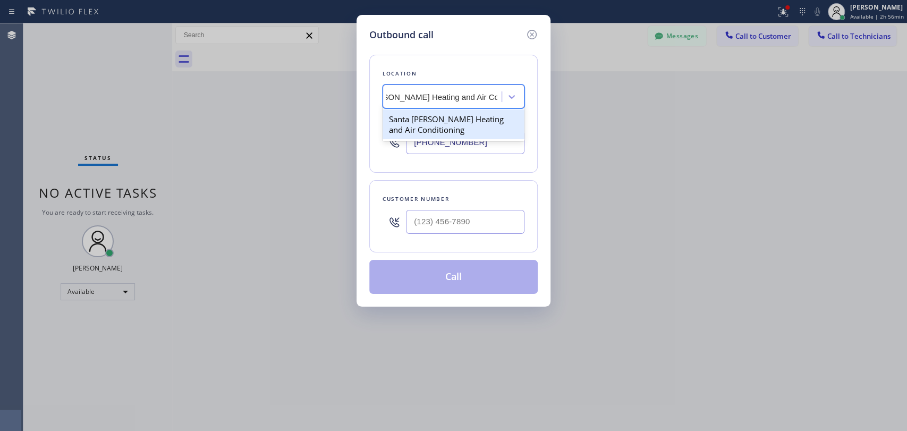
click at [427, 119] on div "Santa [PERSON_NAME] Heating and Air Conditioning" at bounding box center [454, 124] width 142 height 30
type input "[PHONE_NUMBER]"
drag, startPoint x: 454, startPoint y: 251, endPoint x: 449, endPoint y: 226, distance: 25.5
click at [454, 247] on div "Customer number" at bounding box center [453, 216] width 168 height 72
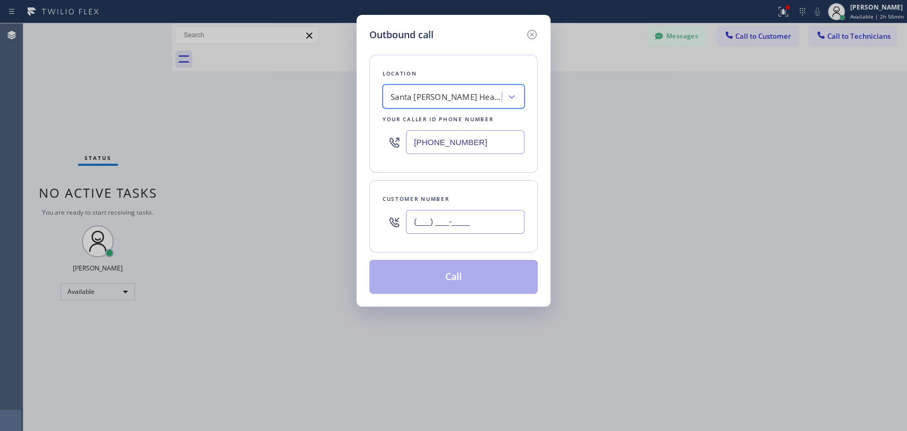
click at [448, 225] on input "(___) ___-____" at bounding box center [465, 222] width 119 height 24
paste input "310) 383-3708"
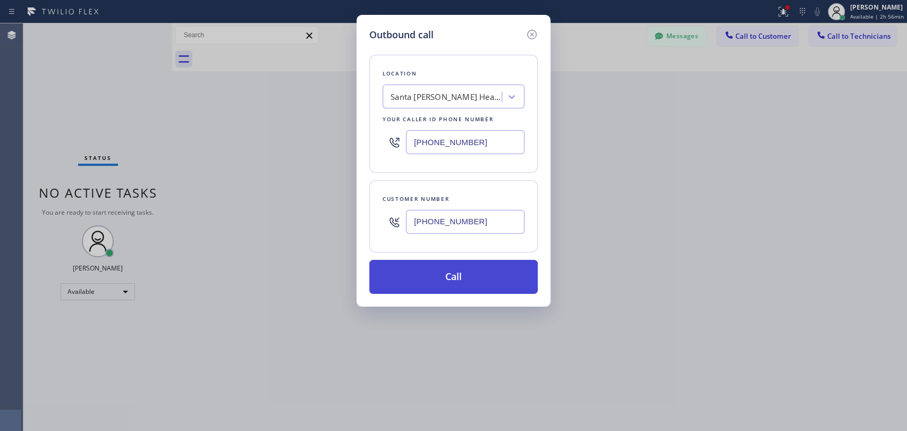
type input "[PHONE_NUMBER]"
click at [440, 273] on button "Call" at bounding box center [453, 277] width 168 height 34
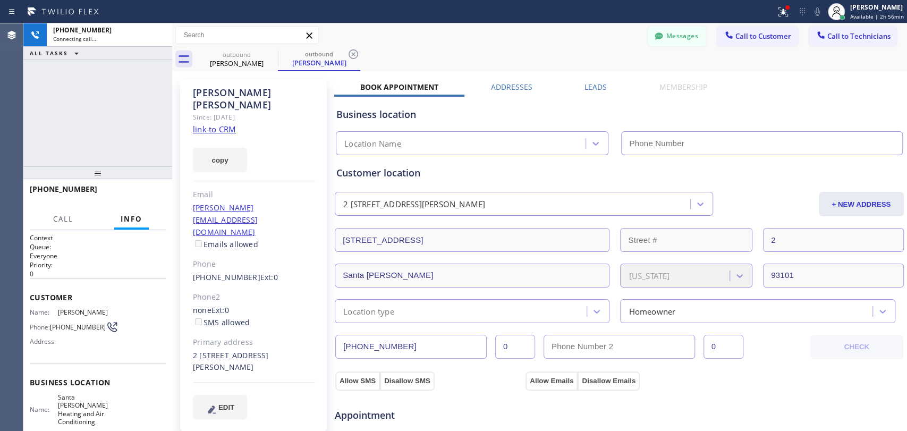
type input "[PHONE_NUMBER]"
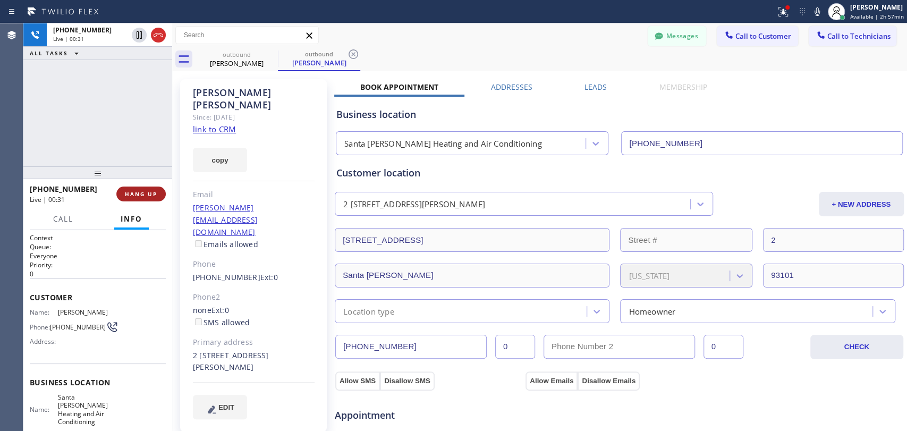
click at [149, 190] on span "HANG UP" at bounding box center [141, 193] width 32 height 7
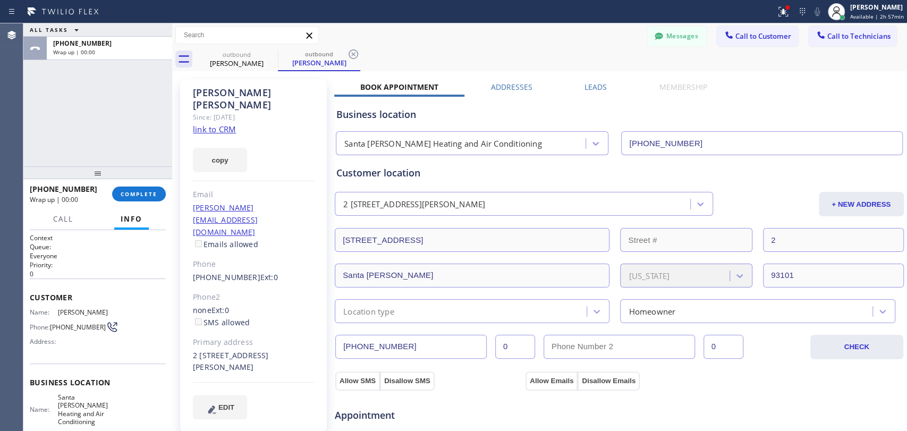
click at [371, 361] on div "Allow SMS Disallow SMS Allow Emails Disallow Emails" at bounding box center [619, 374] width 570 height 31
click at [371, 358] on div "Allow SMS Disallow SMS Allow Emails Disallow Emails" at bounding box center [619, 372] width 570 height 35
copy button "Allow SMS"
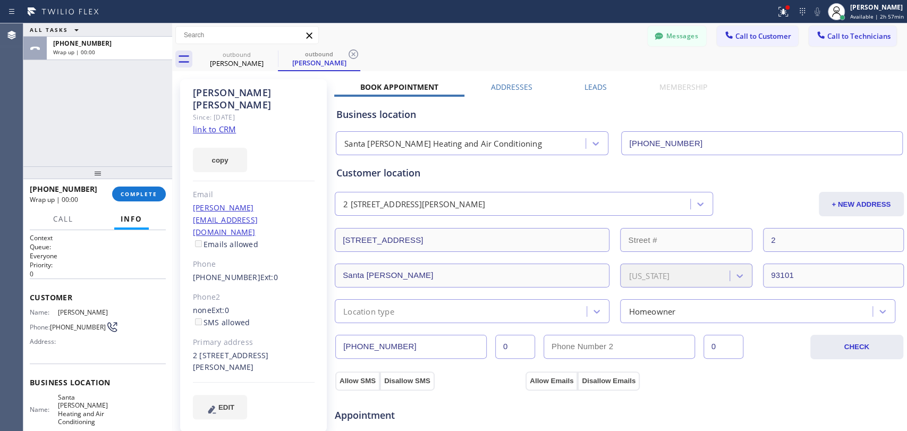
click at [428, 345] on input "[PHONE_NUMBER]" at bounding box center [410, 347] width 151 height 24
click at [679, 43] on button "Messages" at bounding box center [677, 36] width 58 height 20
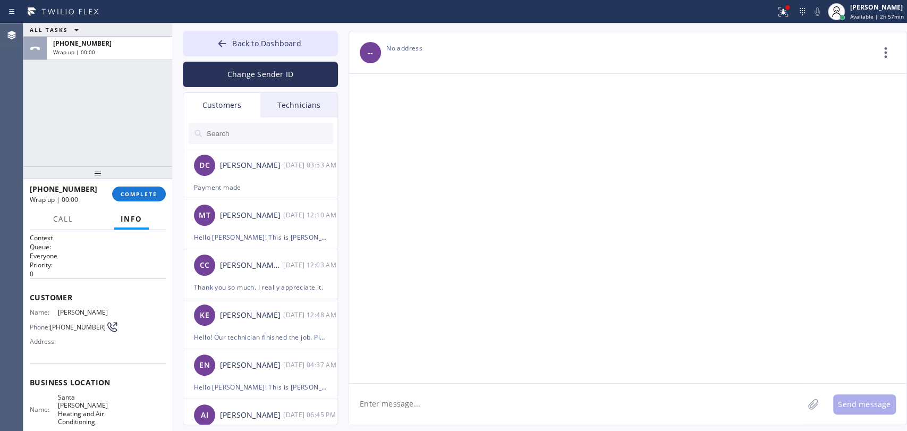
click at [223, 138] on input "text" at bounding box center [270, 133] width 128 height 21
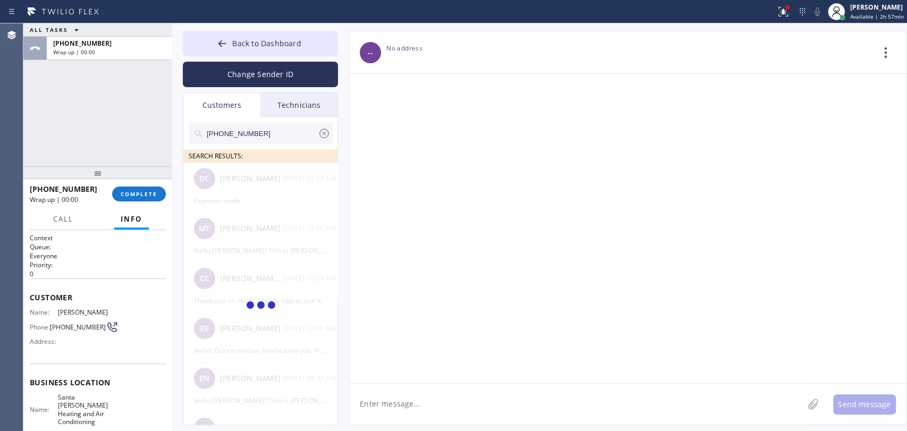
click at [60, 308] on span "[PERSON_NAME]" at bounding box center [84, 312] width 53 height 8
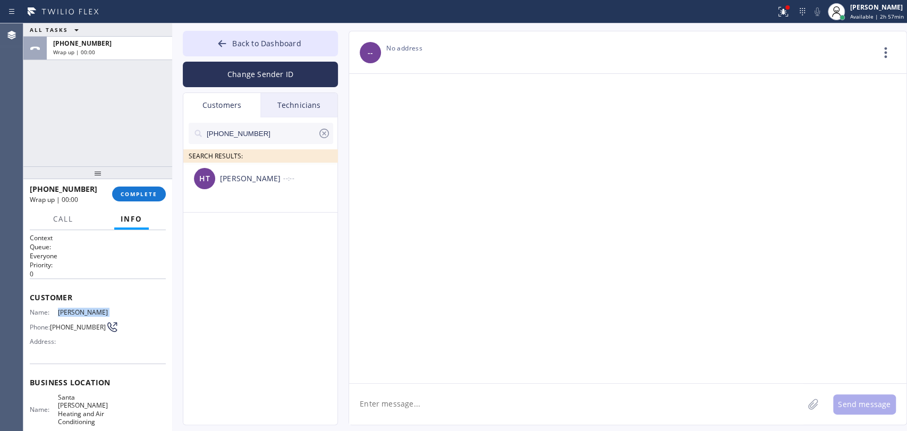
click at [60, 308] on span "[PERSON_NAME]" at bounding box center [84, 312] width 53 height 8
click at [381, 402] on textarea at bounding box center [576, 404] width 454 height 41
click at [255, 204] on li "HT Howell Tumlin --:--" at bounding box center [260, 188] width 155 height 50
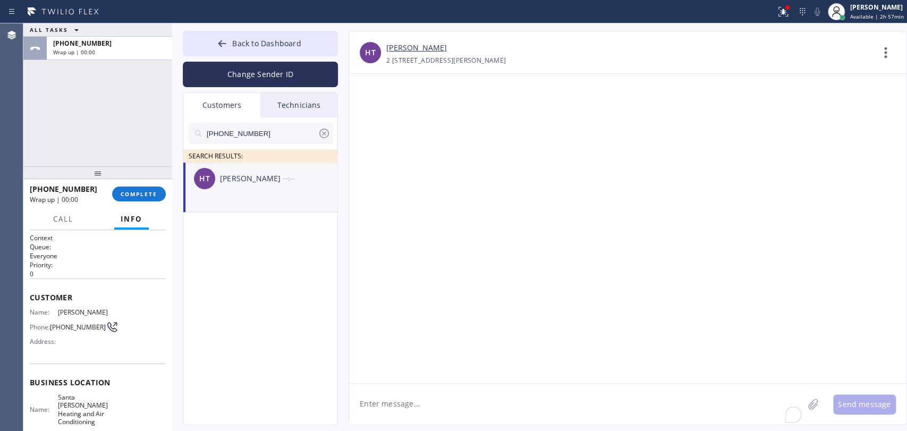
click at [435, 396] on textarea "To enrich screen reader interactions, please activate Accessibility in Grammarl…" at bounding box center [576, 404] width 454 height 41
click at [83, 405] on span "Santa [PERSON_NAME] Heating and Air Conditioning" at bounding box center [84, 409] width 53 height 33
copy span "Santa [PERSON_NAME] Heating and Air Conditioning"
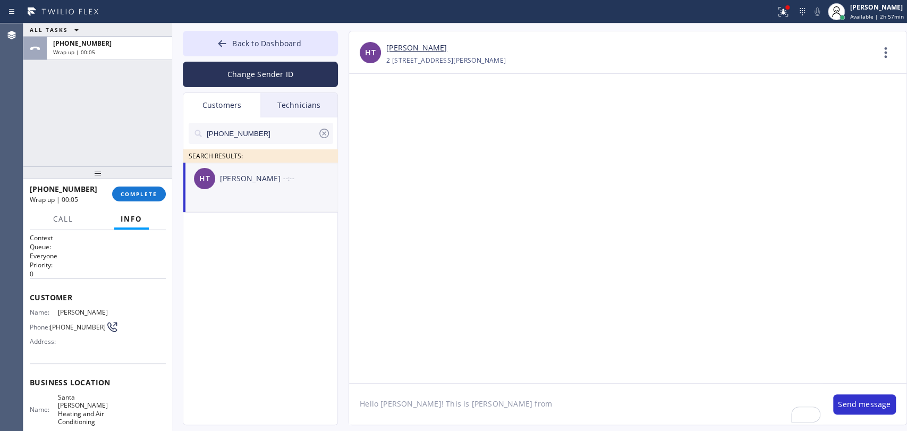
click at [497, 404] on textarea "Hello Howell! This is Alex from" at bounding box center [585, 404] width 473 height 41
paste textarea "Santa [PERSON_NAME] Heating and Air Conditioning"
click at [739, 402] on textarea "Hello Howell! This is Alex from Santa Barbara Heating and Air Conditioning to c…" at bounding box center [585, 404] width 473 height 41
type textarea "Hello Howell! This is Alex from Santa Barbara Heating and Air Conditioning to c…"
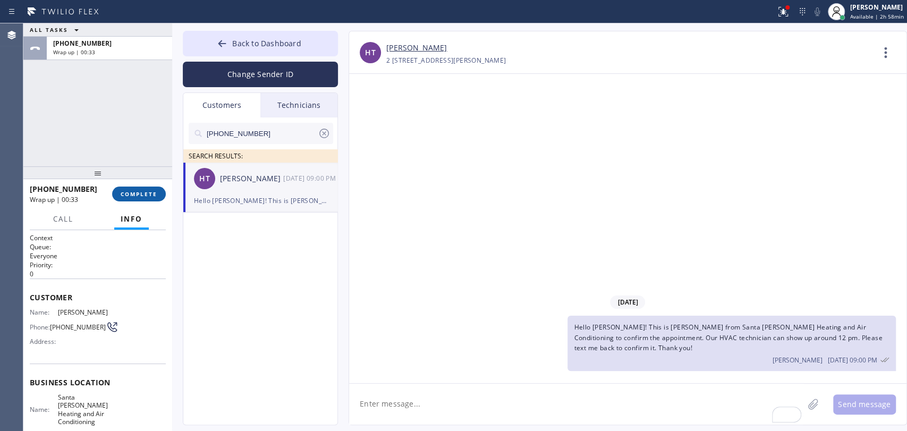
click at [133, 192] on span "COMPLETE" at bounding box center [139, 193] width 37 height 7
click at [114, 151] on div "ALL TASKS ALL TASKS ACTIVE TASKS TASKS IN WRAP UP +13103833708 Wrap up | 00:34" at bounding box center [97, 94] width 149 height 143
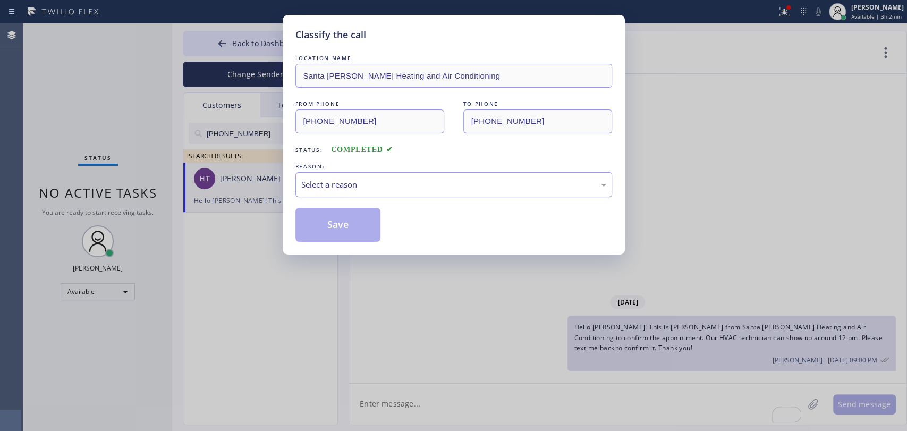
click at [318, 186] on div "Select a reason" at bounding box center [453, 185] width 305 height 12
click at [344, 229] on button "Save" at bounding box center [338, 225] width 86 height 34
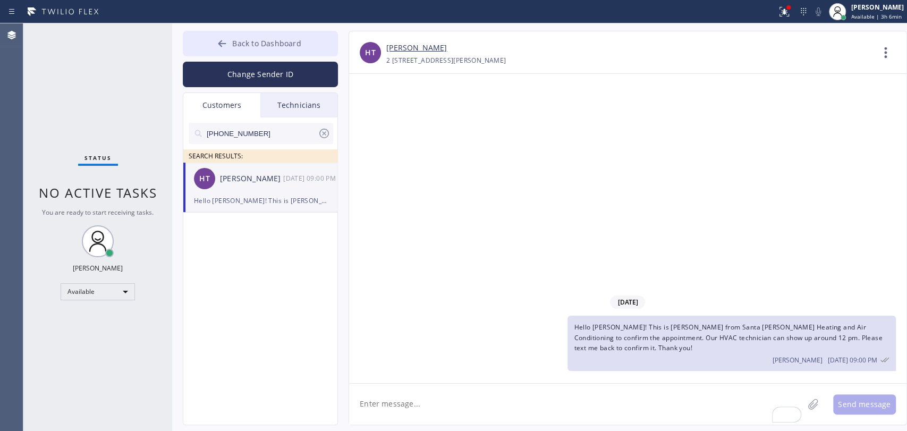
click at [272, 38] on span "Back to Dashboard" at bounding box center [266, 43] width 69 height 10
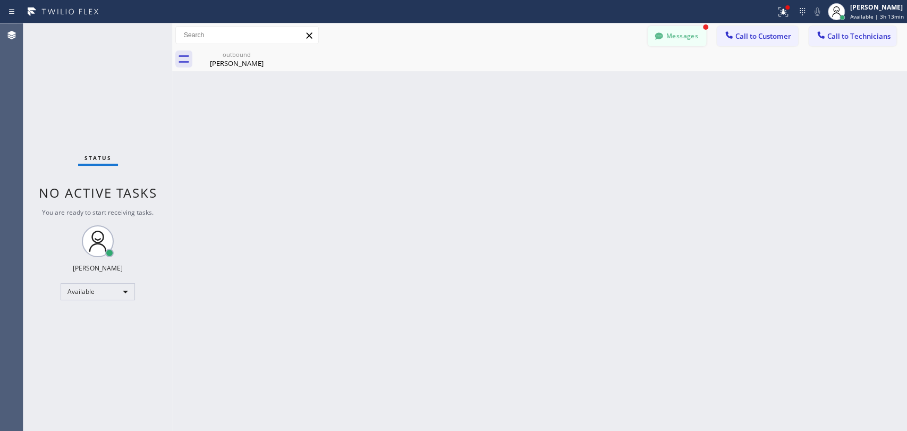
click at [685, 32] on button "Messages" at bounding box center [677, 36] width 58 height 20
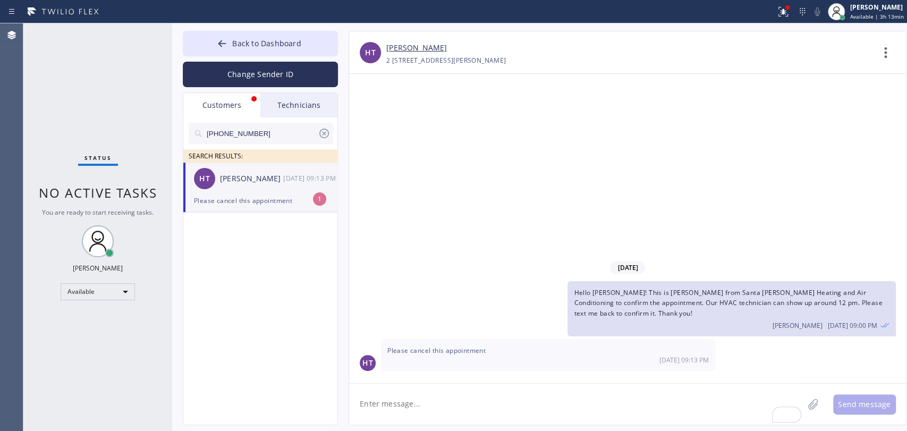
click at [204, 208] on li "HT Howell Tumlin 09/12 09:13 PM Please cancel this appointment 1" at bounding box center [260, 188] width 155 height 50
click at [251, 44] on span "Back to Dashboard" at bounding box center [266, 43] width 69 height 10
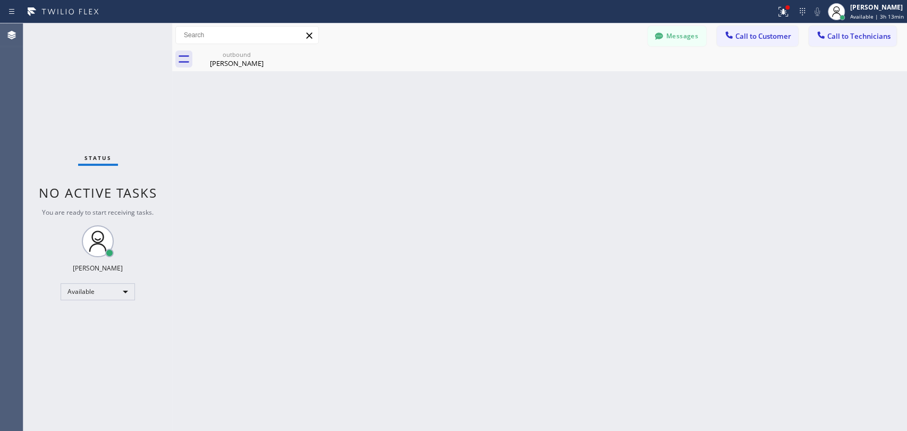
click at [890, 40] on button "Call to Technicians" at bounding box center [853, 36] width 88 height 20
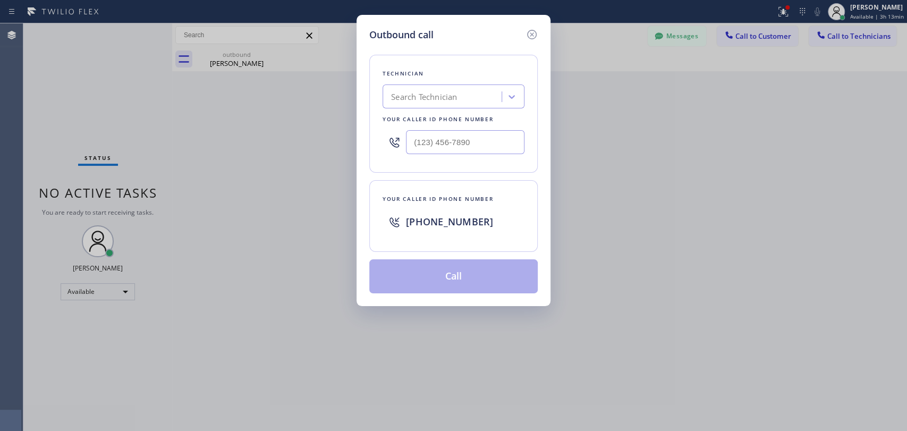
click at [453, 91] on div "Search Technician" at bounding box center [444, 97] width 116 height 19
type input "[PERSON_NAME]"
click at [432, 116] on div "Armen Gevorgyan" at bounding box center [454, 118] width 142 height 19
type input "(818) 302-5971"
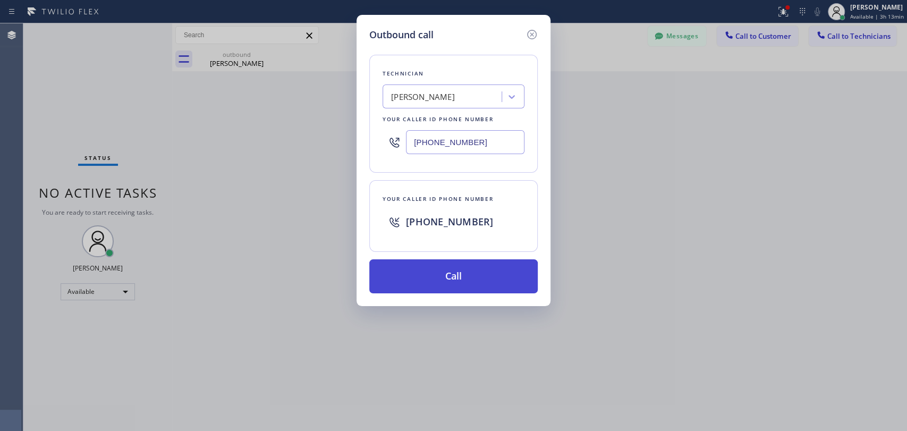
click at [439, 272] on button "Call" at bounding box center [453, 276] width 168 height 34
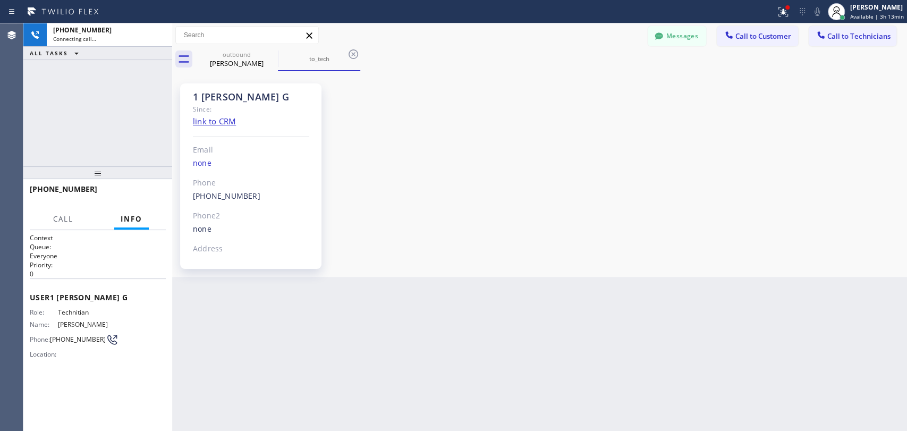
scroll to position [9717, 0]
click at [650, 39] on button "Messages" at bounding box center [677, 36] width 58 height 20
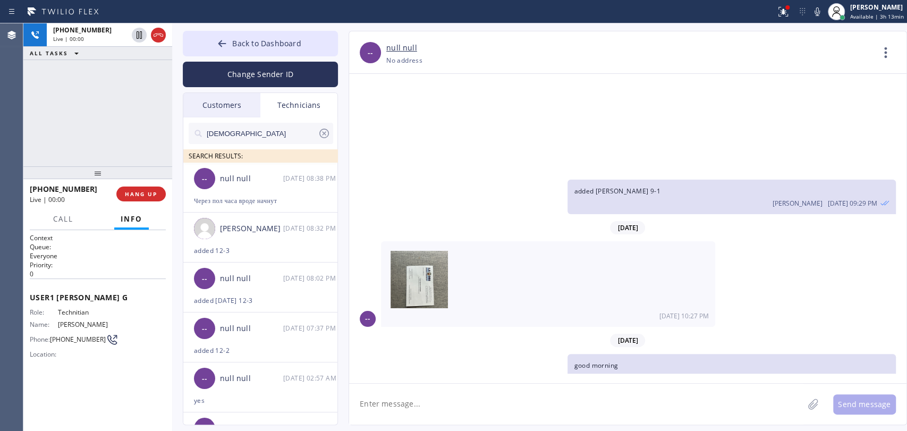
click at [235, 114] on div "Customers" at bounding box center [221, 105] width 77 height 24
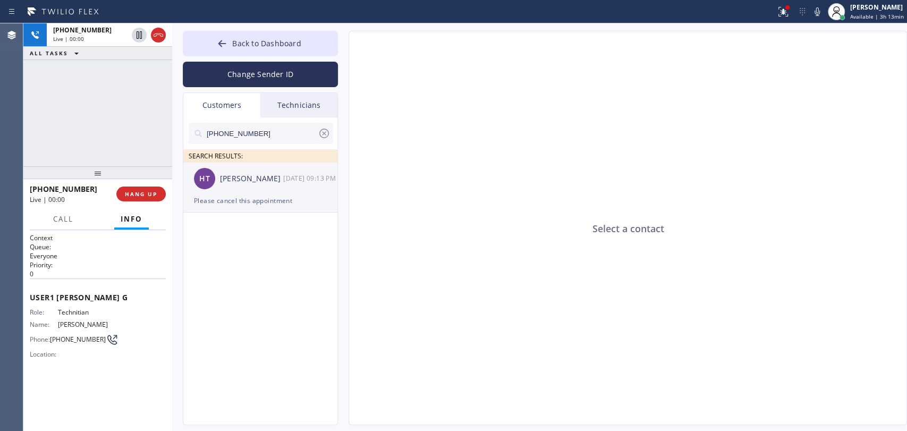
click at [252, 200] on div "Please cancel this appointment" at bounding box center [260, 200] width 133 height 12
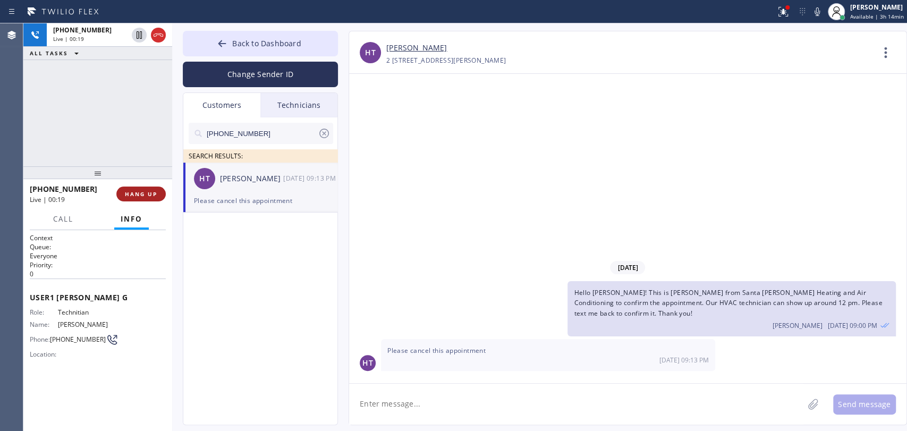
click at [158, 197] on button "HANG UP" at bounding box center [140, 194] width 49 height 15
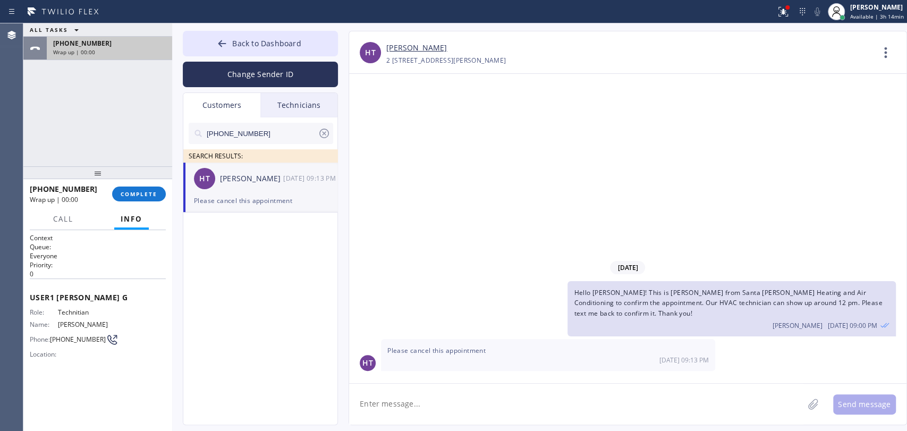
click at [114, 52] on div "Wrap up | 00:00" at bounding box center [109, 51] width 113 height 7
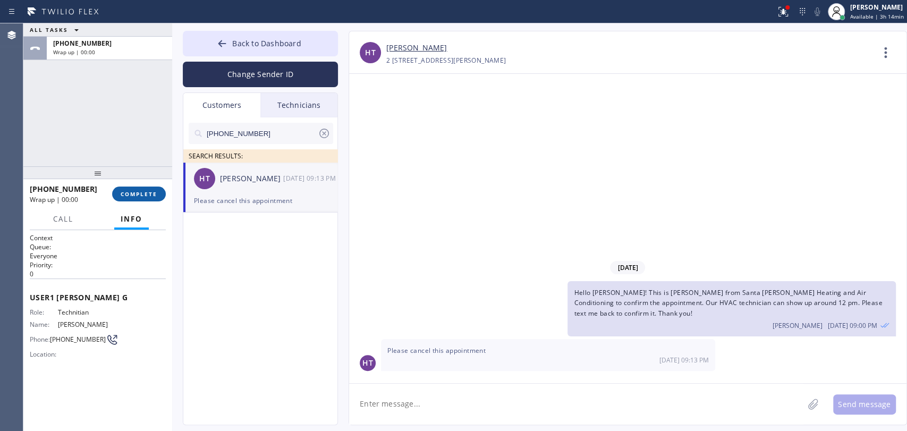
click at [133, 188] on button "COMPLETE" at bounding box center [139, 194] width 54 height 15
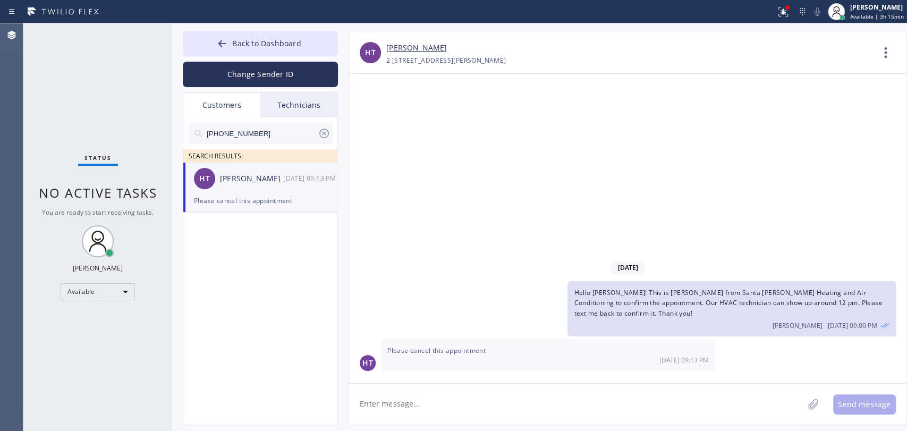
click at [413, 45] on link "[PERSON_NAME]" at bounding box center [416, 48] width 61 height 12
click at [419, 49] on link "[PERSON_NAME]" at bounding box center [416, 48] width 61 height 12
click at [305, 44] on button "Back to Dashboard" at bounding box center [260, 44] width 155 height 26
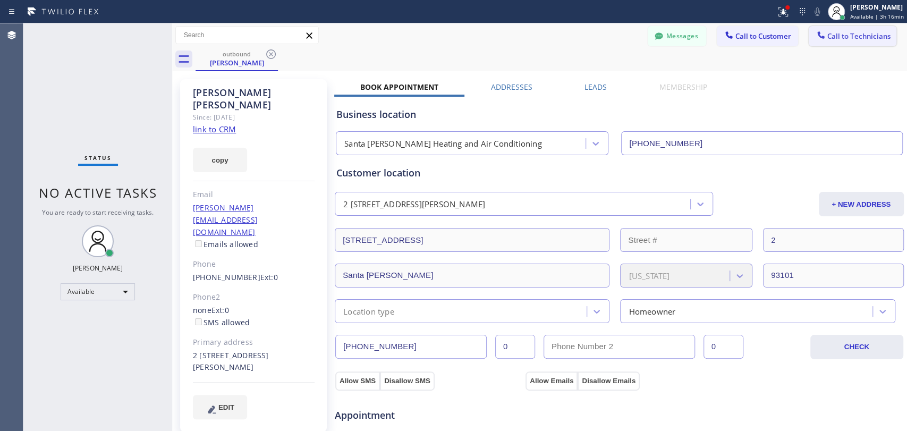
click at [816, 31] on icon at bounding box center [821, 35] width 11 height 11
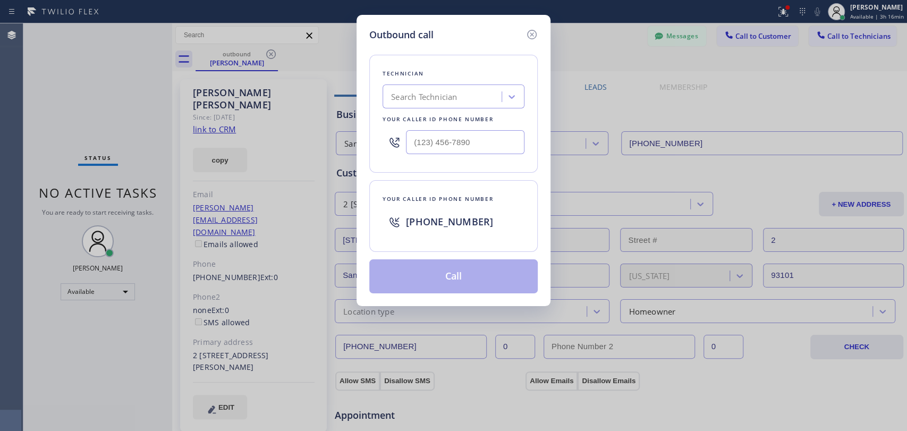
click at [422, 92] on div "Search Technician" at bounding box center [444, 97] width 116 height 19
type input "Chris"
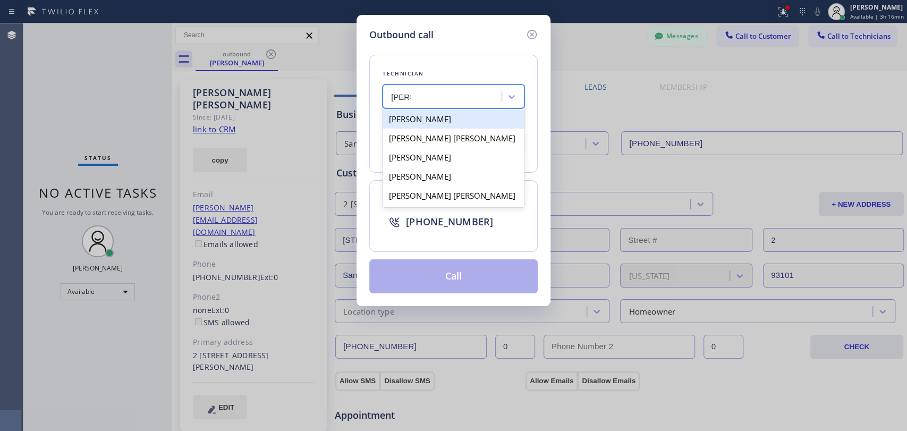
click at [441, 120] on div "[PERSON_NAME]" at bounding box center [454, 118] width 142 height 19
type input "(951) 751-8609"
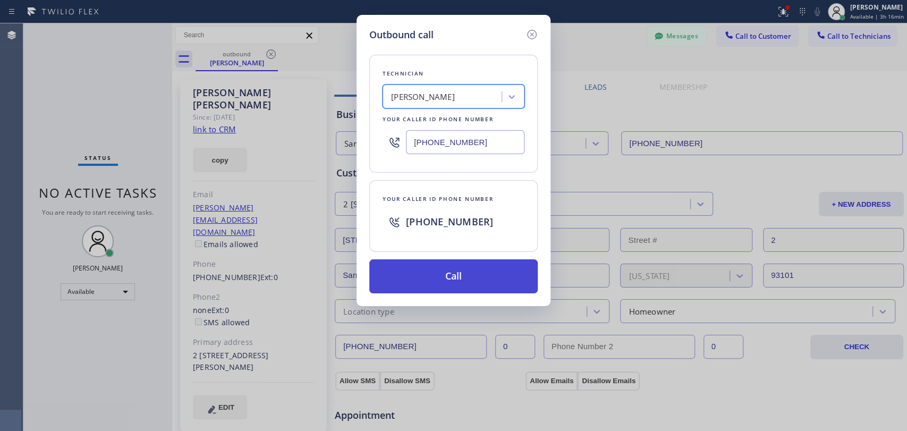
click at [425, 276] on button "Call" at bounding box center [453, 276] width 168 height 34
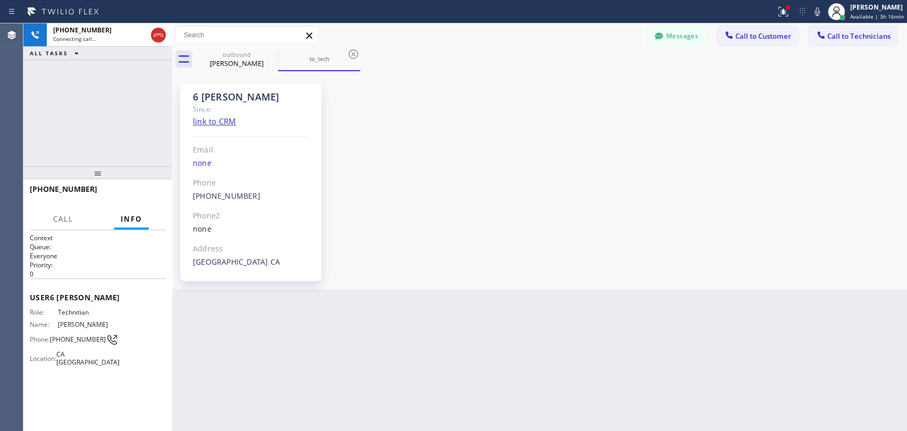
scroll to position [14582, 0]
click at [147, 193] on span "HANG UP" at bounding box center [141, 193] width 32 height 7
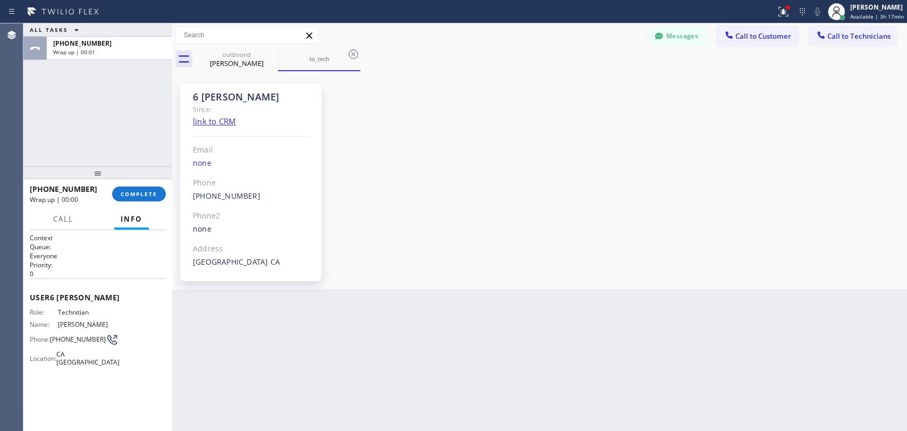
click at [153, 184] on div "+19517518609 Wrap up | 00:00 COMPLETE" at bounding box center [98, 194] width 136 height 28
click at [145, 187] on button "COMPLETE" at bounding box center [139, 194] width 54 height 15
click at [140, 138] on div "ALL TASKS ALL TASKS ACTIVE TASKS TASKS IN WRAP UP +19517518609 Wrap up | 00:01" at bounding box center [97, 94] width 149 height 143
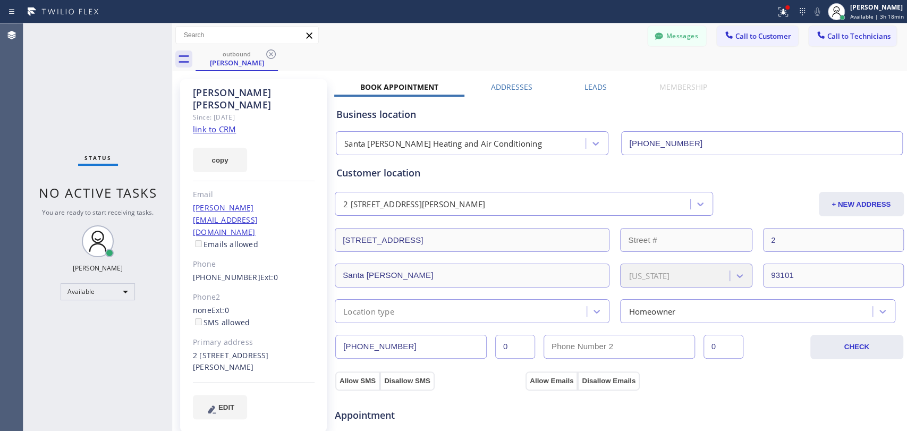
click at [844, 40] on button "Call to Technicians" at bounding box center [853, 36] width 88 height 20
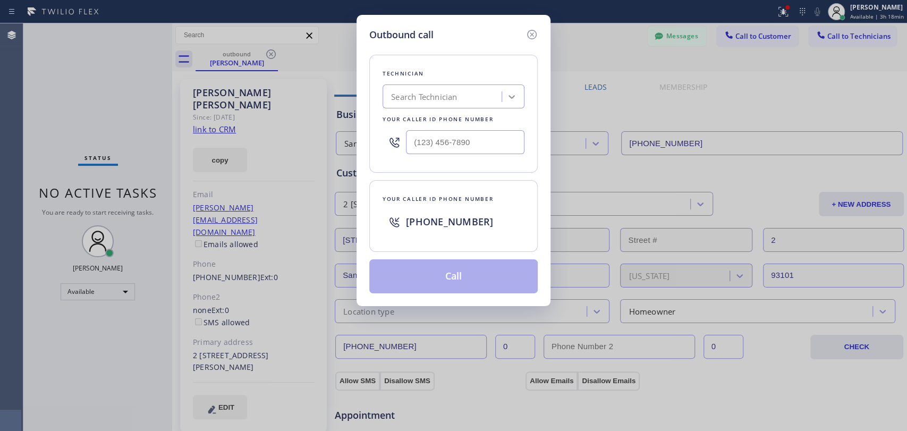
click at [520, 87] on div "Outbound call Technician Search Technician Your caller id phone number Your cal…" at bounding box center [454, 160] width 194 height 291
click at [511, 103] on div at bounding box center [511, 96] width 19 height 19
type input "chris"
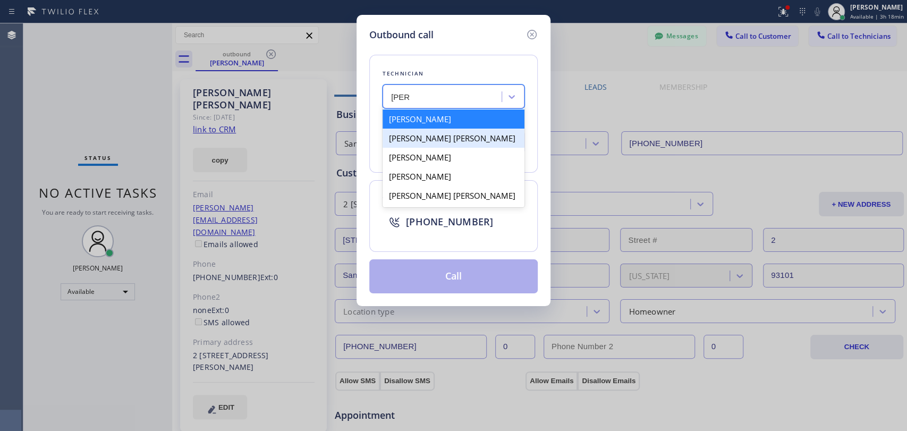
click at [409, 120] on div "[PERSON_NAME]" at bounding box center [454, 118] width 142 height 19
type input "(951) 751-8609"
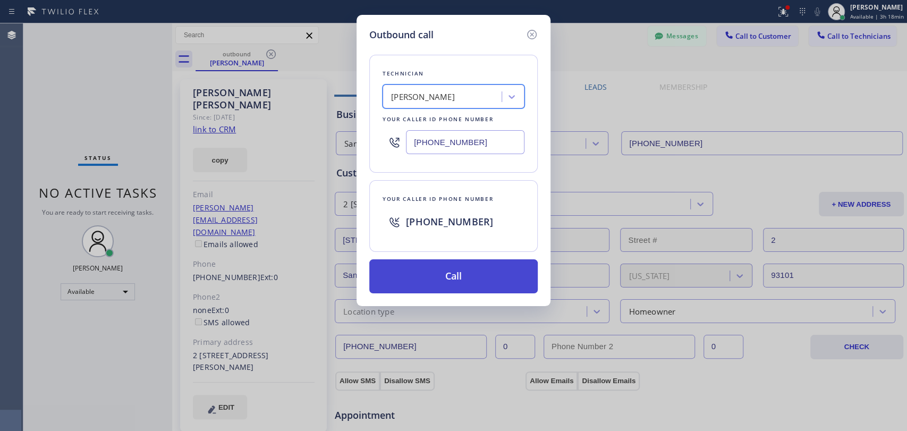
click at [417, 277] on button "Call" at bounding box center [453, 276] width 168 height 34
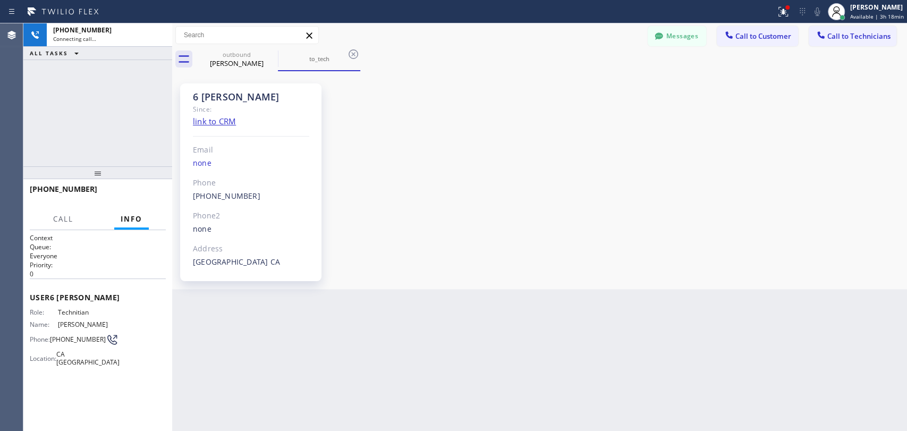
scroll to position [14582, 0]
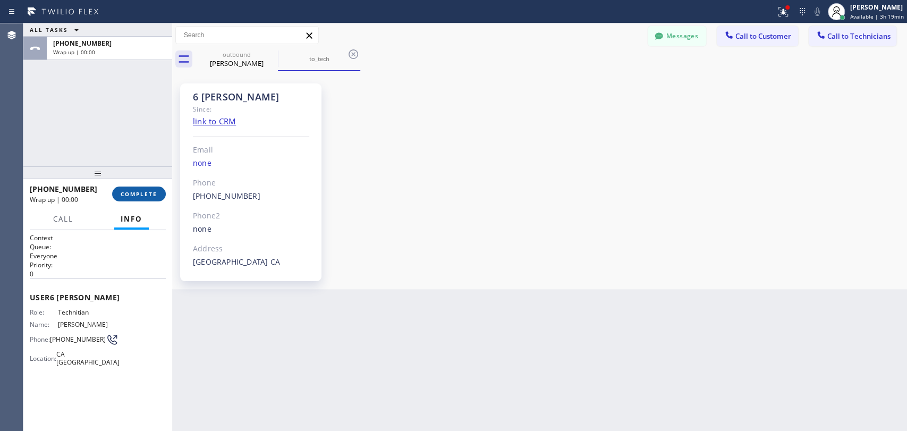
click at [138, 197] on span "COMPLETE" at bounding box center [139, 193] width 37 height 7
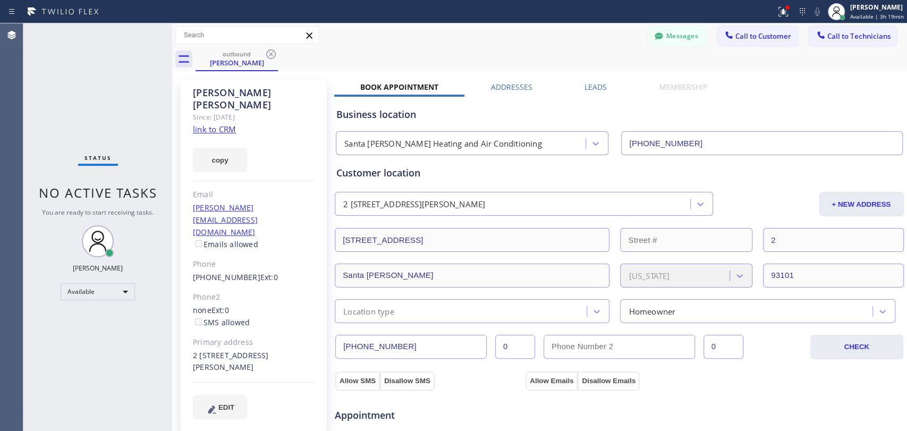
click at [272, 55] on icon at bounding box center [271, 54] width 13 height 13
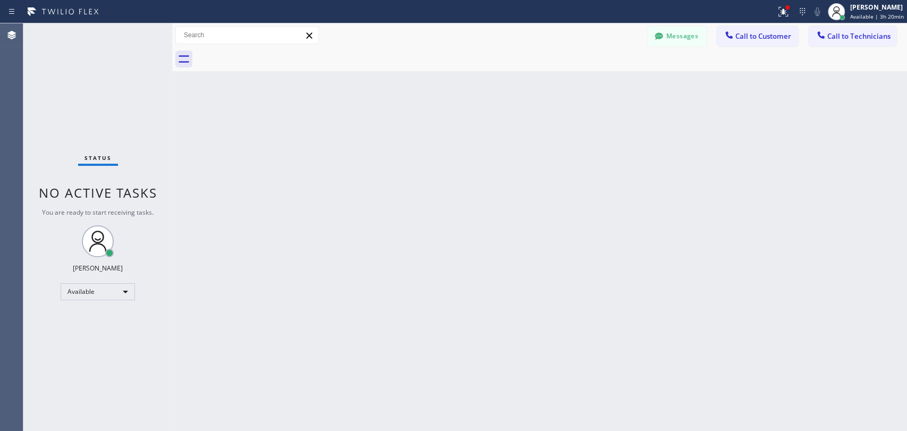
click at [323, 39] on div "Messages Call to Customer Call to Technicians Outbound call Location Santa Barb…" at bounding box center [539, 35] width 735 height 19
click at [313, 38] on icon at bounding box center [309, 35] width 13 height 13
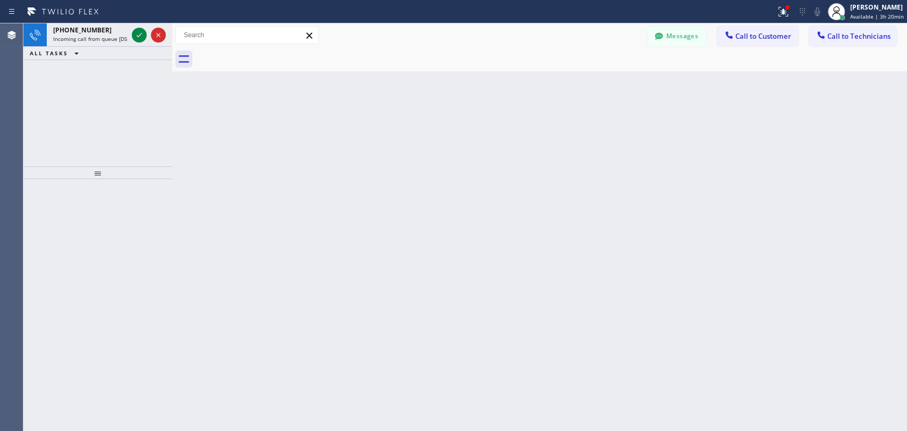
click at [75, 52] on icon at bounding box center [76, 53] width 13 height 13
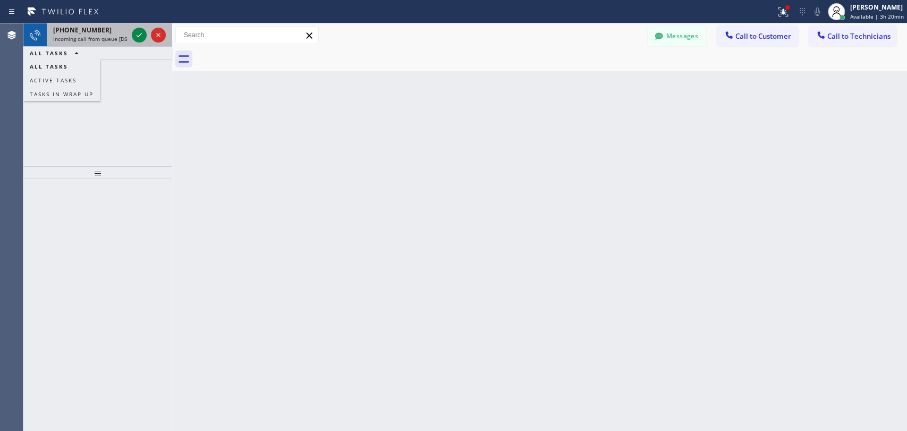
click at [86, 40] on span "Incoming call from queue [DSRs]" at bounding box center [93, 38] width 81 height 7
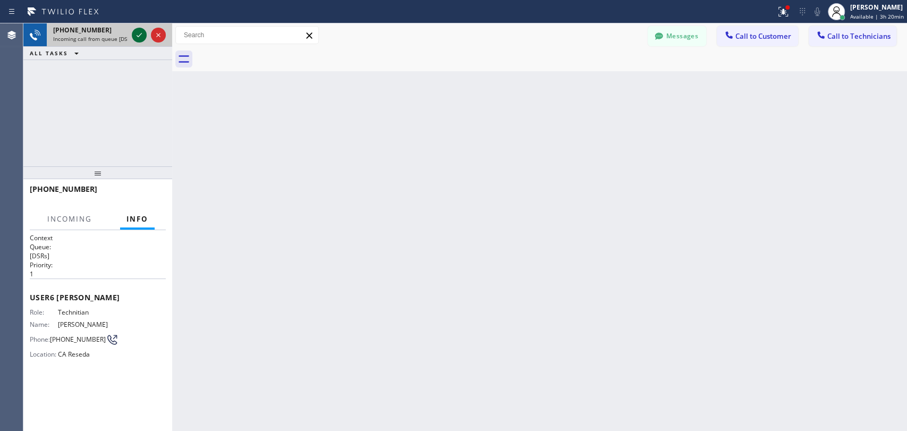
click at [135, 31] on icon at bounding box center [139, 35] width 13 height 13
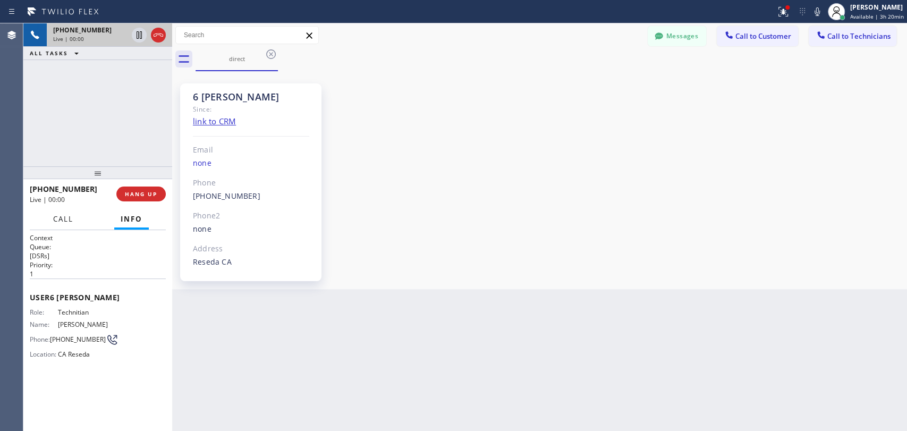
scroll to position [87833, 0]
click at [608, 251] on div "6 LA Hovik Since: link to CRM Email none Phone (818) 966-9606 Outbound call Tec…" at bounding box center [540, 180] width 730 height 213
drag, startPoint x: 193, startPoint y: 98, endPoint x: 222, endPoint y: 97, distance: 28.7
click at [222, 97] on div "6 [PERSON_NAME]" at bounding box center [251, 97] width 116 height 12
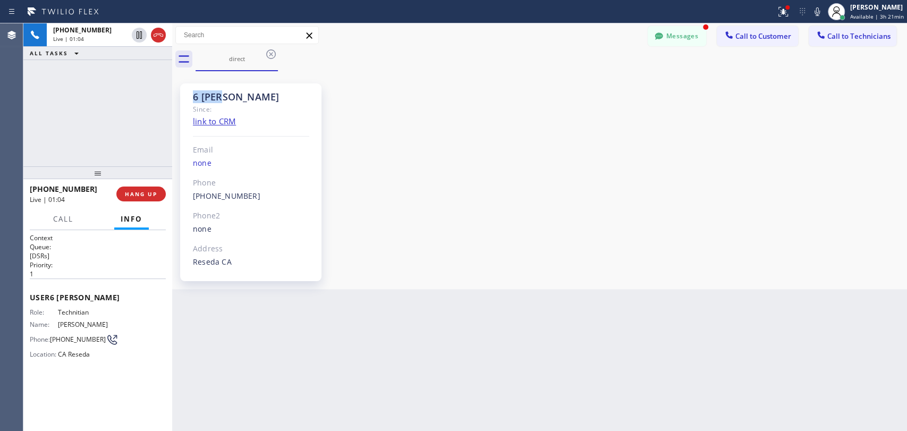
click at [222, 97] on div "6 [PERSON_NAME]" at bounding box center [251, 97] width 116 height 12
click at [150, 190] on button "HANG UP" at bounding box center [140, 194] width 49 height 15
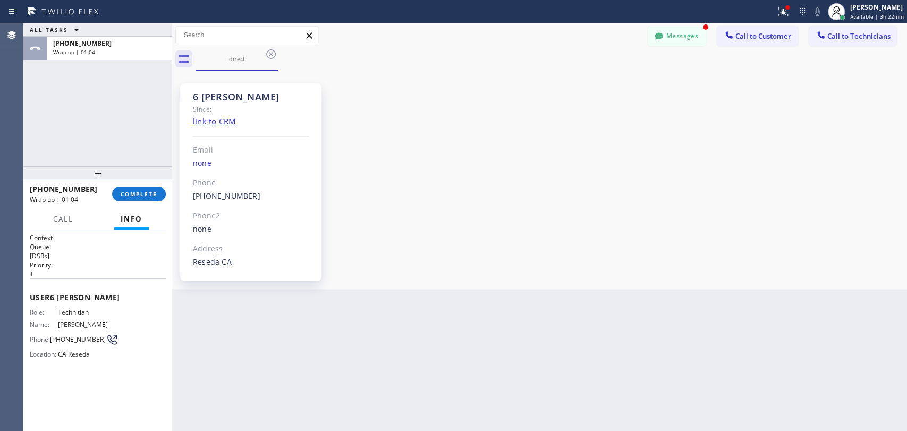
click at [638, 22] on div "Status report Issues detected These issues could affect your workflow. Please c…" at bounding box center [453, 11] width 907 height 23
click at [667, 35] on button "Messages" at bounding box center [677, 36] width 58 height 20
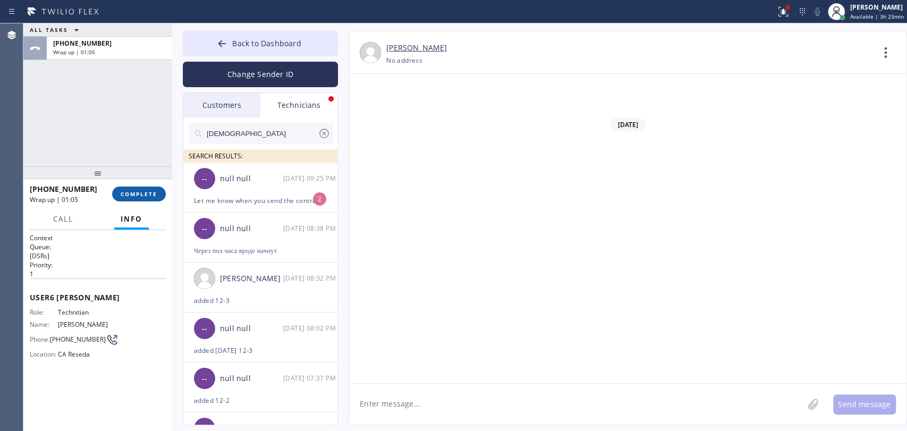
click at [162, 193] on button "COMPLETE" at bounding box center [139, 194] width 54 height 15
click at [253, 198] on div "Let me know when you send the contract so I can tell the customer to check the …" at bounding box center [260, 200] width 133 height 12
click at [419, 413] on textarea at bounding box center [576, 404] width 454 height 41
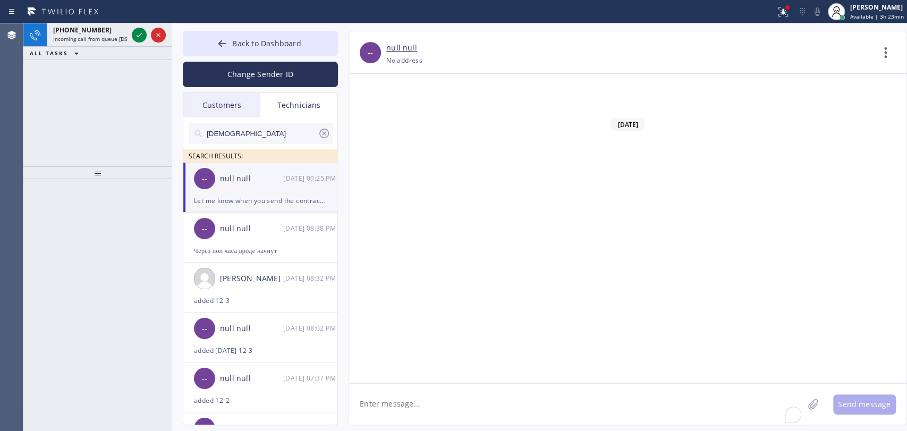
scroll to position [87901, 0]
click at [69, 31] on span "[PHONE_NUMBER]" at bounding box center [82, 30] width 58 height 9
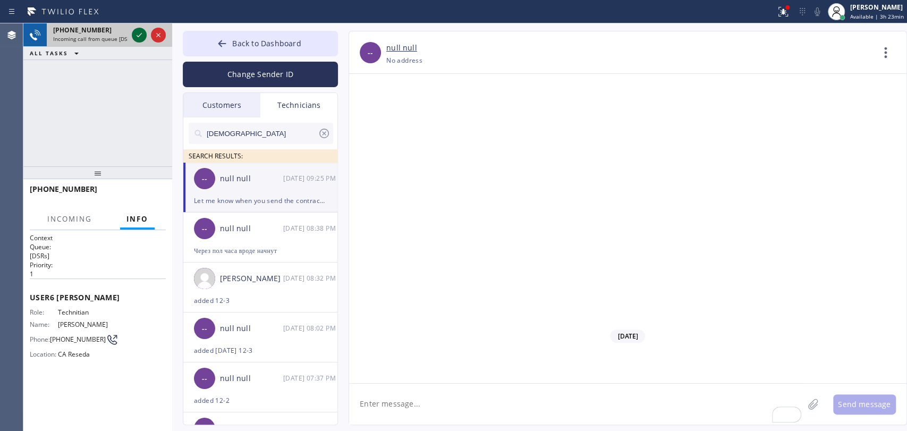
click at [135, 31] on icon at bounding box center [139, 35] width 13 height 13
click at [104, 113] on div "+18189669606 Incoming call from queue [DSRs] ALL TASKS ALL TASKS ACTIVE TASKS T…" at bounding box center [97, 94] width 149 height 143
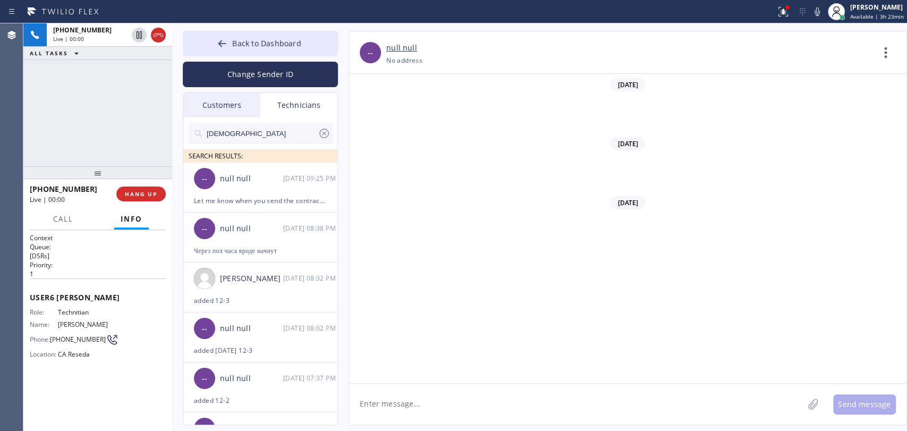
scroll to position [87901, 0]
click at [143, 197] on span "HANG UP" at bounding box center [141, 193] width 32 height 7
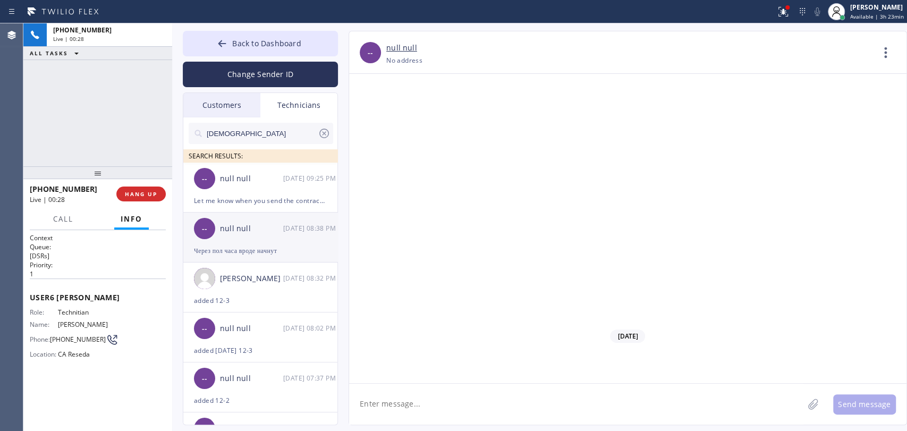
click at [227, 236] on div "-- null null 09/12 08:38 PM" at bounding box center [260, 229] width 155 height 32
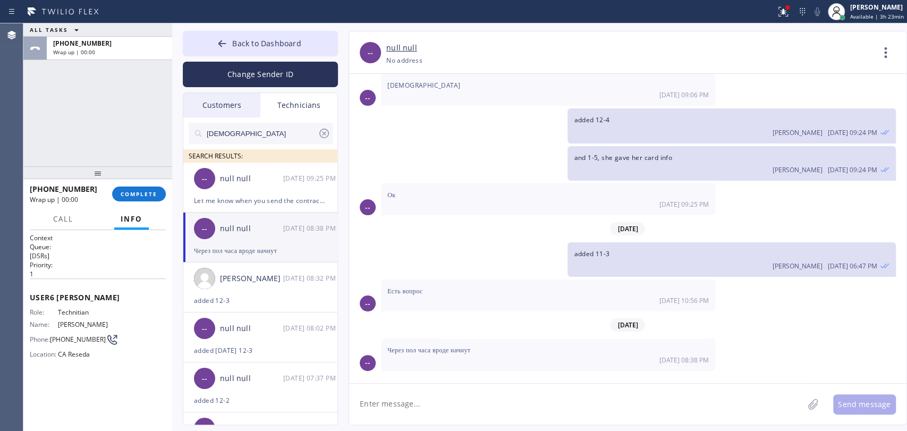
scroll to position [16329, 0]
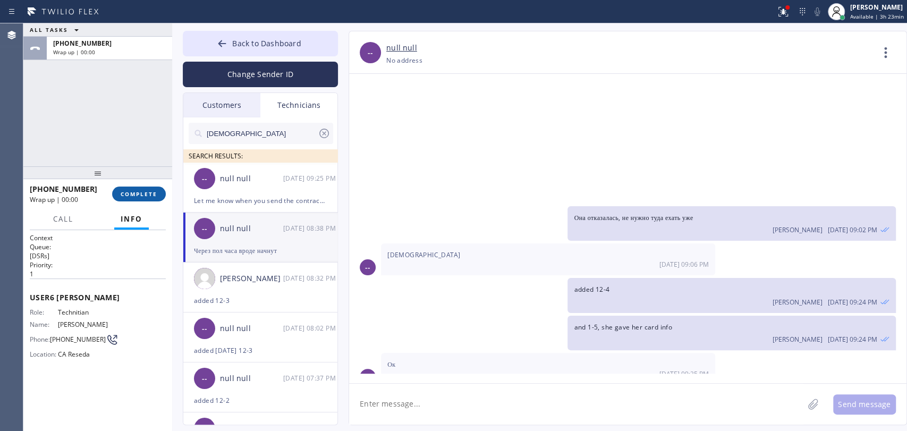
click at [119, 202] on div "+18189669606 Wrap up | 00:00 COMPLETE" at bounding box center [98, 194] width 136 height 28
click at [123, 188] on button "COMPLETE" at bounding box center [139, 194] width 54 height 15
click at [111, 129] on div "ALL TASKS ALL TASKS ACTIVE TASKS TASKS IN WRAP UP +18189669606 Wrap up | 00:00" at bounding box center [97, 94] width 149 height 143
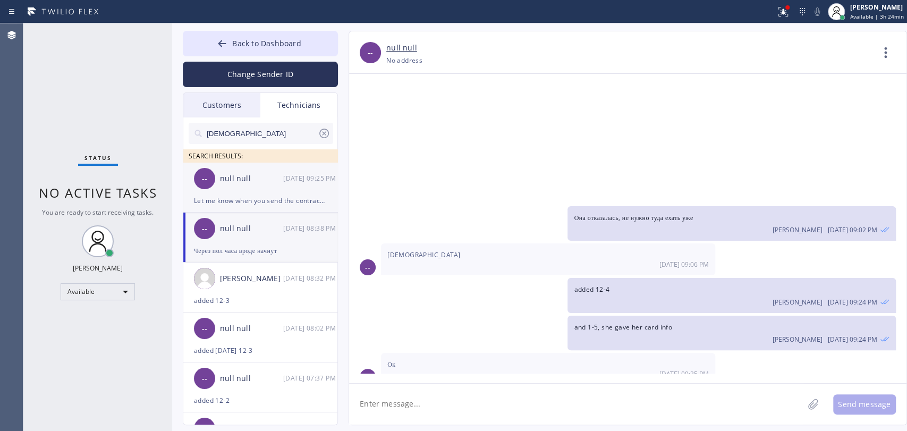
click at [262, 206] on div "Let me know when you send the contract so I can tell the customer to check the …" at bounding box center [260, 200] width 133 height 12
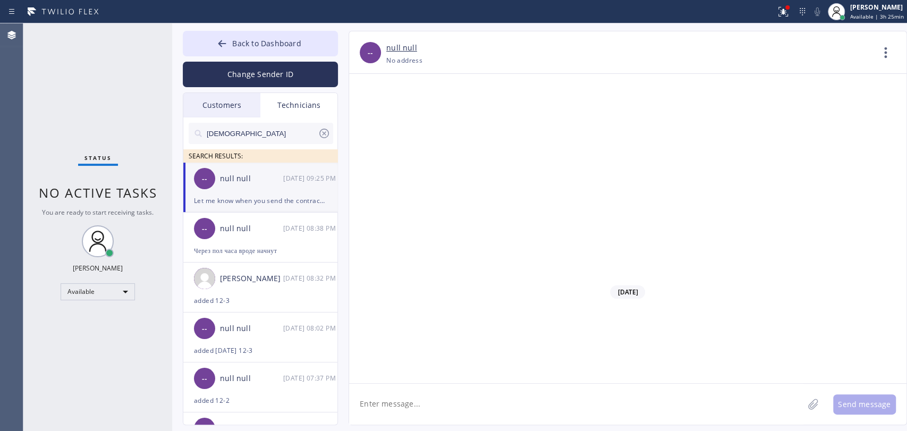
scroll to position [87901, 0]
click at [266, 137] on input "[DEMOGRAPHIC_DATA]" at bounding box center [262, 133] width 112 height 21
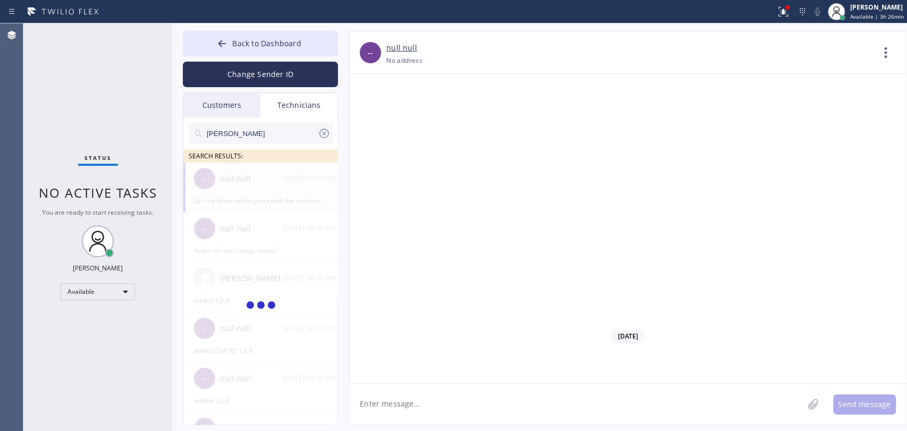
type input "[DEMOGRAPHIC_DATA]"
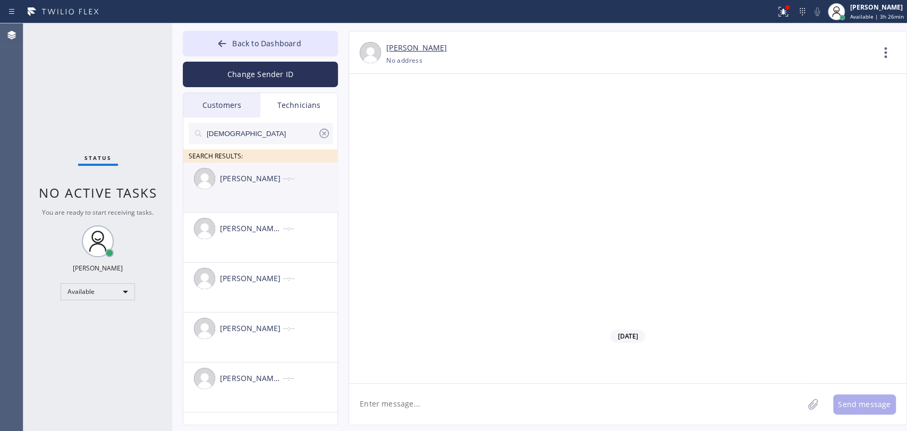
click at [258, 173] on div "[PERSON_NAME]" at bounding box center [251, 179] width 63 height 12
click at [411, 398] on textarea at bounding box center [576, 404] width 454 height 41
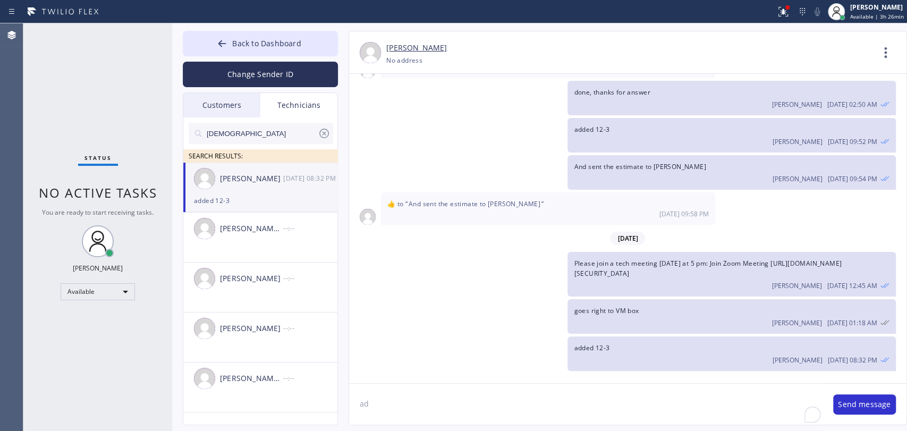
scroll to position [14582, 0]
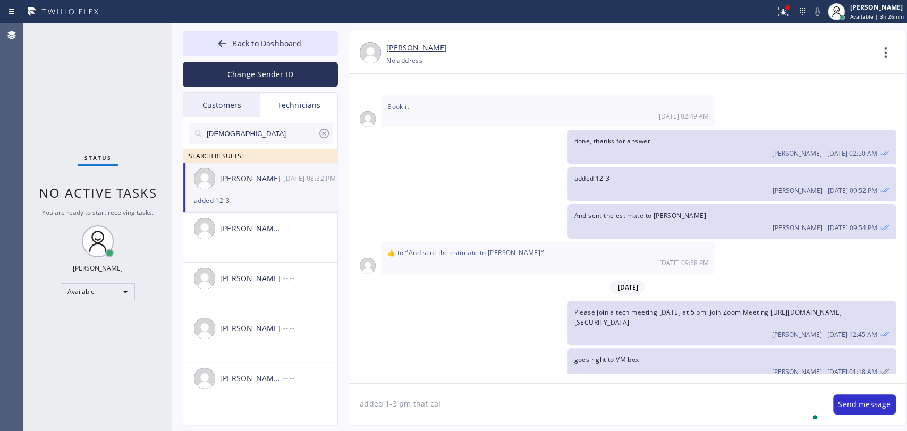
type textarea "added 1-3 pm that call"
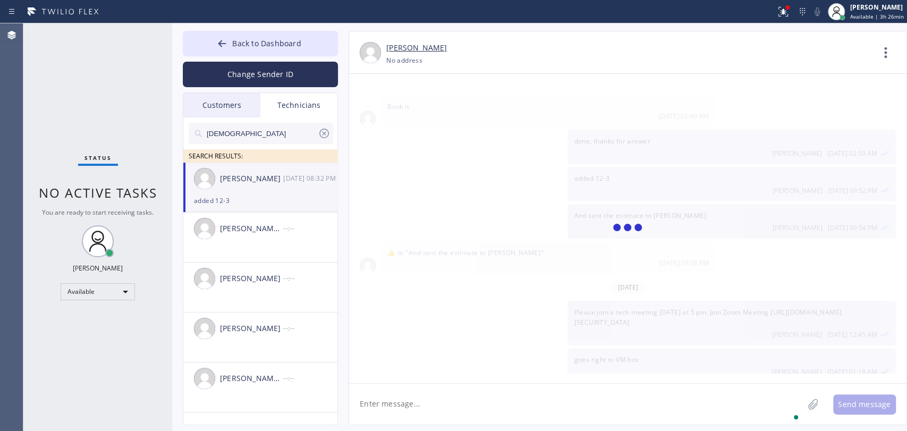
scroll to position [14619, 0]
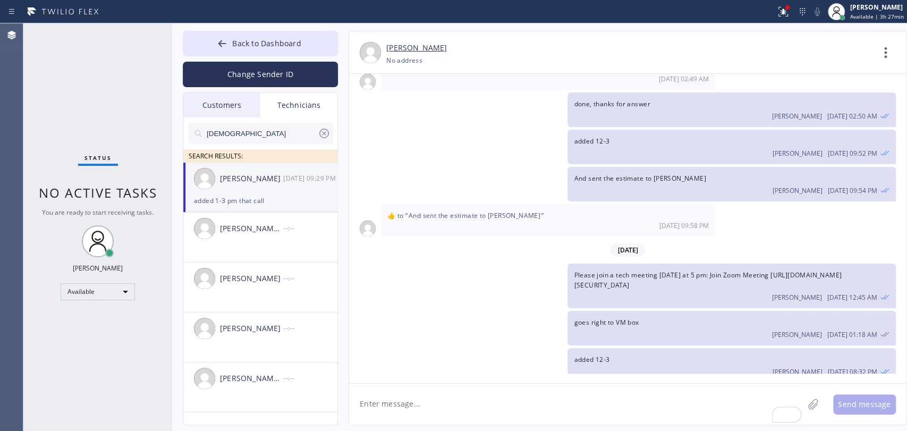
click at [323, 134] on icon at bounding box center [324, 134] width 10 height 10
click at [110, 138] on div "Status No active tasks You are ready to start receiving tasks. [PERSON_NAME] Av…" at bounding box center [97, 227] width 149 height 408
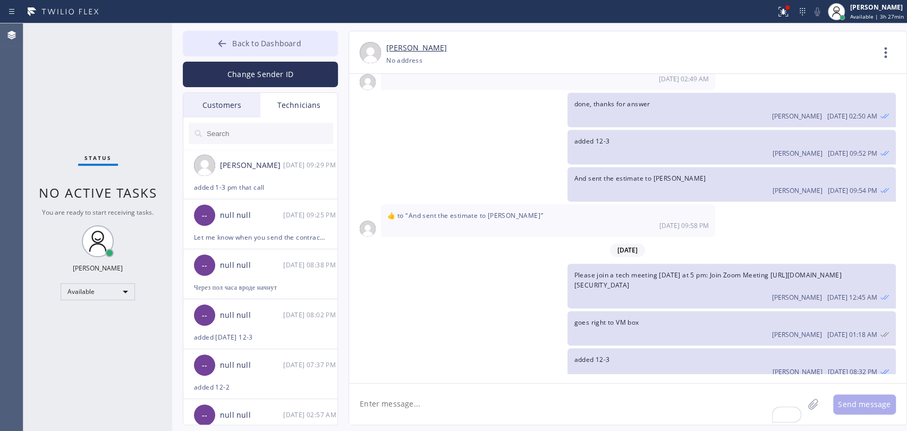
click at [240, 39] on span "Back to Dashboard" at bounding box center [266, 43] width 69 height 10
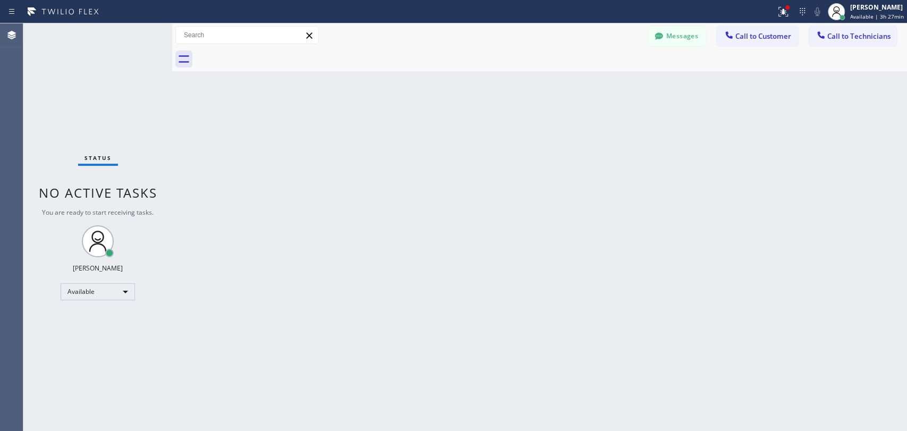
drag, startPoint x: 841, startPoint y: 31, endPoint x: 761, endPoint y: 40, distance: 80.8
click at [840, 30] on button "Call to Technicians" at bounding box center [853, 36] width 88 height 20
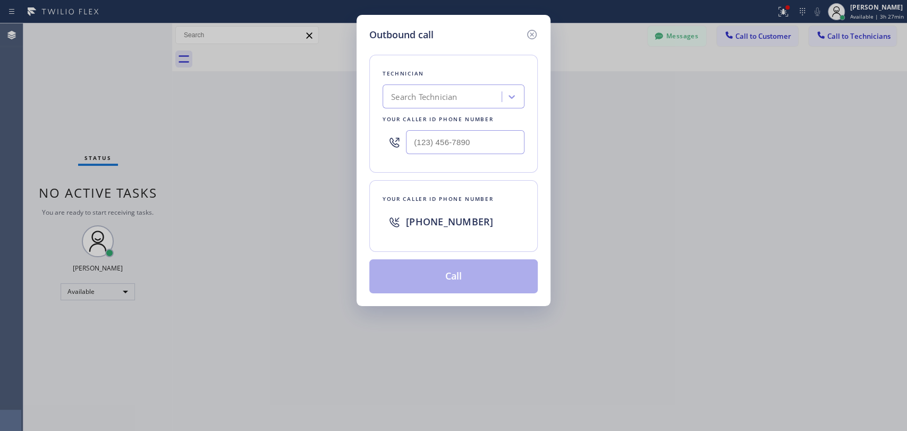
click at [363, 92] on div "Outbound call Technician Search Technician Your caller id phone number Your cal…" at bounding box center [454, 160] width 194 height 291
click at [410, 94] on div "Search Technician" at bounding box center [424, 97] width 66 height 12
type input "serg"
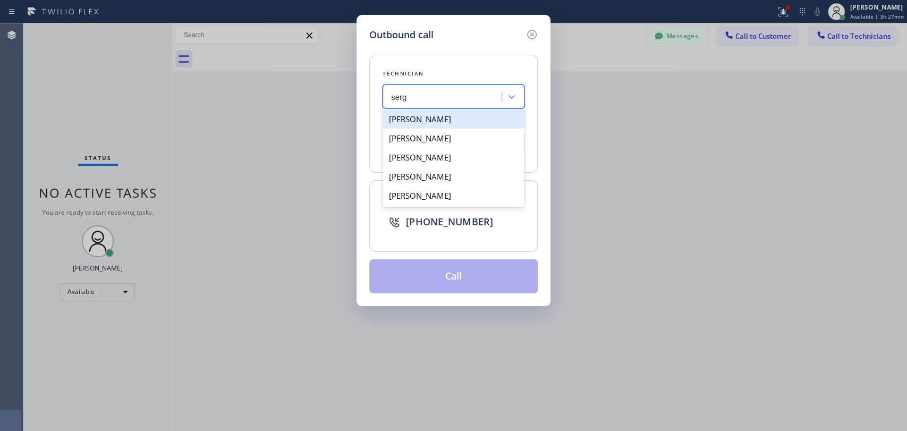
click at [417, 117] on div "[PERSON_NAME]" at bounding box center [454, 118] width 142 height 19
type input "(323) 304-1325"
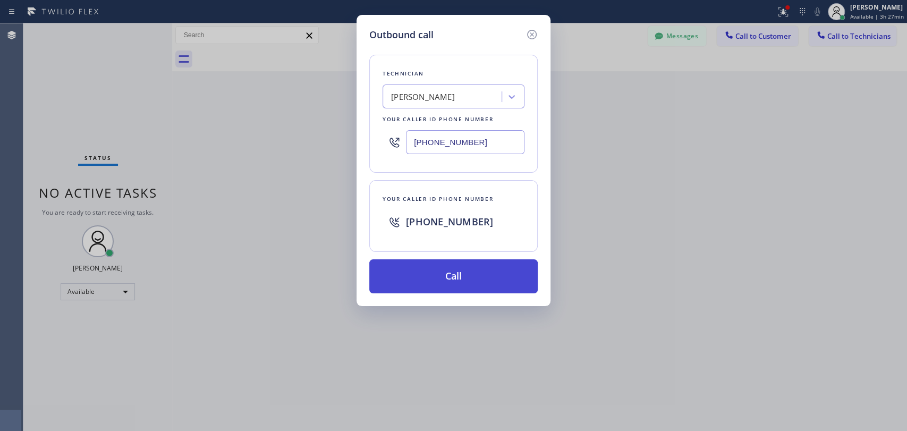
click at [431, 266] on button "Call" at bounding box center [453, 276] width 168 height 34
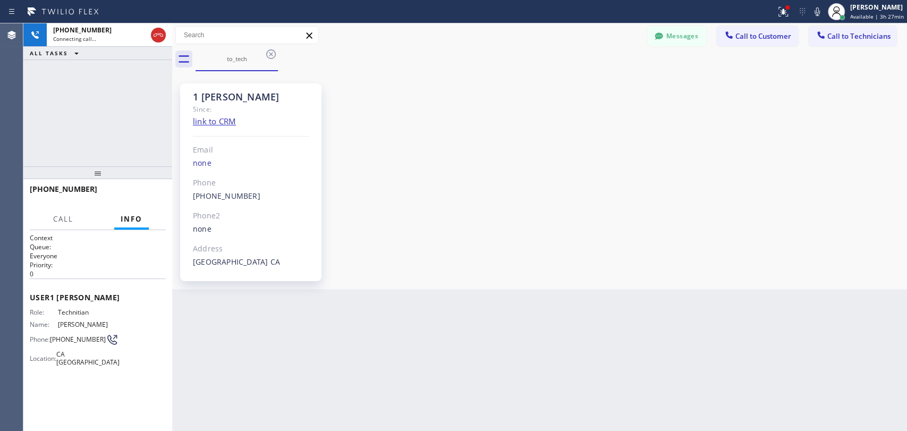
scroll to position [1140, 0]
click at [225, 97] on div "1 Sergey" at bounding box center [251, 97] width 116 height 12
click at [220, 95] on div "1 Sergey" at bounding box center [251, 97] width 116 height 12
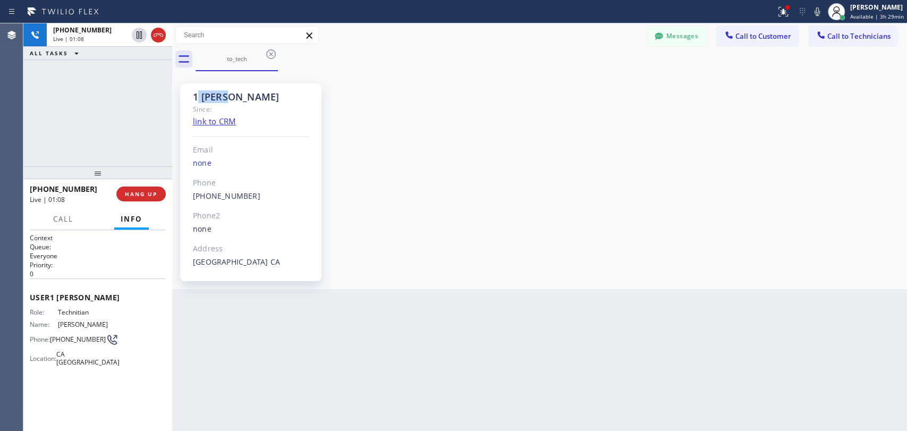
drag, startPoint x: 196, startPoint y: 96, endPoint x: 226, endPoint y: 98, distance: 30.4
click at [226, 98] on div "1 Sergey" at bounding box center [251, 97] width 116 height 12
drag, startPoint x: 226, startPoint y: 98, endPoint x: 205, endPoint y: 96, distance: 21.8
click at [205, 96] on div "1 Sergey" at bounding box center [251, 97] width 116 height 12
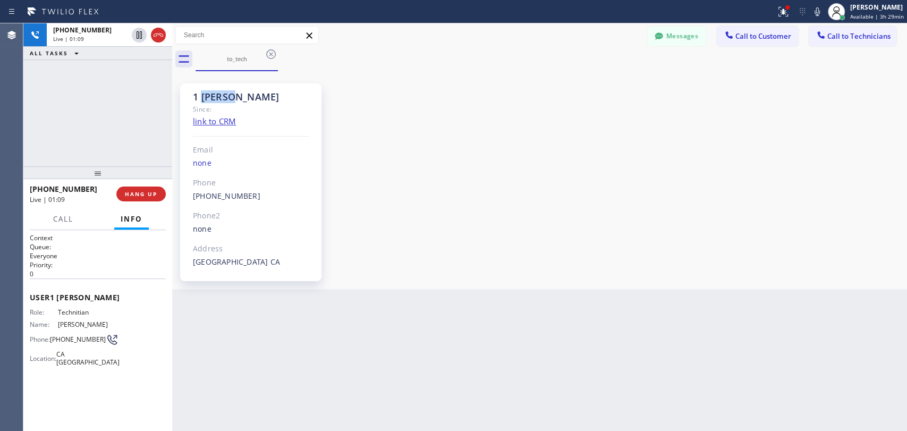
click at [204, 96] on div "1 Sergey" at bounding box center [251, 97] width 116 height 12
drag, startPoint x: 194, startPoint y: 95, endPoint x: 227, endPoint y: 98, distance: 32.6
click at [227, 98] on div "1 Sergey" at bounding box center [251, 97] width 116 height 12
drag, startPoint x: 225, startPoint y: 98, endPoint x: 186, endPoint y: 96, distance: 39.4
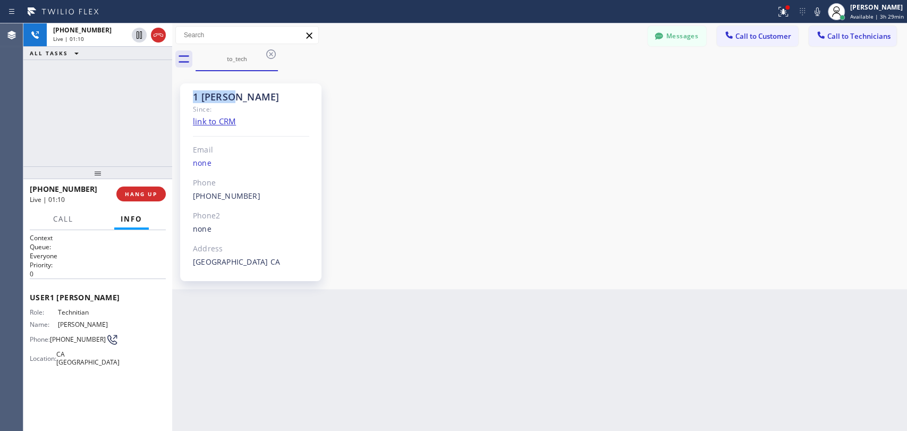
click at [186, 96] on div "1 Sergey Since: link to CRM Email none Phone (323) 304-1325 Outbound call Techn…" at bounding box center [250, 182] width 141 height 198
click at [142, 196] on span "HANG UP" at bounding box center [141, 193] width 32 height 7
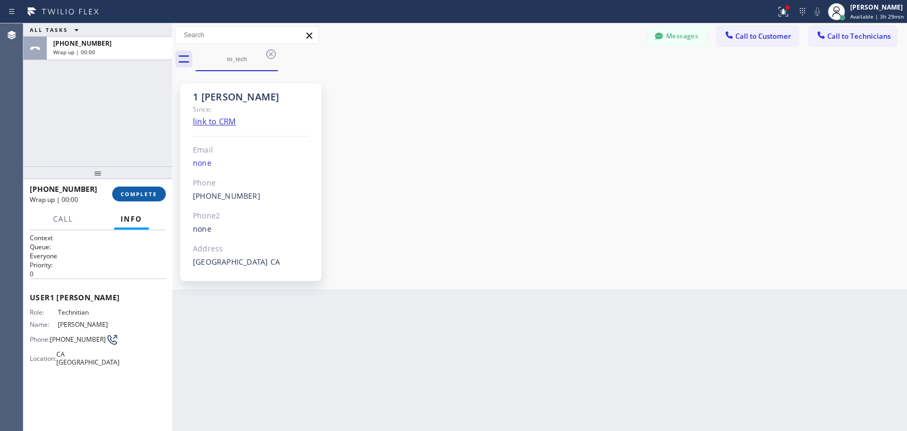
drag, startPoint x: 141, startPoint y: 204, endPoint x: 142, endPoint y: 197, distance: 6.5
click at [141, 203] on div "+13233041325 Wrap up | 00:00 COMPLETE" at bounding box center [98, 194] width 136 height 28
click at [139, 192] on span "COMPLETE" at bounding box center [139, 193] width 37 height 7
click at [129, 151] on div "ALL TASKS ALL TASKS ACTIVE TASKS TASKS IN WRAP UP +13233041325 Wrap up | 00:00" at bounding box center [97, 94] width 149 height 143
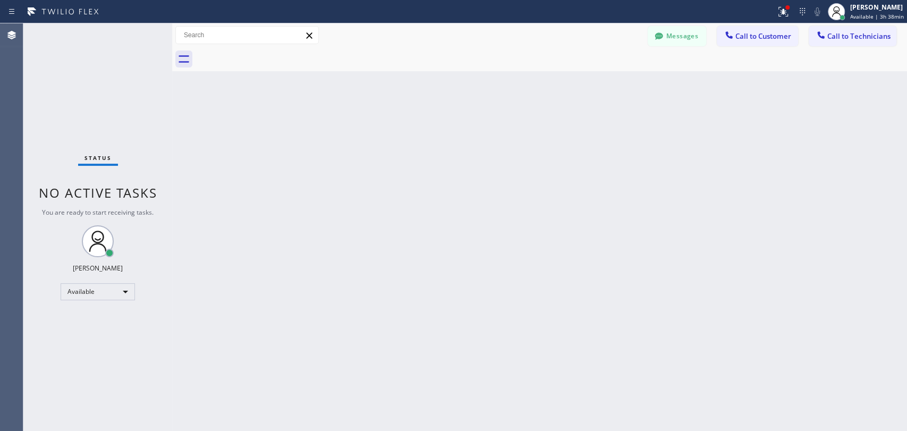
drag, startPoint x: 674, startPoint y: 31, endPoint x: 365, endPoint y: 150, distance: 330.9
click at [674, 31] on button "Messages" at bounding box center [677, 36] width 58 height 20
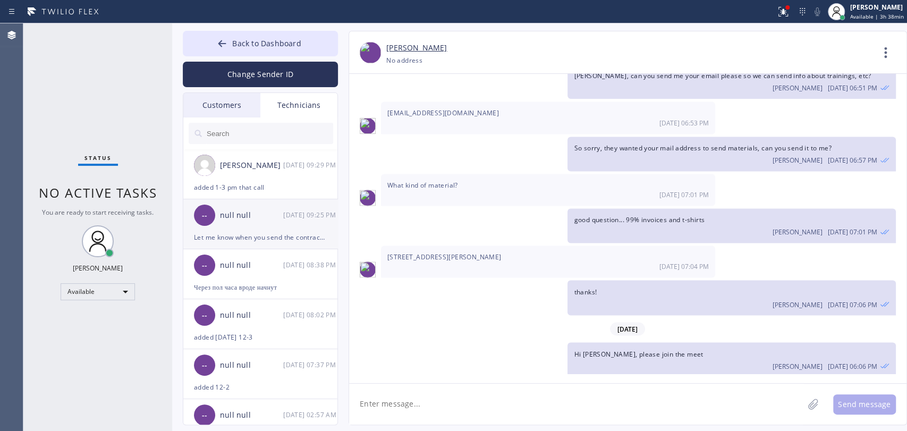
click at [276, 210] on div "null null" at bounding box center [251, 215] width 63 height 12
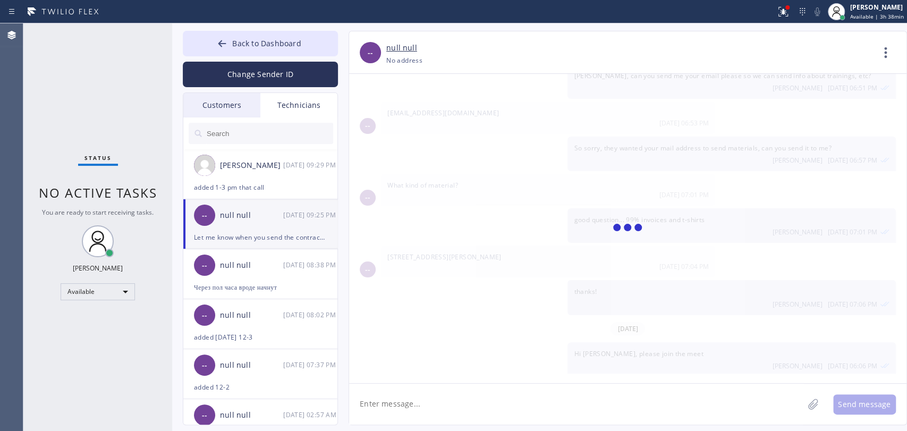
click at [383, 409] on textarea at bounding box center [576, 404] width 454 height 41
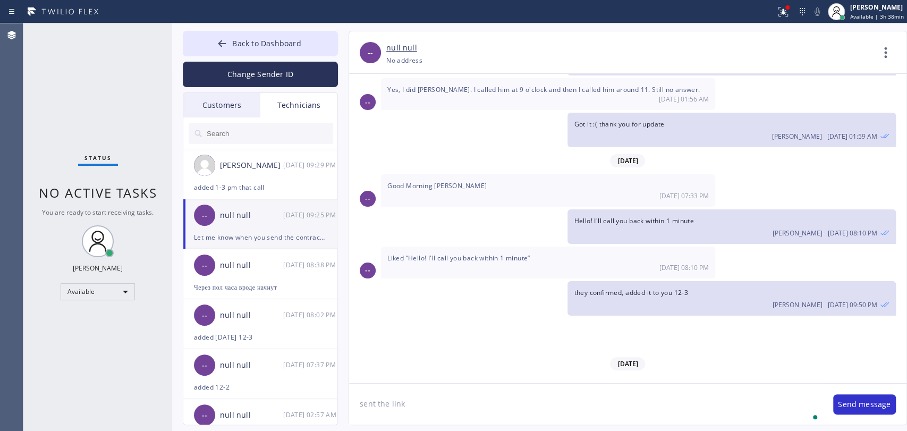
scroll to position [87901, 0]
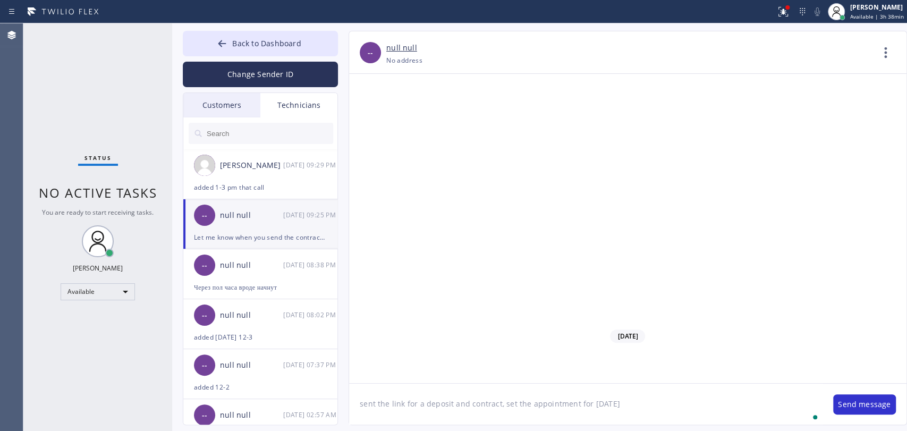
type textarea "sent the link for a deposit and contract, set the appointment for Sunday"
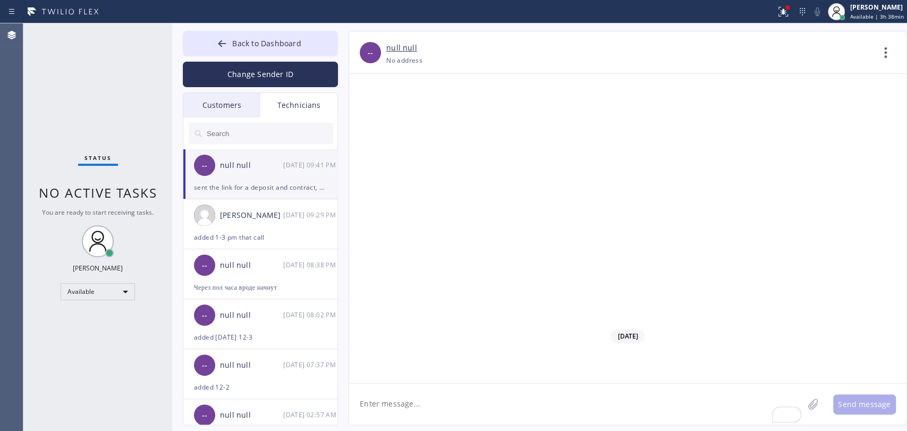
scroll to position [87939, 0]
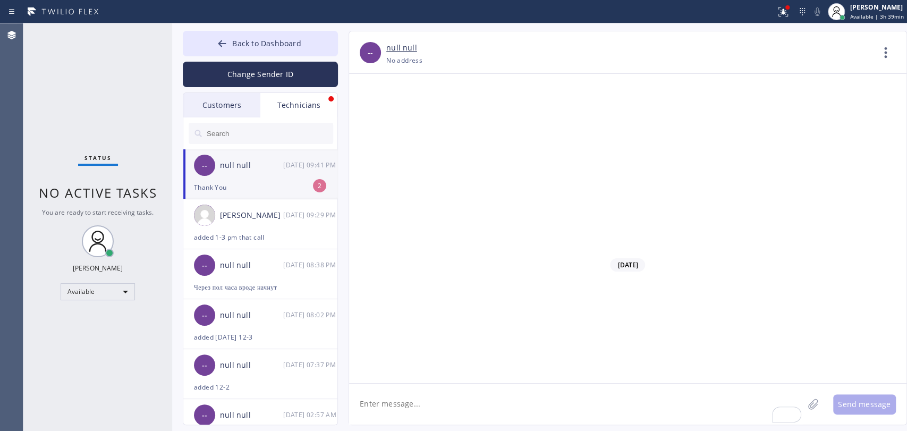
scroll to position [88007, 0]
click at [264, 172] on div "-- null null 09/12 09:41 PM" at bounding box center [260, 165] width 155 height 32
click at [261, 129] on input "text" at bounding box center [270, 133] width 128 height 21
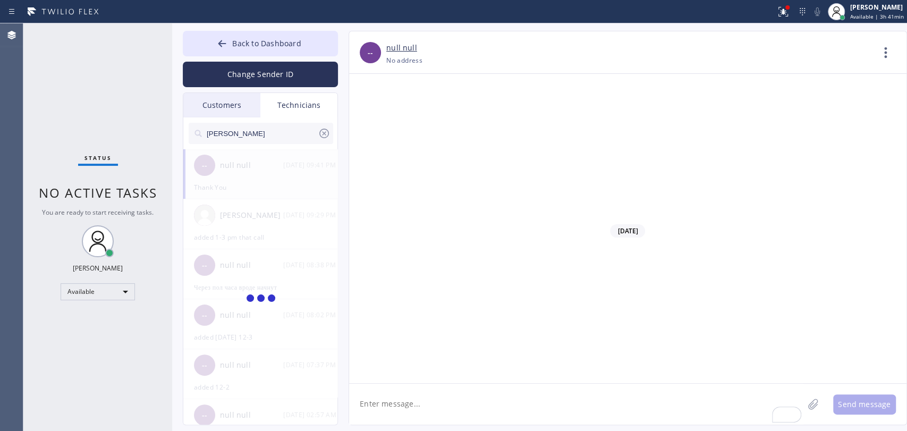
type input "[PERSON_NAME]"
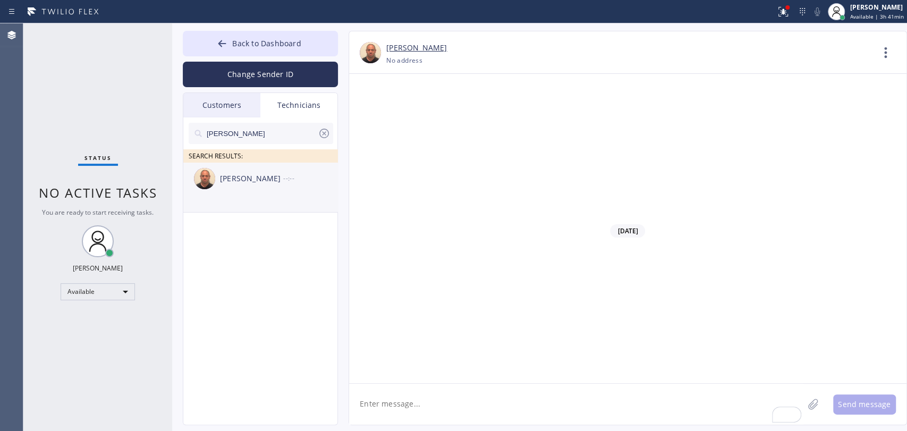
click at [265, 188] on div "Armen Gevorgyan --:--" at bounding box center [260, 179] width 155 height 32
click at [387, 397] on textarea "To enrich screen reader interactions, please activate Accessibility in Grammarl…" at bounding box center [576, 404] width 454 height 41
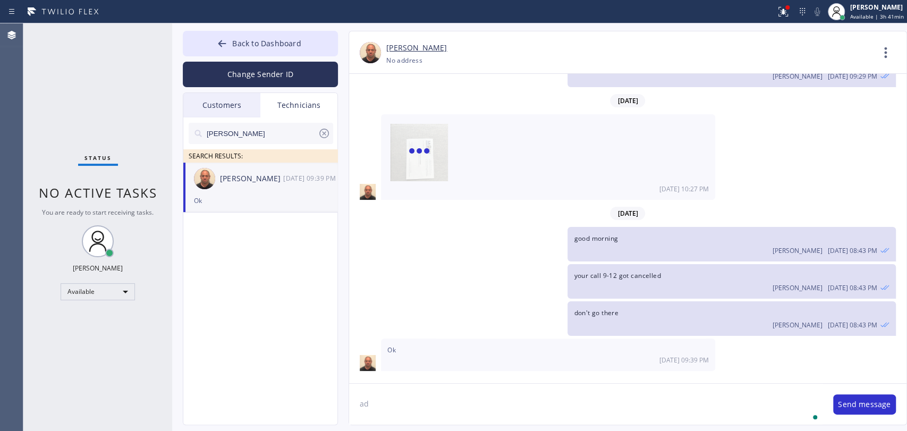
scroll to position [9717, 0]
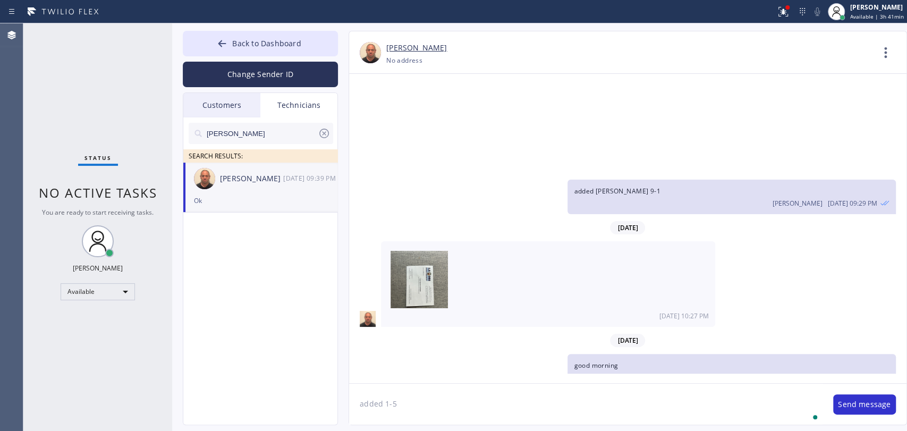
type textarea "added 1-5"
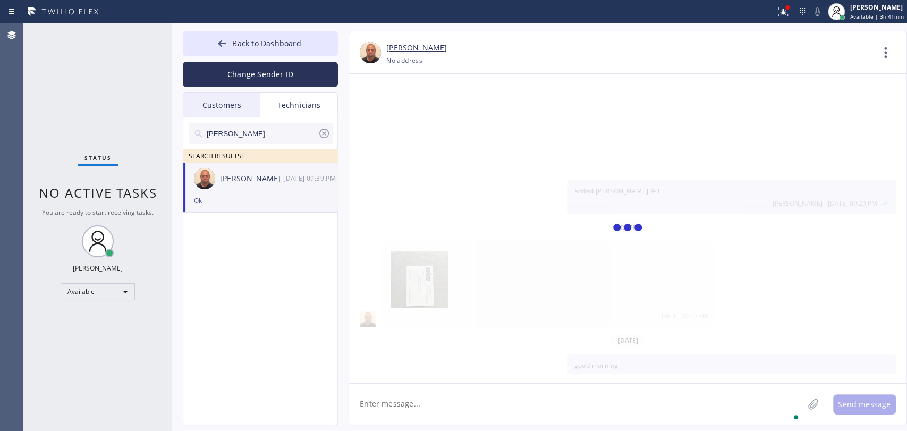
scroll to position [9778, 0]
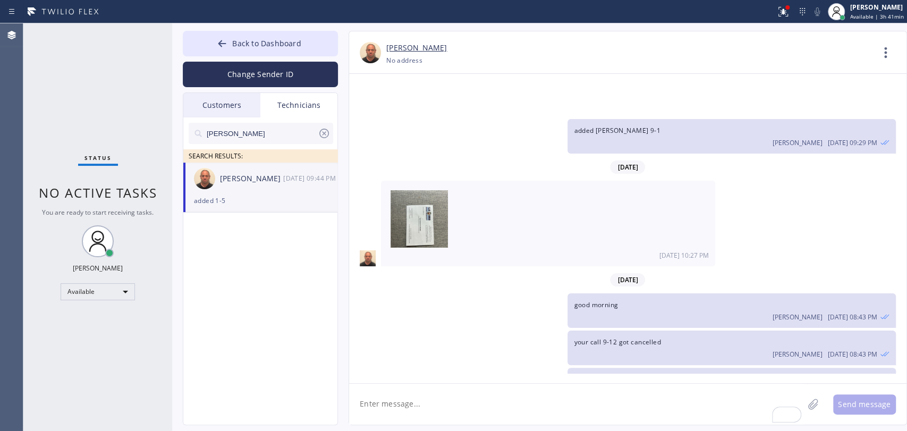
click at [395, 399] on textarea "To enrich screen reader interactions, please activate Accessibility in Grammarl…" at bounding box center [576, 404] width 454 height 41
type textarea "in LA"
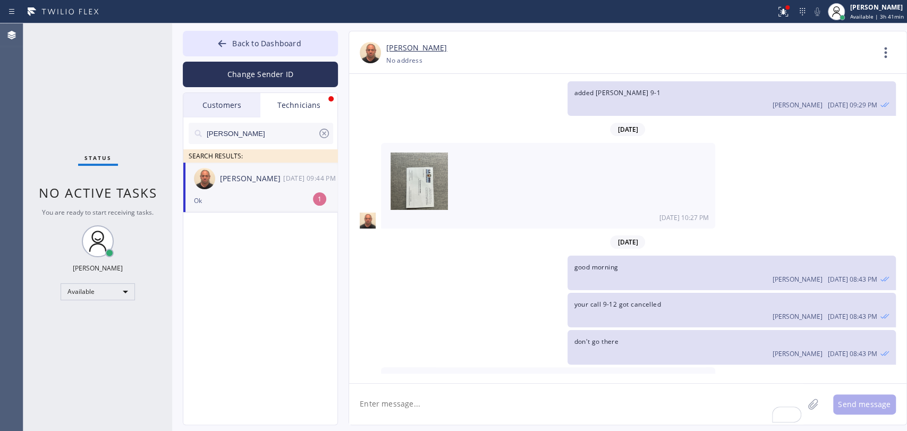
scroll to position [9850, 0]
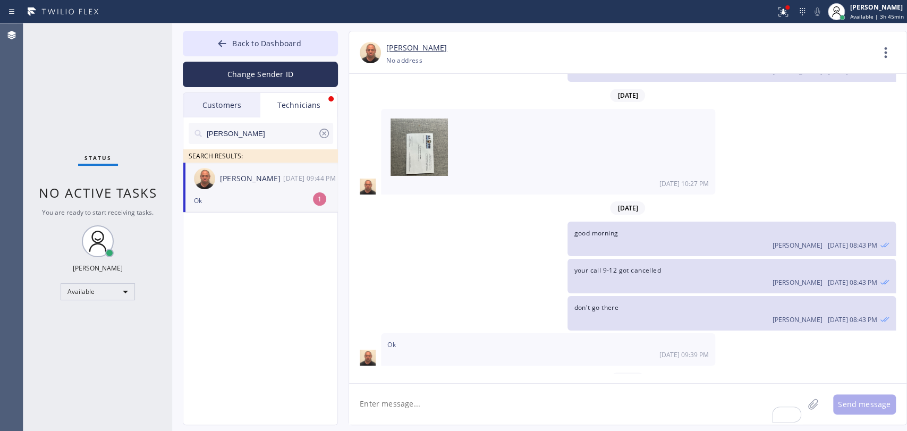
click at [239, 192] on div "Armen Gevorgyan 09/12 09:44 PM" at bounding box center [260, 179] width 155 height 32
click at [127, 108] on div "Status No active tasks You are ready to start receiving tasks. [PERSON_NAME] Av…" at bounding box center [97, 227] width 149 height 408
click at [190, 46] on button "Back to Dashboard" at bounding box center [260, 44] width 155 height 26
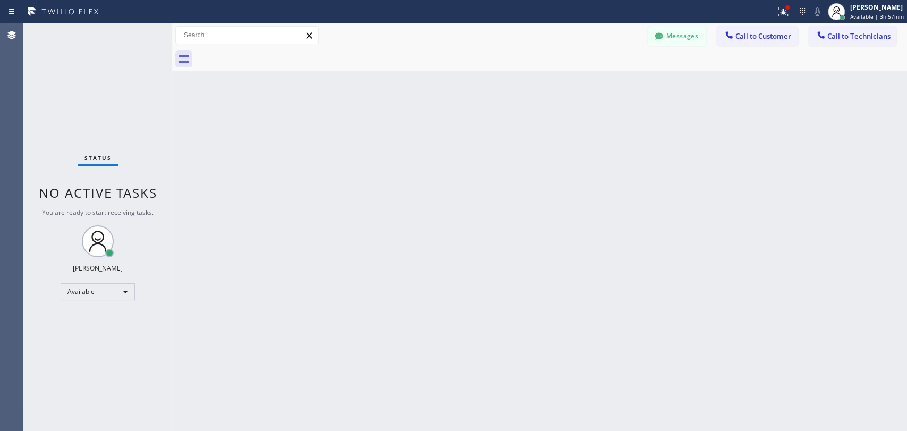
drag, startPoint x: 875, startPoint y: 44, endPoint x: 702, endPoint y: 60, distance: 173.4
click at [874, 44] on button "Call to Technicians" at bounding box center [853, 36] width 88 height 20
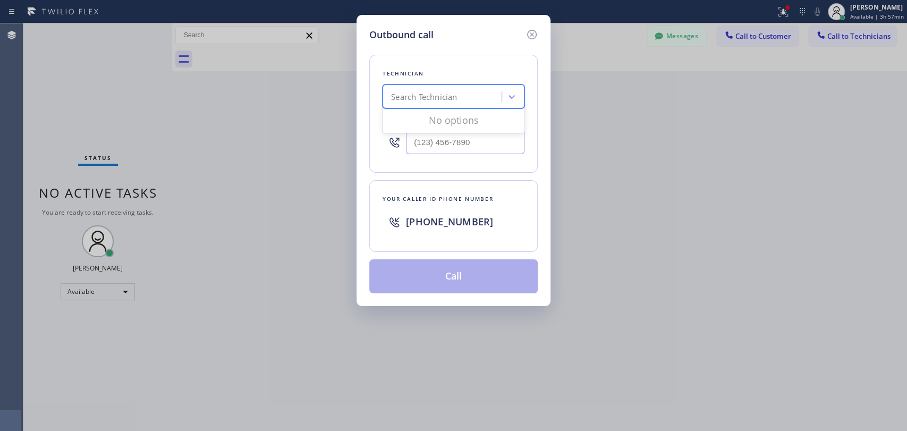
click at [431, 97] on div "Search Technician" at bounding box center [444, 97] width 116 height 19
type input "seva"
click at [428, 116] on div "Sevan Parseghian" at bounding box center [454, 118] width 142 height 19
type input "(818) 480-0219"
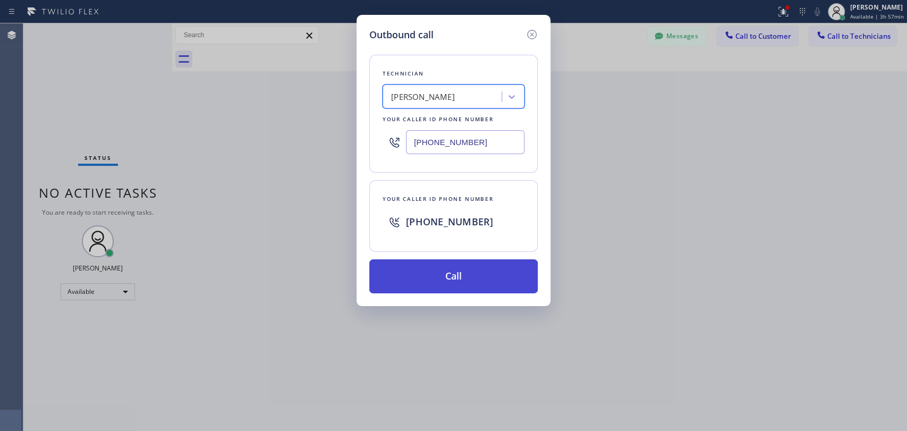
click at [425, 266] on button "Call" at bounding box center [453, 276] width 168 height 34
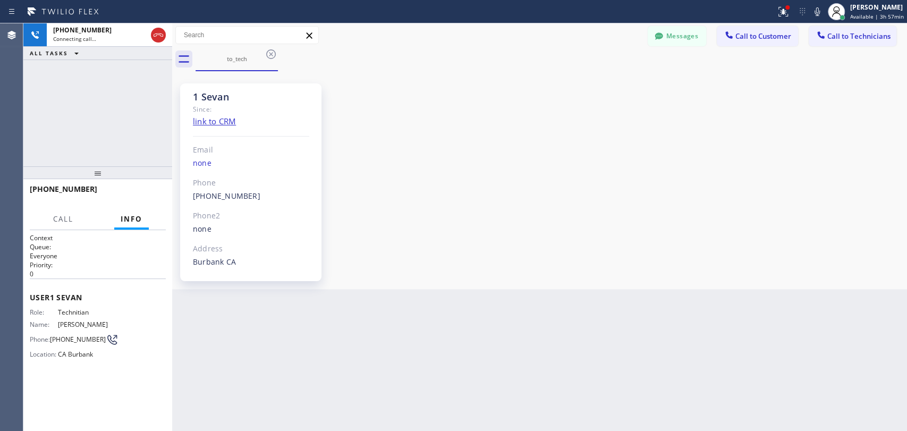
click at [213, 100] on div "1 Sevan" at bounding box center [251, 97] width 116 height 12
click at [213, 95] on div "1 Sevan" at bounding box center [251, 97] width 116 height 12
drag, startPoint x: 679, startPoint y: 41, endPoint x: 657, endPoint y: 43, distance: 21.9
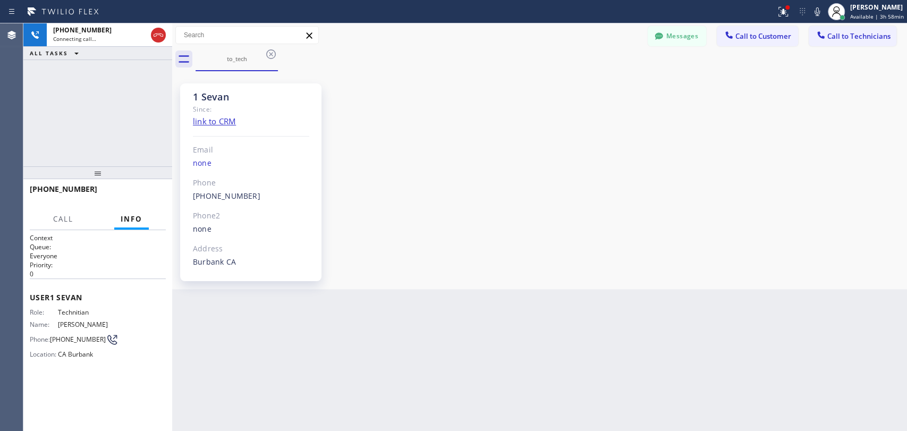
click at [679, 41] on button "Messages" at bounding box center [677, 36] width 58 height 20
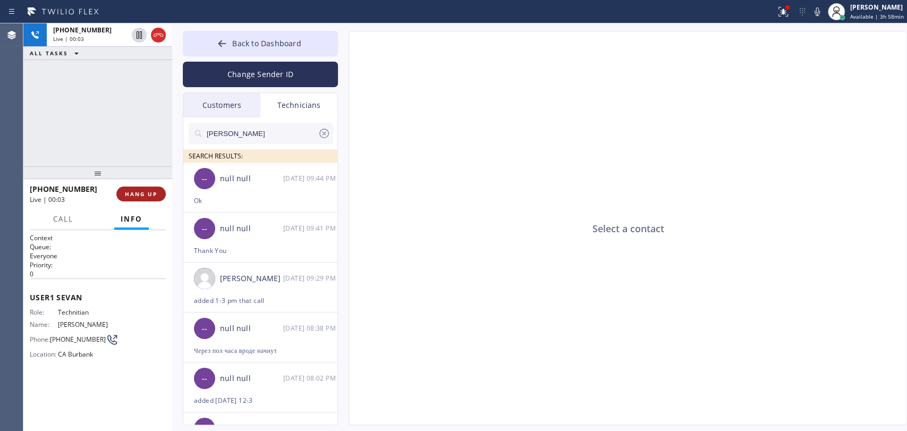
click at [130, 199] on button "HANG UP" at bounding box center [140, 194] width 49 height 15
click at [130, 197] on span "HANG UP" at bounding box center [141, 193] width 32 height 7
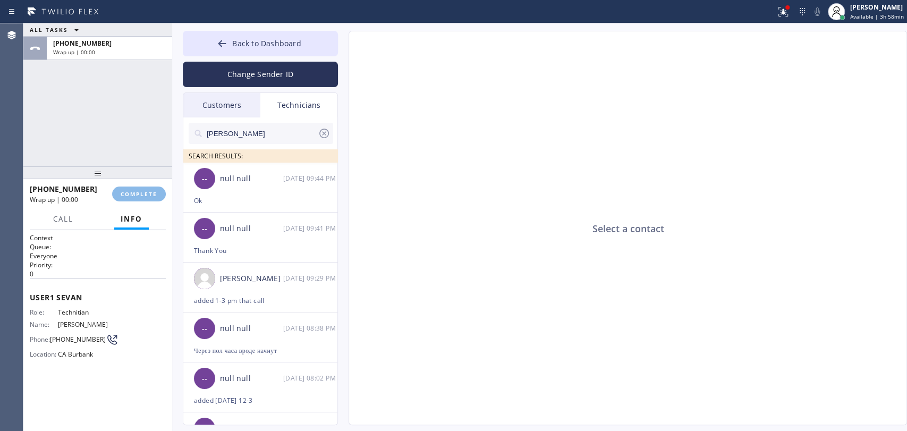
click at [132, 186] on div "+18184800219 Wrap up | 00:00 COMPLETE" at bounding box center [98, 194] width 136 height 28
click at [131, 189] on button "COMPLETE" at bounding box center [139, 194] width 54 height 15
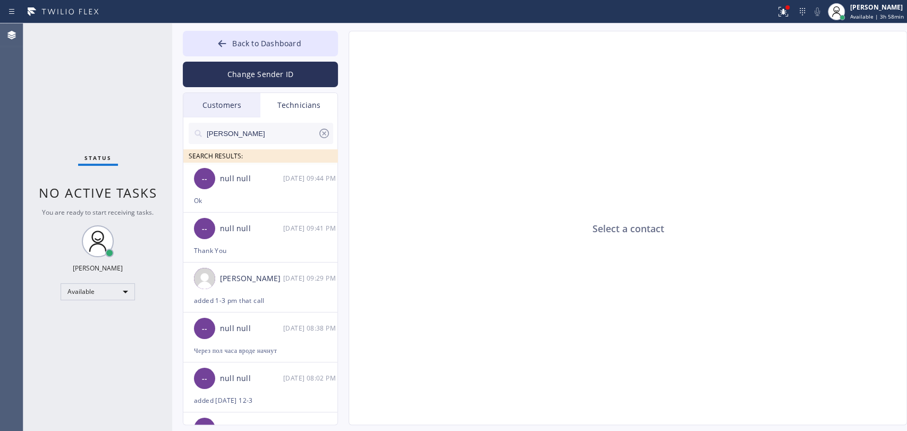
click at [605, 125] on div "Select a contact" at bounding box center [628, 228] width 559 height 394
click at [242, 228] on div "null null" at bounding box center [251, 229] width 63 height 12
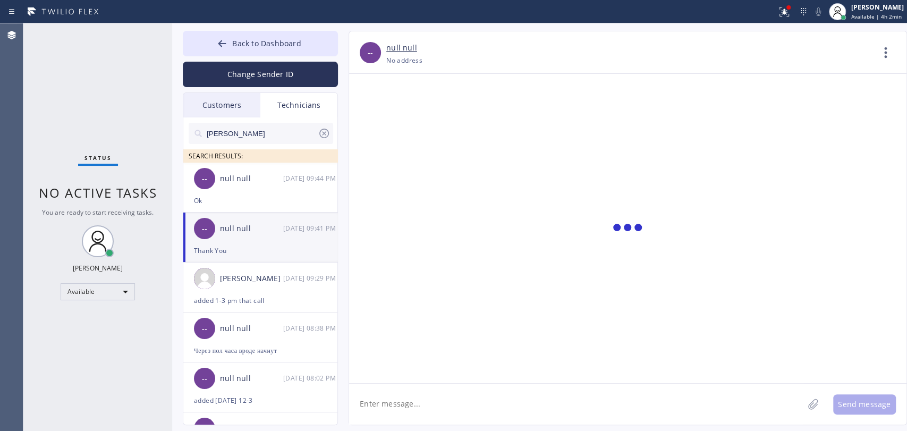
drag, startPoint x: 419, startPoint y: 411, endPoint x: 421, endPoint y: 402, distance: 9.4
click at [419, 410] on textarea at bounding box center [576, 404] width 454 height 41
type textarea "p"
type textarea "she paid and signed"
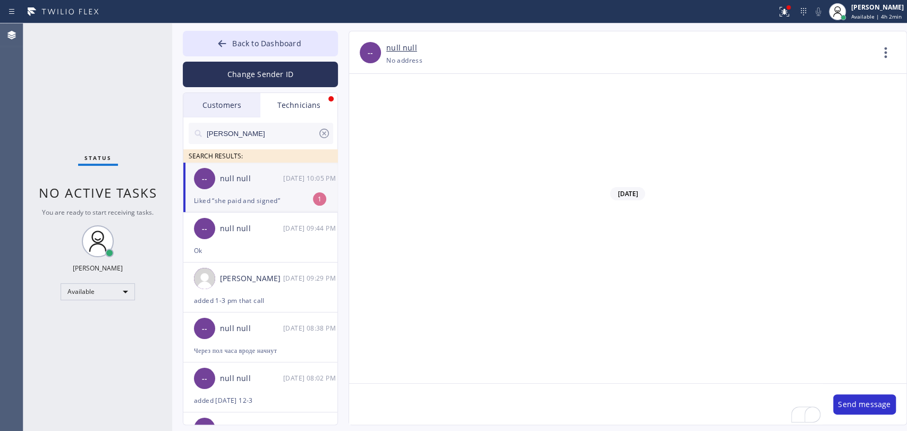
scroll to position [88078, 0]
click at [271, 178] on div "null null" at bounding box center [251, 179] width 63 height 12
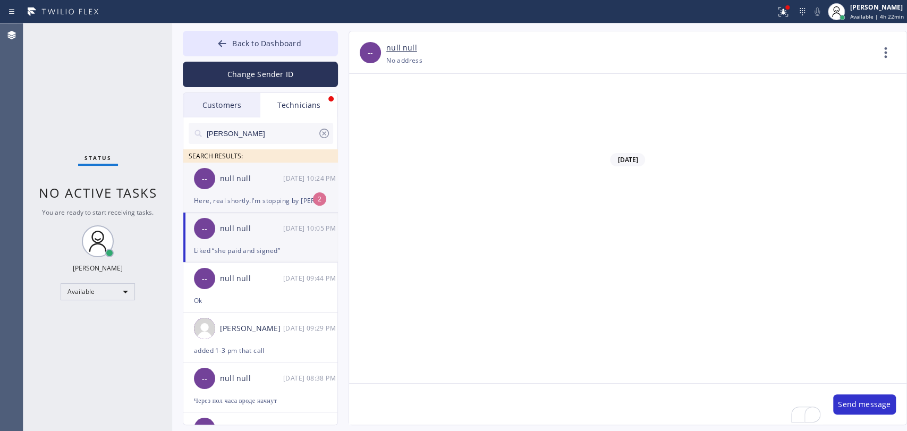
click at [277, 188] on div "-- null null [DATE] 10:24 PM" at bounding box center [260, 179] width 155 height 32
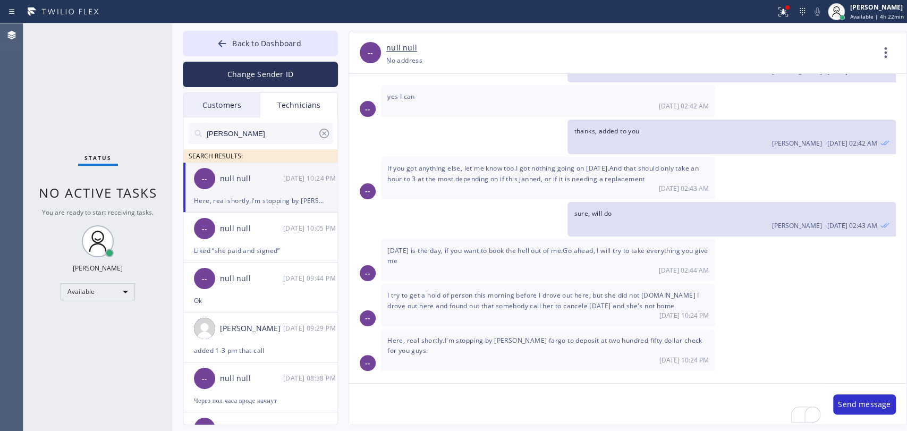
scroll to position [2458, 0]
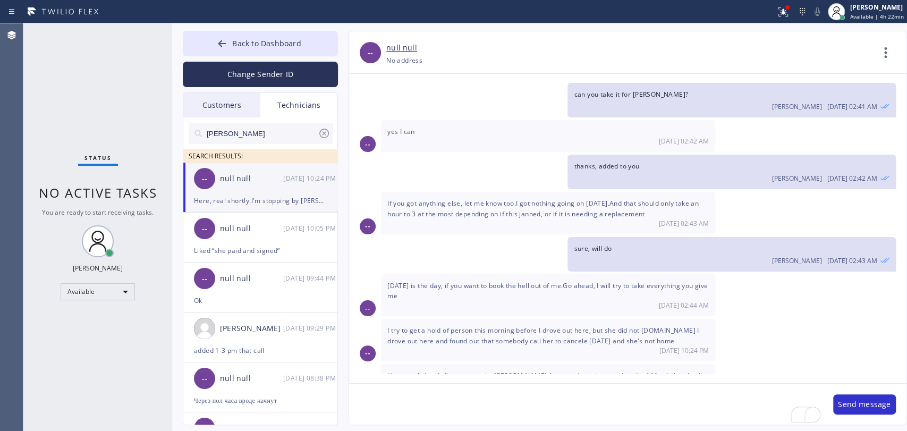
click at [422, 371] on span "Here, real shortly.I'm stopping by [PERSON_NAME] fargo to deposit at two hundre…" at bounding box center [544, 380] width 315 height 19
click at [473, 371] on span "Here, real shortly.I'm stopping by [PERSON_NAME] fargo to deposit at two hundre…" at bounding box center [544, 380] width 315 height 19
click at [561, 371] on span "Here, real shortly.I'm stopping by [PERSON_NAME] fargo to deposit at two hundre…" at bounding box center [544, 380] width 315 height 19
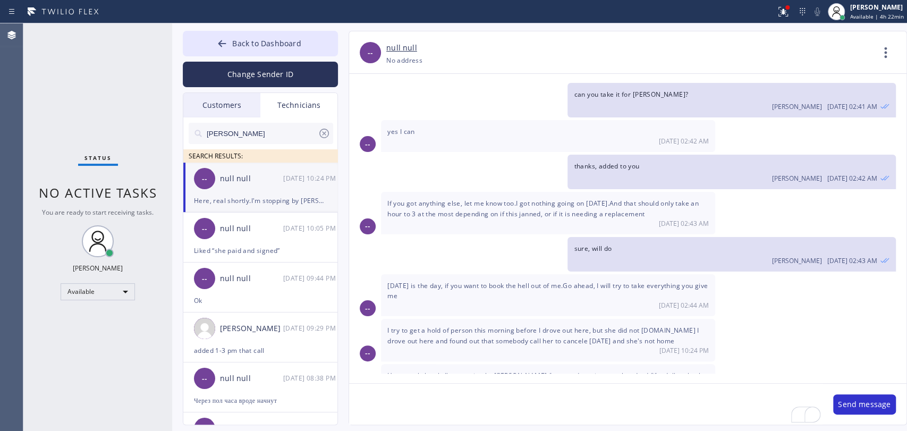
click at [591, 371] on span "Here, real shortly.I'm stopping by [PERSON_NAME] fargo to deposit at two hundre…" at bounding box center [544, 380] width 315 height 19
click at [586, 371] on span "Here, real shortly.I'm stopping by [PERSON_NAME] fargo to deposit at two hundre…" at bounding box center [544, 380] width 315 height 19
drag, startPoint x: 473, startPoint y: 253, endPoint x: 502, endPoint y: 253, distance: 28.2
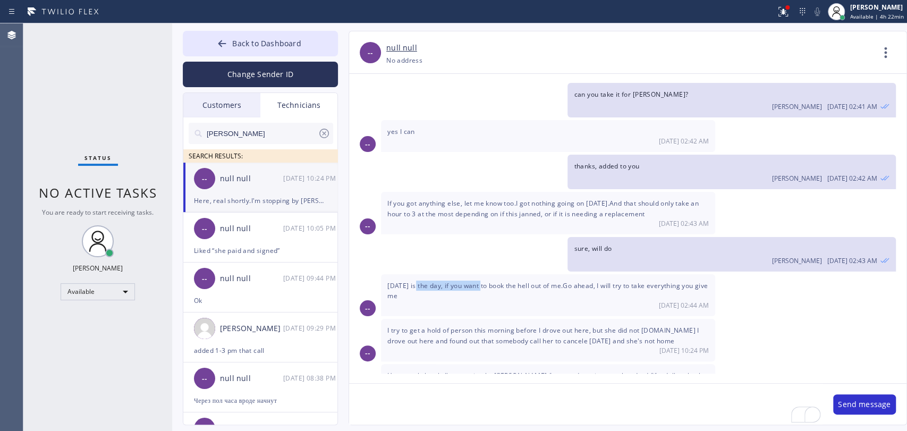
click at [489, 274] on div "[DATE] is the day, if you want to book the hell out of me.Go ahead, I will try …" at bounding box center [548, 295] width 334 height 42
click at [502, 281] on span "[DATE] is the day, if you want to book the hell out of me.Go ahead, I will try …" at bounding box center [547, 290] width 320 height 19
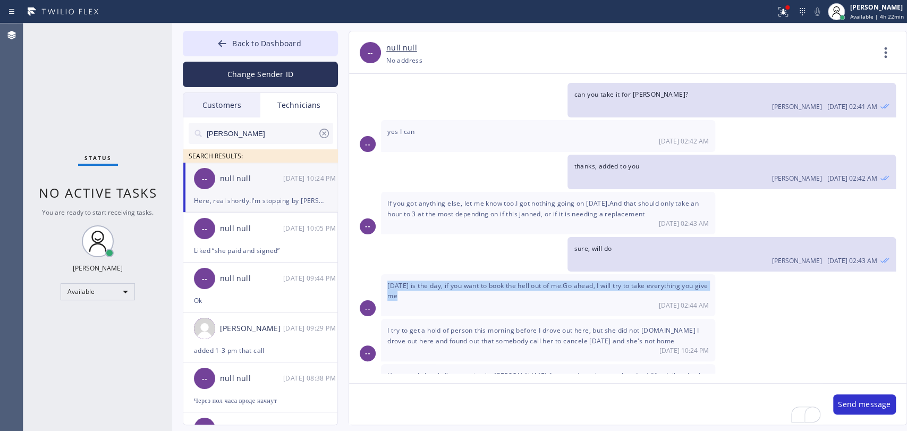
click at [502, 281] on span "[DATE] is the day, if you want to book the hell out of me.Go ahead, I will try …" at bounding box center [547, 290] width 320 height 19
click at [496, 281] on span "[DATE] is the day, if you want to book the hell out of me.Go ahead, I will try …" at bounding box center [547, 290] width 320 height 19
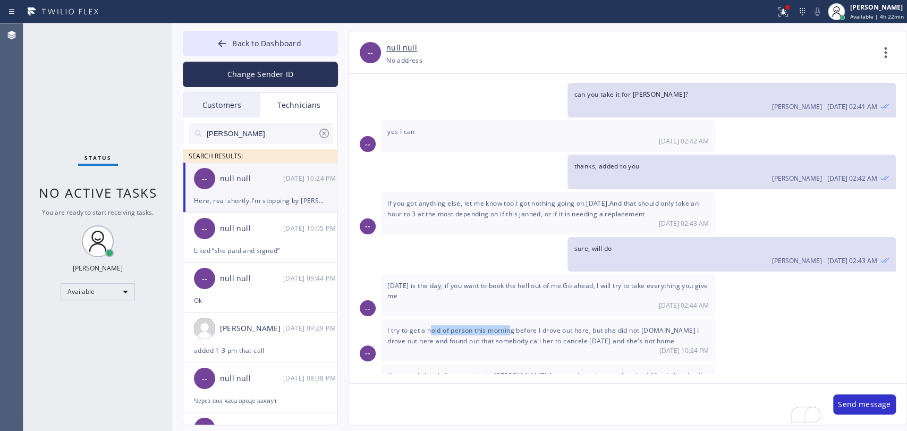
drag, startPoint x: 430, startPoint y: 295, endPoint x: 522, endPoint y: 300, distance: 92.0
click at [520, 319] on div "I try to get a hold of person this morning before I drove out here, but she did…" at bounding box center [548, 340] width 334 height 42
click at [522, 319] on div "I try to get a hold of person this morning before I drove out here, but she did…" at bounding box center [548, 340] width 334 height 42
click at [435, 371] on span "Here, real shortly.I'm stopping by [PERSON_NAME] fargo to deposit at two hundre…" at bounding box center [544, 380] width 315 height 19
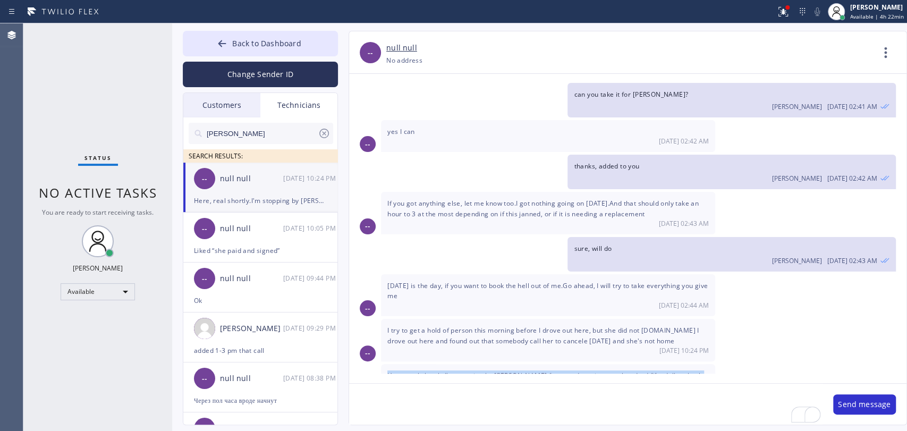
click at [435, 371] on span "Here, real shortly.I'm stopping by [PERSON_NAME] fargo to deposit at two hundre…" at bounding box center [544, 380] width 315 height 19
click at [429, 371] on span "Here, real shortly.I'm stopping by [PERSON_NAME] fargo to deposit at two hundre…" at bounding box center [544, 380] width 315 height 19
drag, startPoint x: 466, startPoint y: 338, endPoint x: 514, endPoint y: 341, distance: 47.9
click at [513, 371] on span "Here, real shortly.I'm stopping by [PERSON_NAME] fargo to deposit at two hundre…" at bounding box center [544, 380] width 315 height 19
click at [519, 371] on span "Here, real shortly.I'm stopping by [PERSON_NAME] fargo to deposit at two hundre…" at bounding box center [544, 380] width 315 height 19
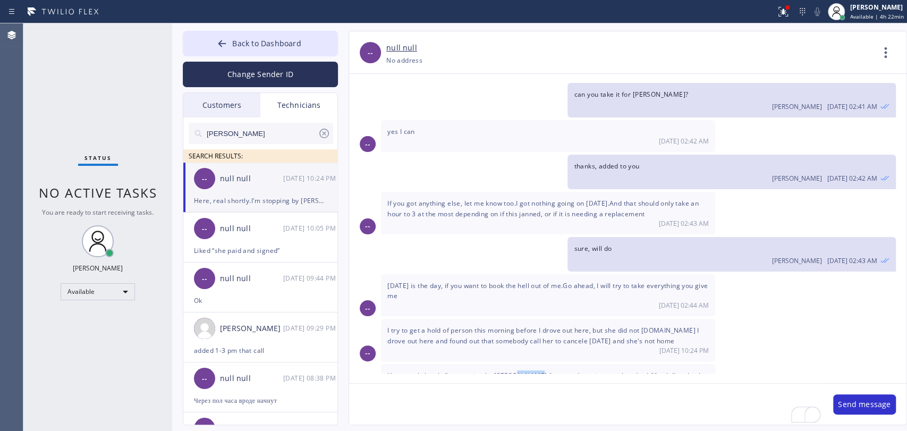
click at [519, 371] on span "Here, real shortly.I'm stopping by [PERSON_NAME] fargo to deposit at two hundre…" at bounding box center [544, 380] width 315 height 19
click at [513, 371] on span "Here, real shortly.I'm stopping by [PERSON_NAME] fargo to deposit at two hundre…" at bounding box center [544, 380] width 315 height 19
click at [295, 41] on span "Back to Dashboard" at bounding box center [266, 43] width 69 height 10
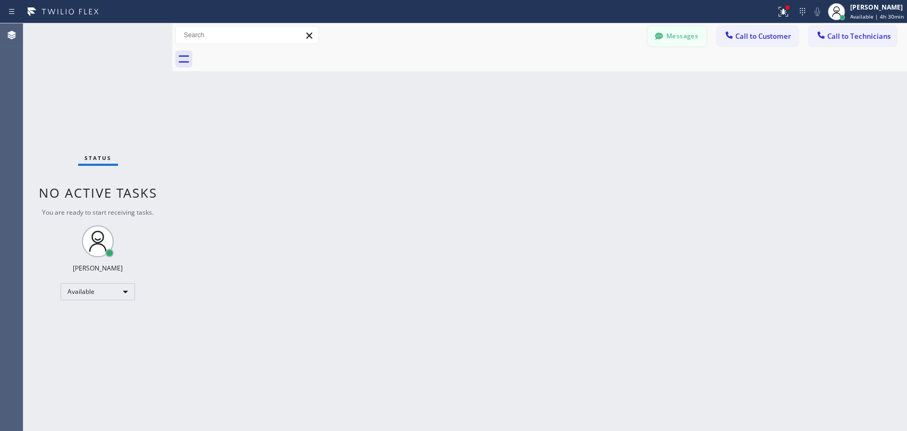
click at [676, 44] on button "Messages" at bounding box center [677, 36] width 58 height 20
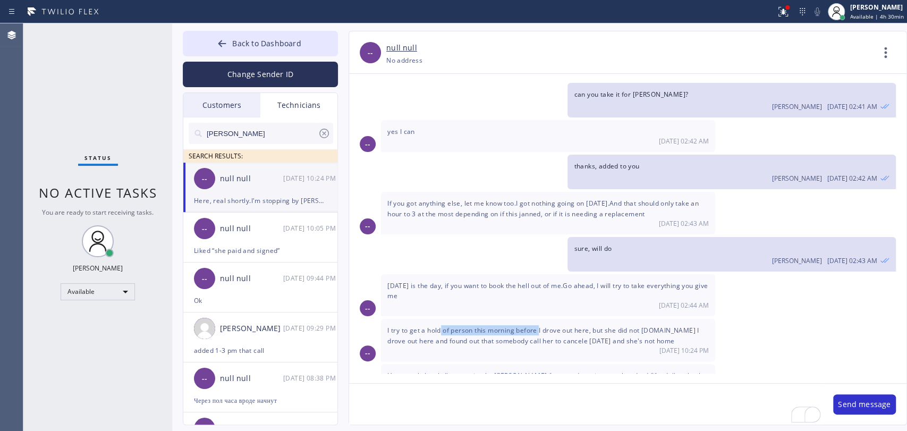
drag, startPoint x: 439, startPoint y: 295, endPoint x: 540, endPoint y: 300, distance: 101.1
click at [540, 319] on div "I try to get a hold of person this morning before I drove out here, but she did…" at bounding box center [548, 340] width 334 height 42
click at [541, 319] on div "I try to get a hold of person this morning before I drove out here, but she did…" at bounding box center [548, 340] width 334 height 42
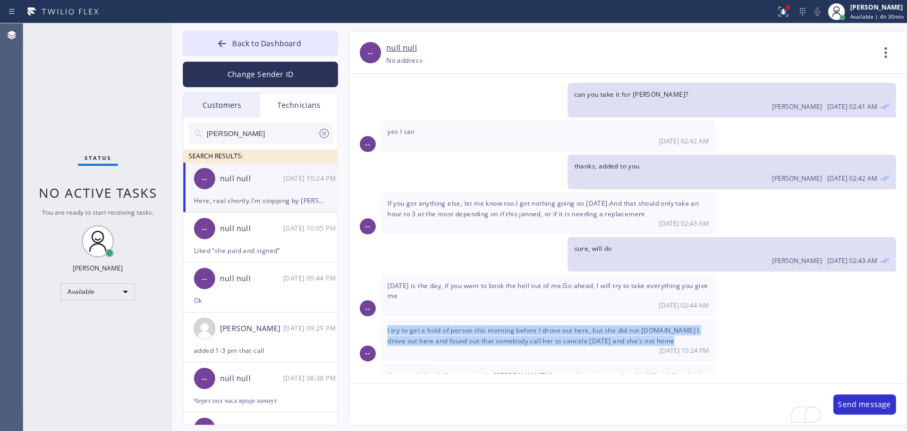
click at [541, 319] on div "I try to get a hold of person this morning before I drove out here, but she did…" at bounding box center [548, 340] width 334 height 42
click at [532, 326] on span "I try to get a hold of person this morning before I drove out here, but she did…" at bounding box center [543, 335] width 312 height 19
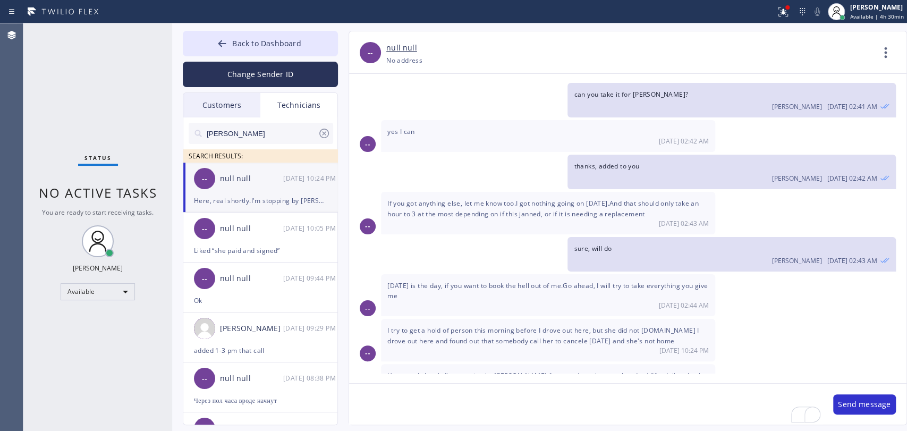
click at [420, 410] on textarea "To enrich screen reader interactions, please activate Accessibility in Grammarl…" at bounding box center [585, 404] width 473 height 41
type textarea "oh, i'm sorry to hear that, she never let us know that she wants to cancel it"
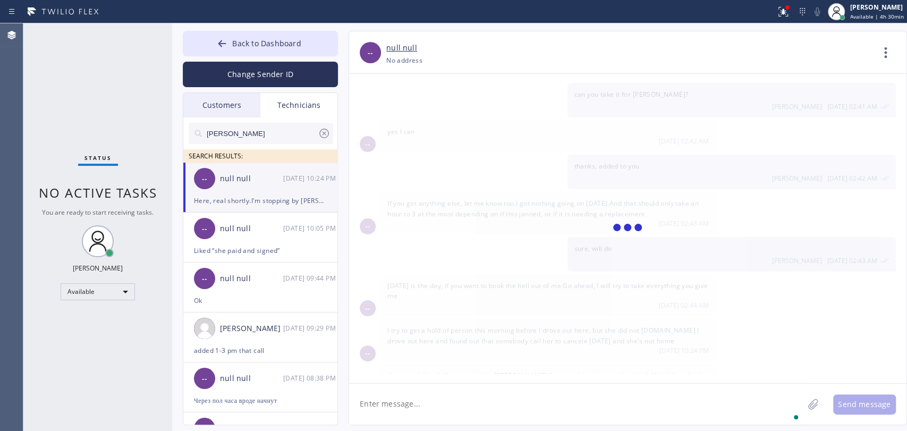
scroll to position [2496, 0]
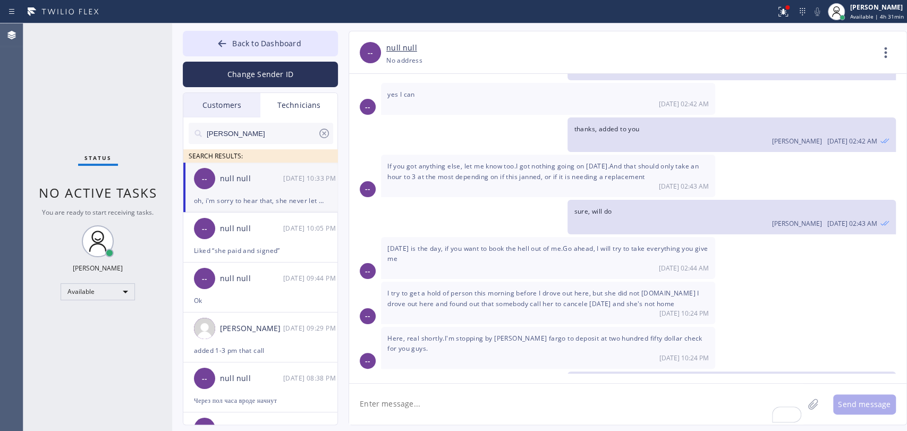
drag, startPoint x: 289, startPoint y: 45, endPoint x: 199, endPoint y: 7, distance: 97.4
click at [288, 45] on span "Back to Dashboard" at bounding box center [266, 43] width 69 height 10
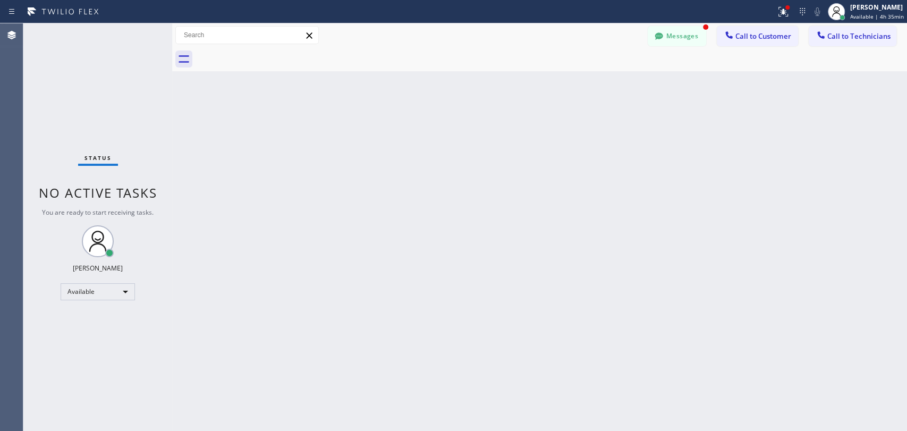
scroll to position [2530, 0]
click at [667, 36] on button "Messages" at bounding box center [677, 36] width 58 height 20
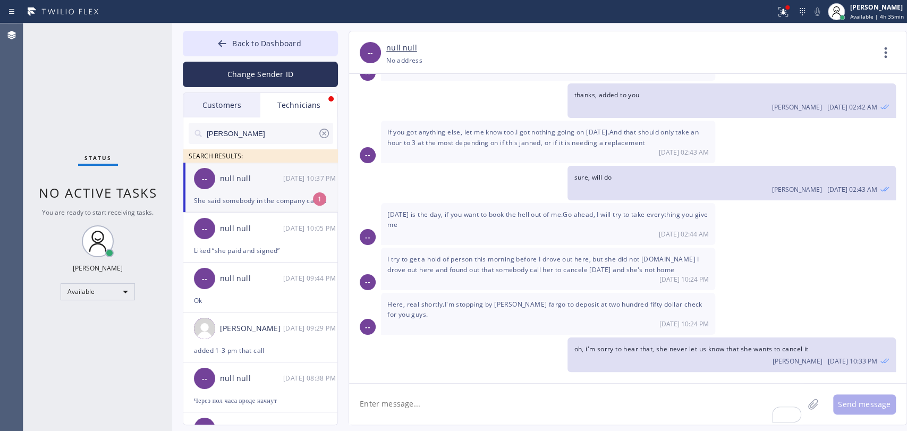
click at [251, 195] on div "She said somebody in the company called her and canceled.[DATE] name [PERSON_NA…" at bounding box center [260, 200] width 133 height 12
click at [452, 392] on div "[DATE] 10:37 PM" at bounding box center [548, 396] width 322 height 9
click at [454, 382] on span "She said somebody in the company called her and canceled.[DATE] name [PERSON_NA…" at bounding box center [529, 386] width 285 height 9
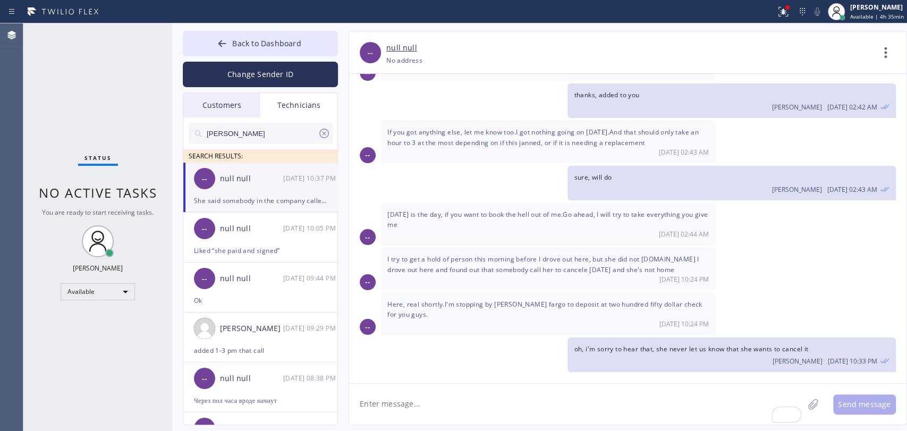
click at [454, 382] on span "She said somebody in the company called her and canceled.[DATE] name [PERSON_NA…" at bounding box center [529, 386] width 285 height 9
click at [429, 412] on textarea "To enrich screen reader interactions, please activate Accessibility in Grammarl…" at bounding box center [576, 404] width 454 height 41
click at [436, 382] on span "She said somebody in the company called her and canceled.[DATE] name [PERSON_NA…" at bounding box center [529, 386] width 285 height 9
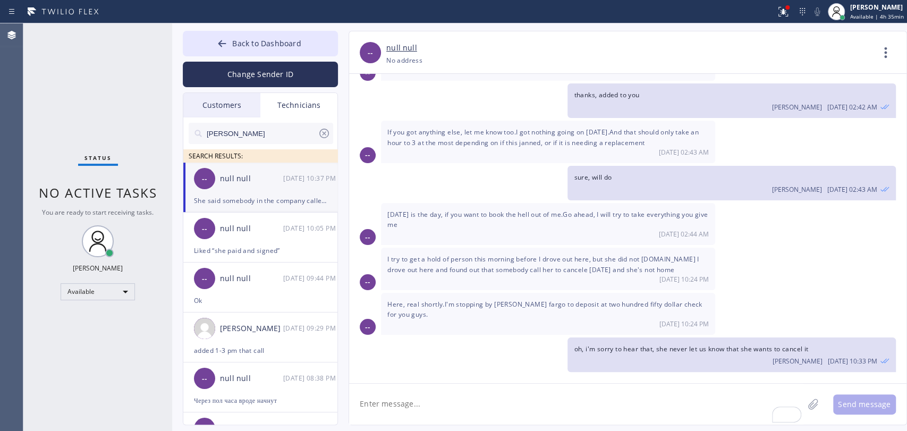
click at [436, 382] on span "She said somebody in the company called her and canceled.[DATE] name [PERSON_NA…" at bounding box center [529, 386] width 285 height 9
click at [438, 382] on span "She said somebody in the company called her and canceled.[DATE] name [PERSON_NA…" at bounding box center [529, 386] width 285 height 9
click at [407, 392] on div "[DATE] 10:37 PM" at bounding box center [548, 396] width 322 height 9
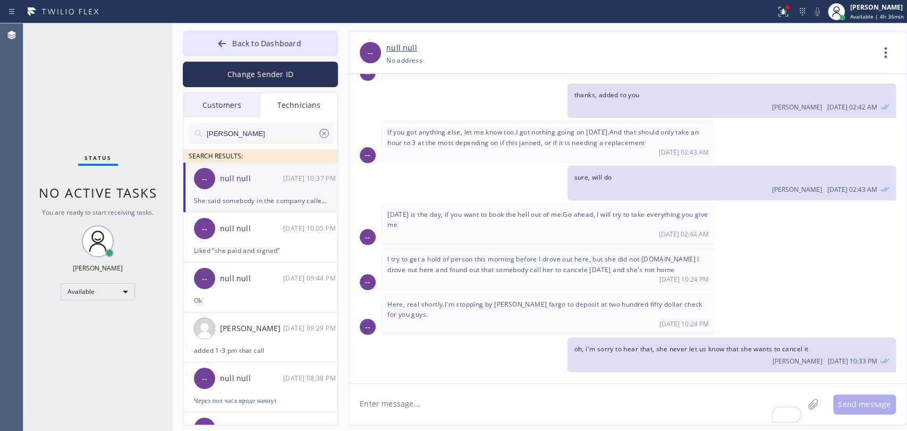
click at [407, 392] on div "[DATE] 10:37 PM" at bounding box center [548, 396] width 322 height 9
click at [411, 382] on span "She said somebody in the company called her and canceled.[DATE] name [PERSON_NA…" at bounding box center [529, 386] width 285 height 9
copy span "She said somebody in the company called her and canceled.[DATE] name [PERSON_NA…"
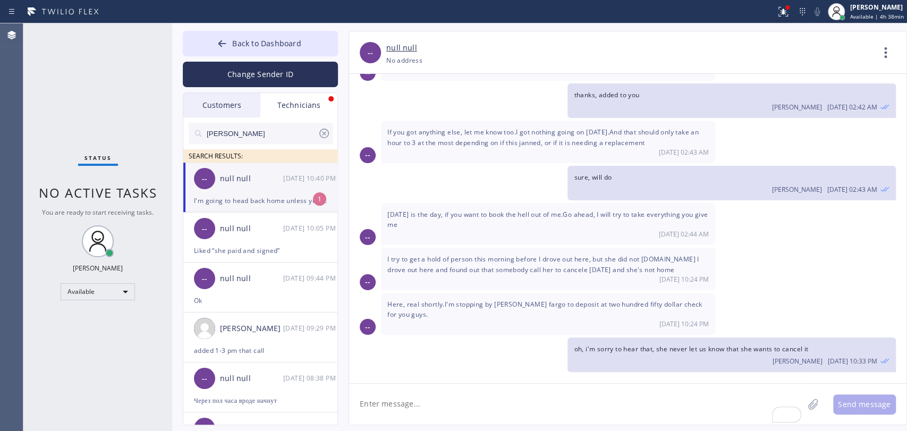
scroll to position [2584, 0]
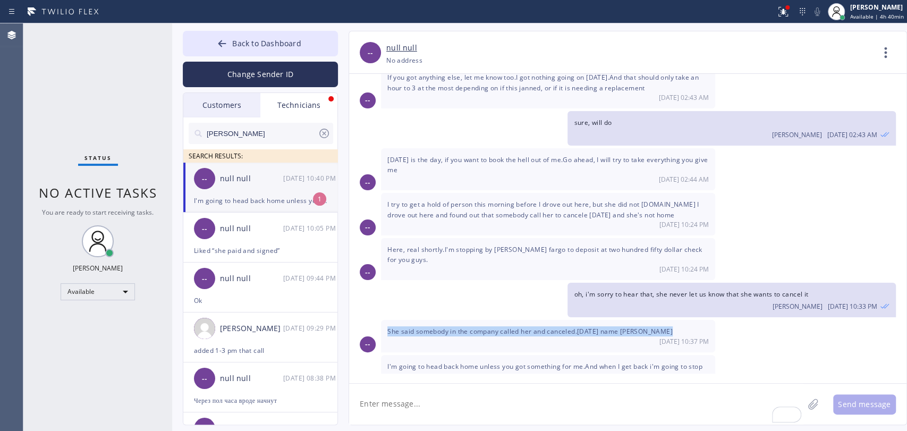
click at [413, 418] on textarea "To enrich screen reader interactions, please activate Accessibility in Grammarl…" at bounding box center [576, 404] width 454 height 41
click at [534, 362] on span "I'm going to head back home unless you got something for me.And when I get back…" at bounding box center [544, 376] width 315 height 29
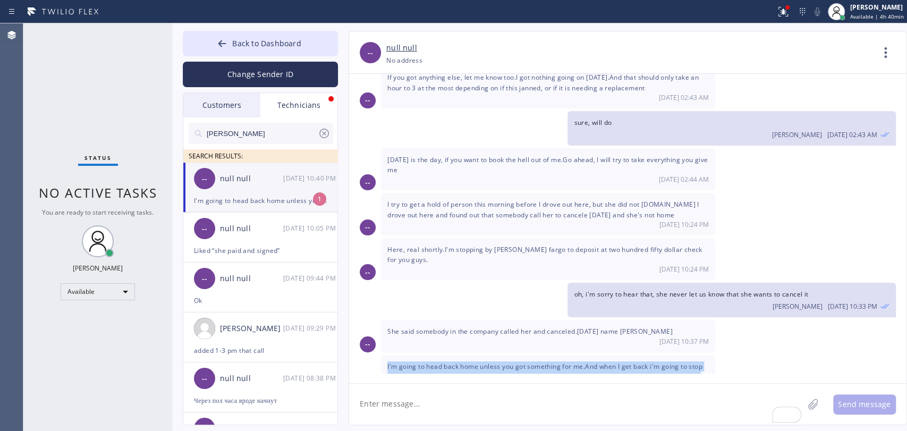
click at [534, 362] on span "I'm going to head back home unless you got something for me.And when I get back…" at bounding box center [544, 376] width 315 height 29
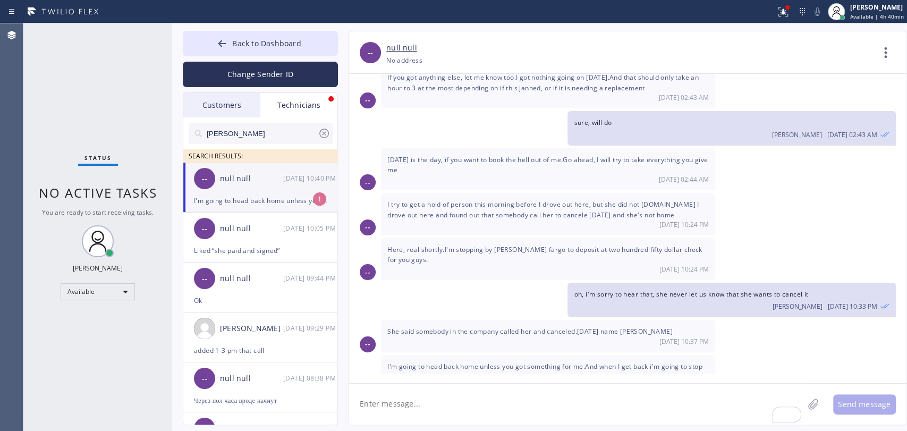
click at [472, 384] on textarea "To enrich screen reader interactions, please activate Accessibility in Grammarl…" at bounding box center [576, 404] width 454 height 41
click at [462, 402] on textarea "To enrich screen reader interactions, please activate Accessibility in Grammarl…" at bounding box center [576, 404] width 454 height 41
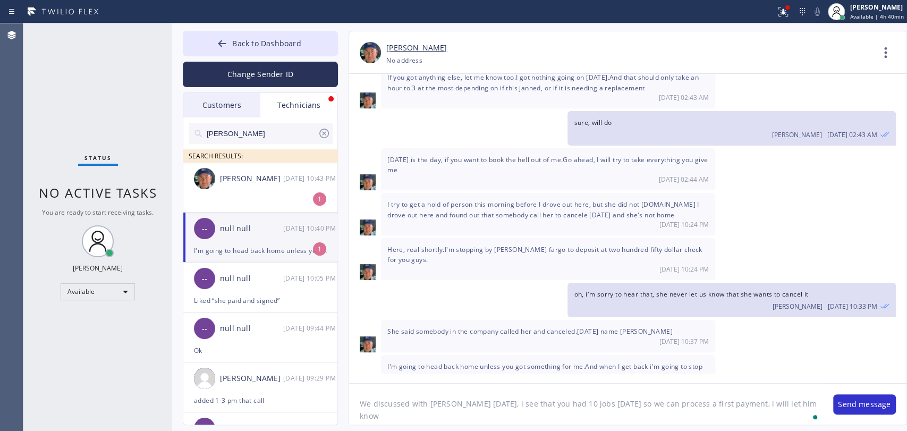
type textarea "We discussed with [PERSON_NAME] [DATE], i see that you had 10 jobs [DATE] so we…"
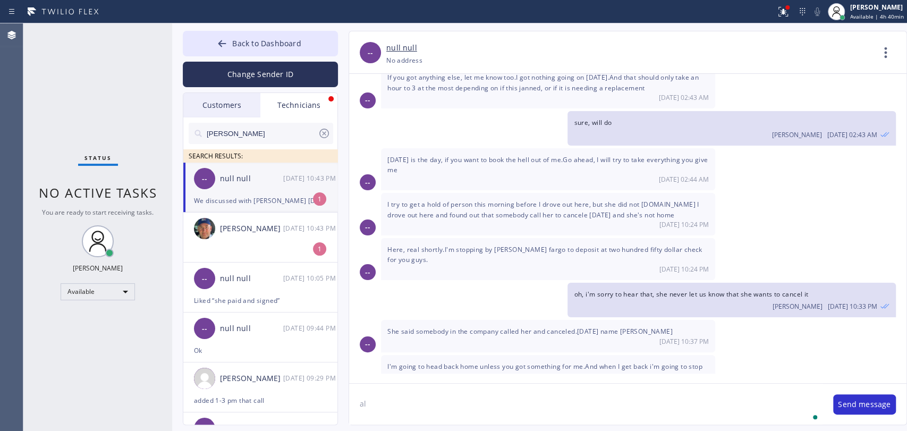
scroll to position [2632, 0]
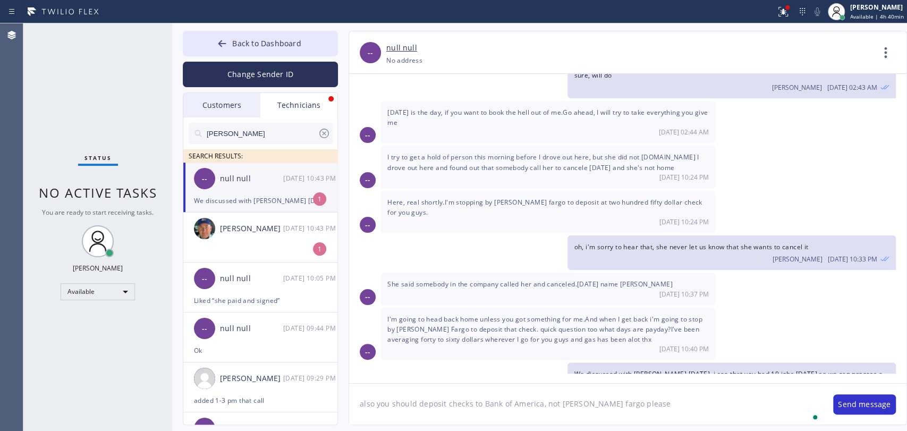
type textarea "also you should deposit checks to Bank of America, not [PERSON_NAME] fargo plea…"
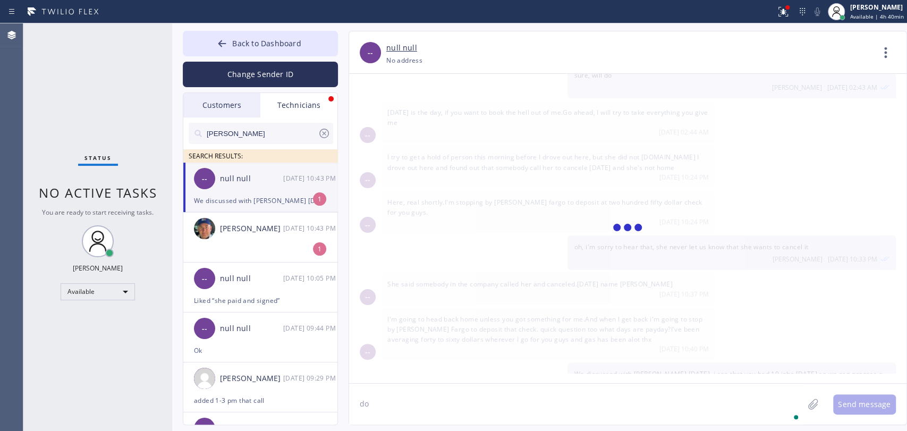
scroll to position [2668, 0]
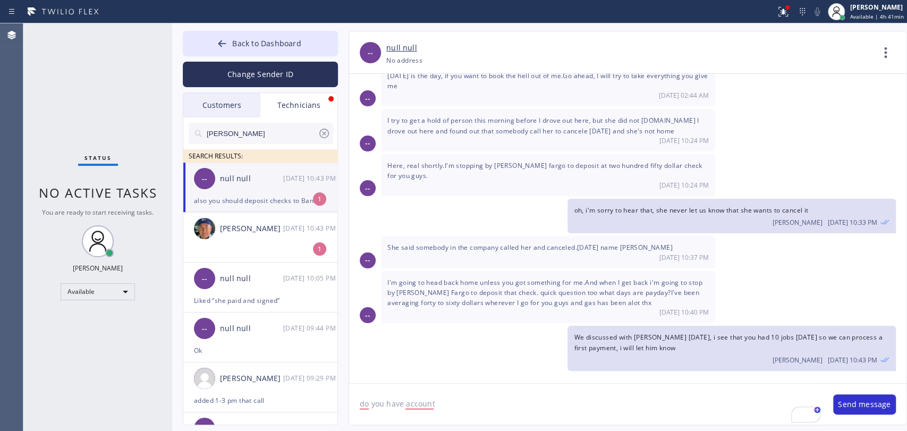
click at [437, 398] on textarea "do you have account" at bounding box center [585, 404] width 473 height 41
paste textarea "HVAC Alliance Expert Inc DBA 5 Star Best Plumbing Account Number [FINANCIAL_ID]…"
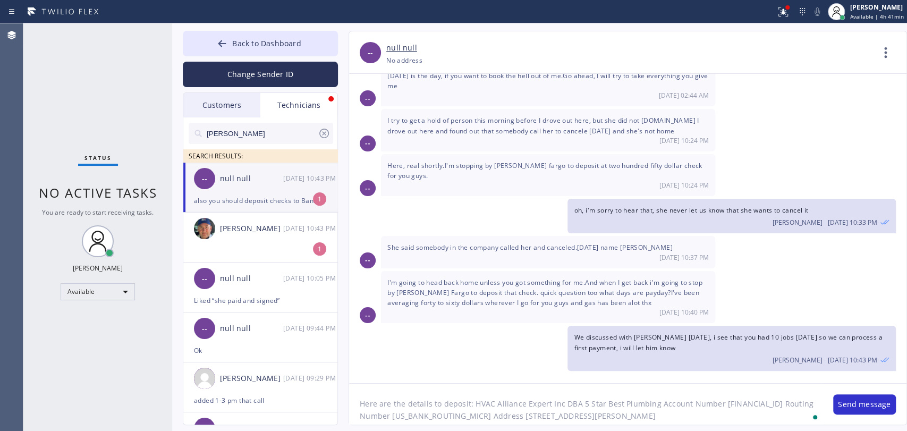
type textarea "Here are the details to deposit: HVAC Alliance Expert Inc DBA 5 Star Best Plumb…"
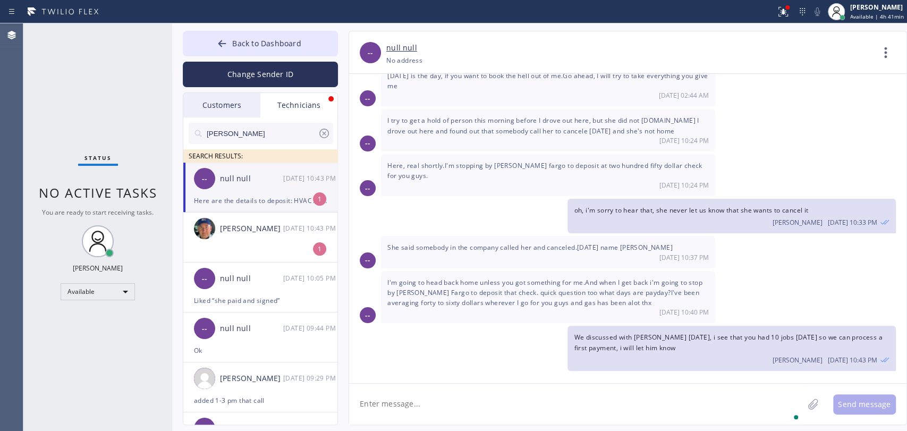
scroll to position [2716, 0]
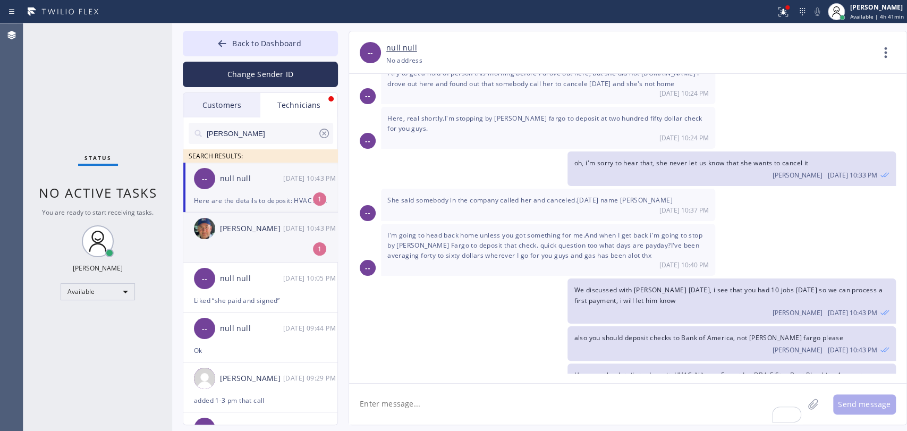
click at [247, 242] on div "[PERSON_NAME] [DATE] 10:43 PM" at bounding box center [260, 229] width 155 height 32
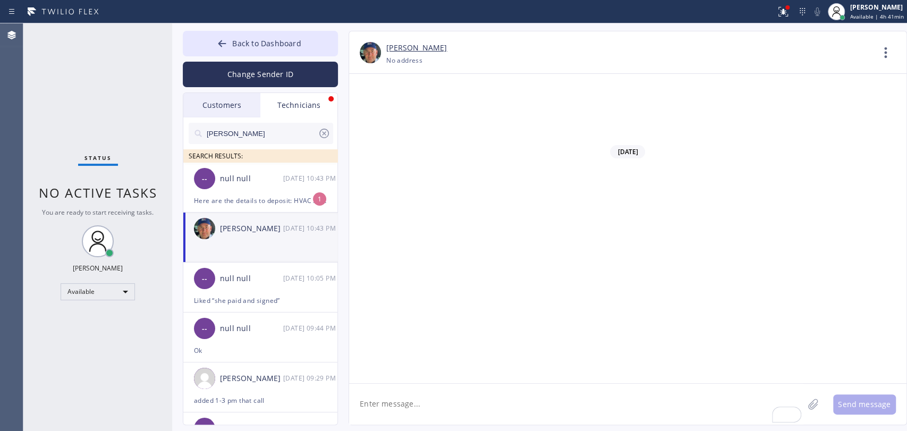
click at [251, 185] on div "-- null null [DATE] 10:43 PM" at bounding box center [260, 179] width 155 height 32
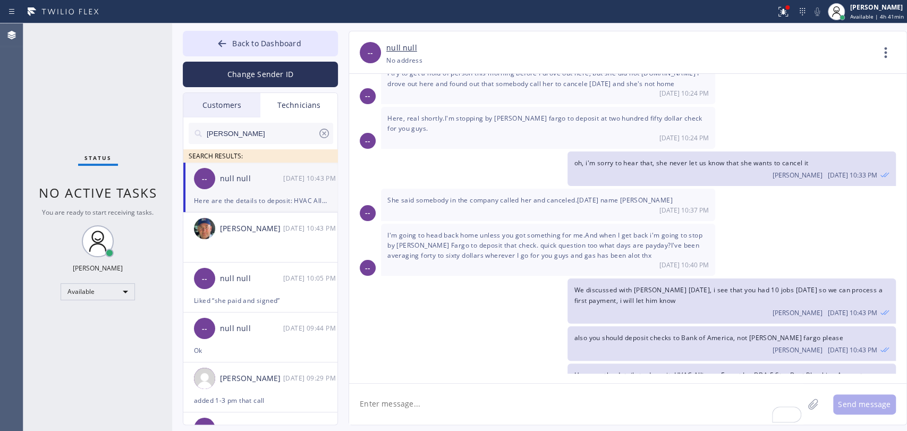
click at [254, 201] on div "Here are the details to deposit: HVAC Alliance Expert Inc DBA 5 Star Best Plumb…" at bounding box center [260, 200] width 133 height 12
drag, startPoint x: 408, startPoint y: 203, endPoint x: 497, endPoint y: 198, distance: 88.9
click at [493, 224] on div "I'm going to head back home unless you got something for me.And when I get back…" at bounding box center [548, 250] width 334 height 53
click at [497, 231] on span "I'm going to head back home unless you got something for me.And when I get back…" at bounding box center [544, 245] width 315 height 29
click at [448, 405] on textarea "To enrich screen reader interactions, please activate Accessibility in Grammarl…" at bounding box center [576, 404] width 454 height 41
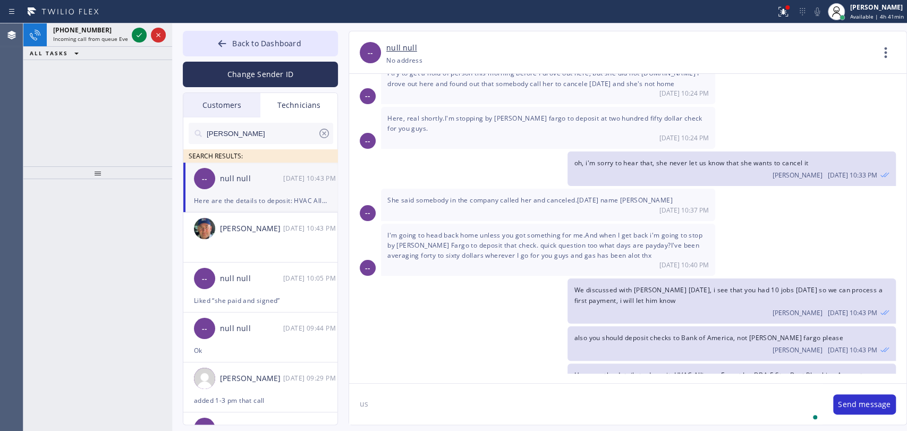
type textarea "u"
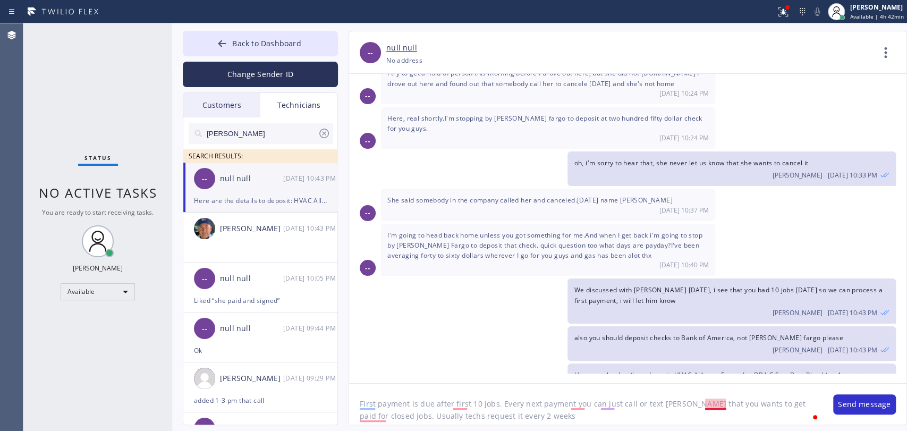
click at [715, 405] on textarea "First payment is due after first 10 jobs. Every next payment you can just call …" at bounding box center [585, 404] width 473 height 41
click at [536, 420] on textarea "First payment is due after first 10 jobs. Every next payment, you can just call…" at bounding box center [585, 404] width 473 height 41
type textarea "First payment is due after first 10 jobs. Every next payment, you can just call…"
click at [847, 400] on button "Send message" at bounding box center [864, 404] width 63 height 20
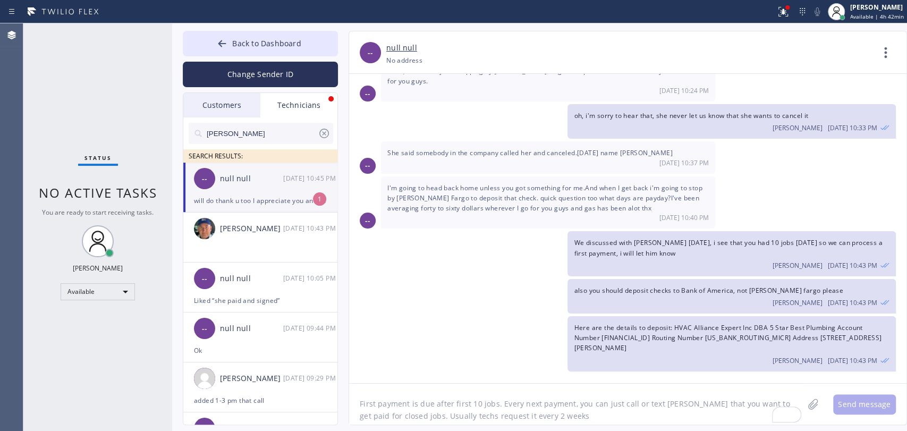
scroll to position [2807, 0]
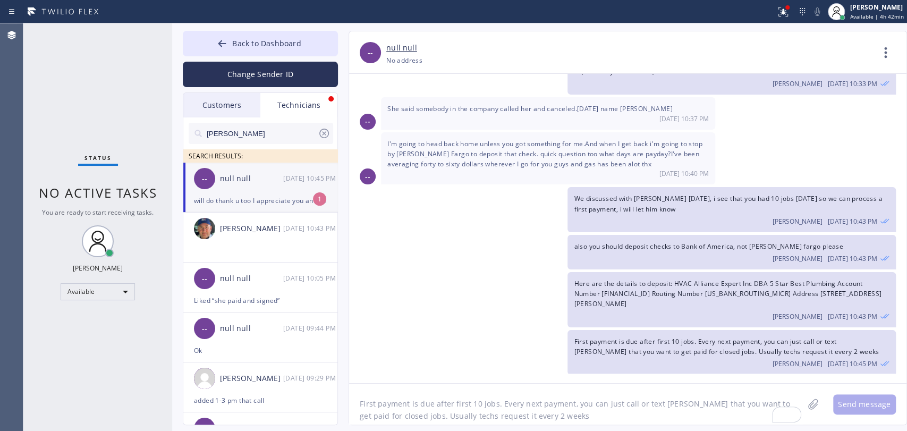
click at [468, 384] on span "will do thank u too I appreciate you and if you got anything for me, I'd apprec…" at bounding box center [539, 393] width 305 height 19
click at [471, 384] on span "will do thank u too I appreciate you and if you got anything for me, I'd apprec…" at bounding box center [539, 393] width 305 height 19
click at [473, 384] on span "will do thank u too I appreciate you and if you got anything for me, I'd apprec…" at bounding box center [539, 393] width 305 height 19
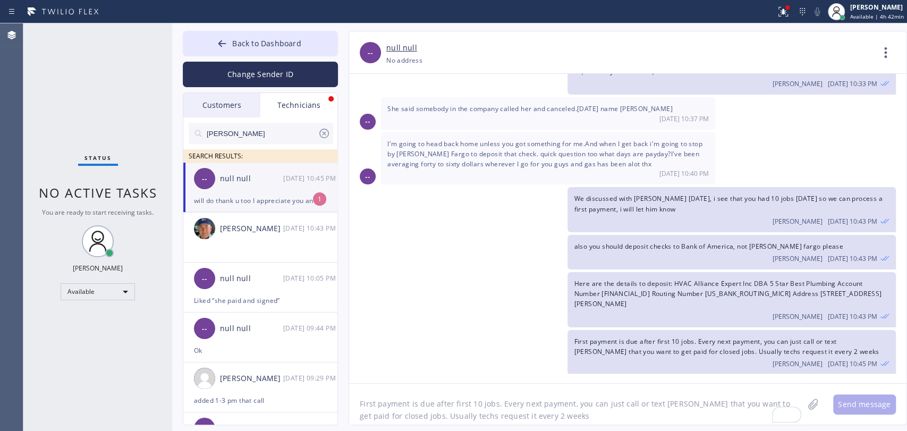
click at [429, 411] on textarea "First payment is due after first 10 jobs. Every next payment, you can just call…" at bounding box center [576, 404] width 454 height 41
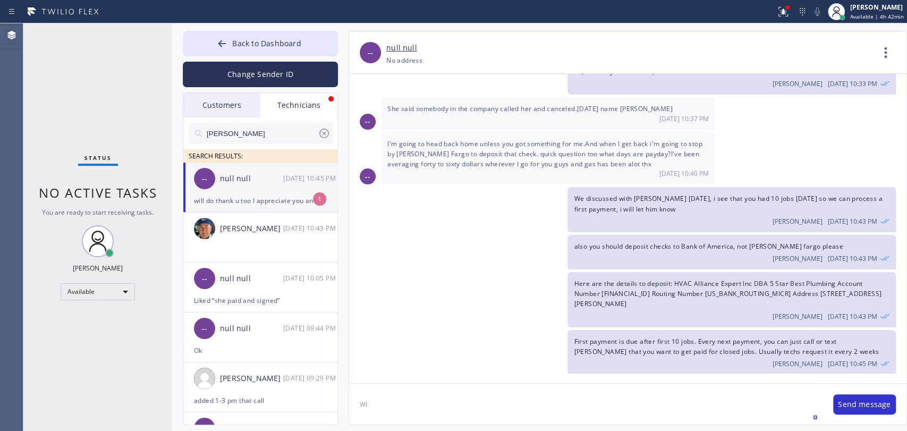
type textarea "w"
type textarea "S"
type textarea "Will do once i have any jobs in the area"
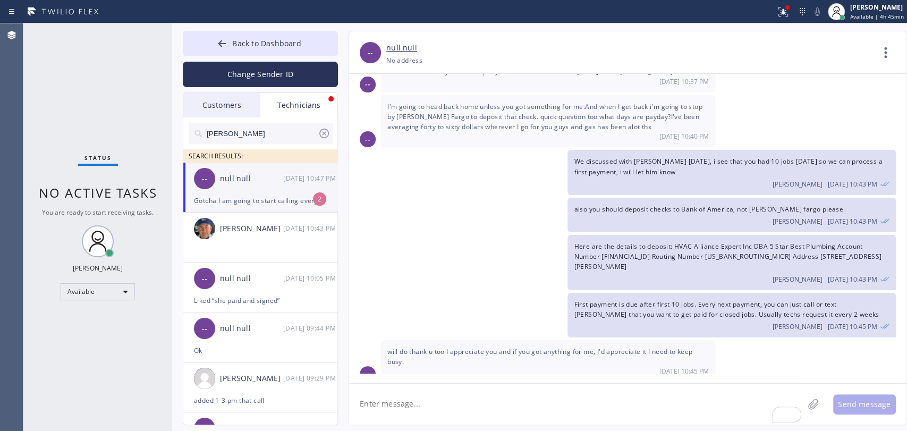
scroll to position [2909, 0]
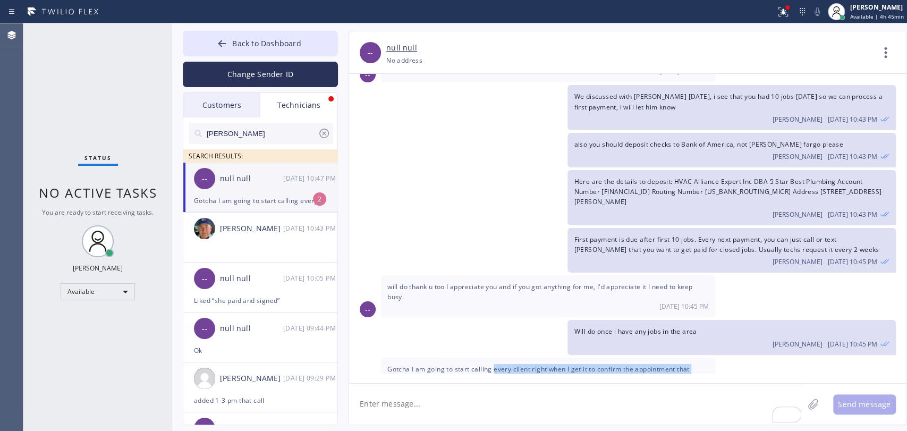
drag, startPoint x: 580, startPoint y: 326, endPoint x: 592, endPoint y: 326, distance: 12.2
click at [591, 365] on span "Gotcha I am going to start calling every client right when I get it to confirm …" at bounding box center [546, 385] width 319 height 40
click at [592, 365] on span "Gotcha I am going to start calling every client right when I get it to confirm …" at bounding box center [546, 385] width 319 height 40
click at [589, 365] on span "Gotcha I am going to start calling every client right when I get it to confirm …" at bounding box center [546, 385] width 319 height 40
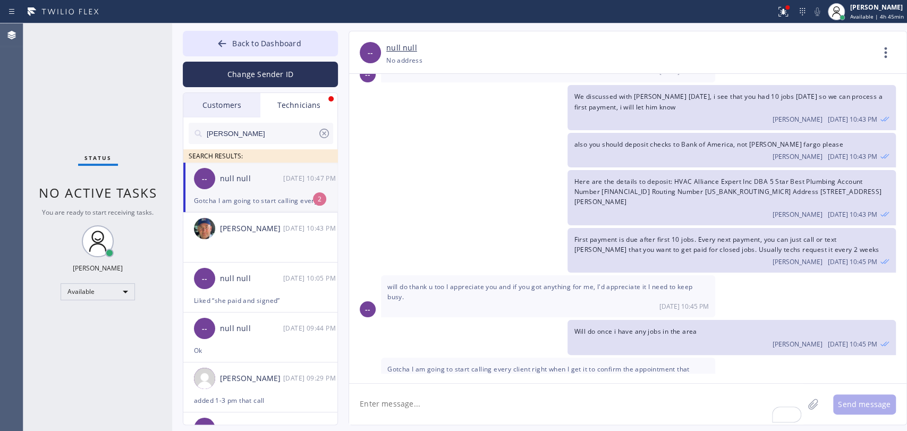
click at [586, 365] on span "Gotcha I am going to start calling every client right when I get it to confirm …" at bounding box center [546, 385] width 319 height 40
click at [233, 201] on div "Gotcha I am going to start calling every client right when I get it to confirm …" at bounding box center [260, 200] width 133 height 12
click at [283, 236] on div "[PERSON_NAME] [DATE] 10:43 PM" at bounding box center [260, 229] width 155 height 32
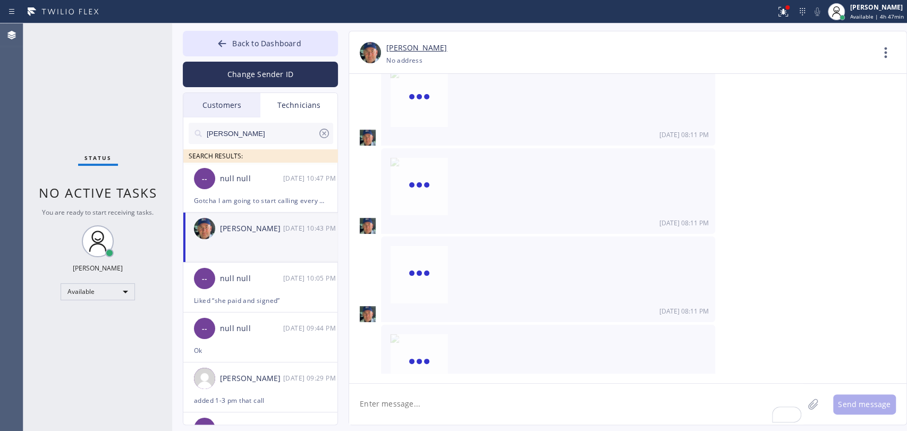
scroll to position [115409, 0]
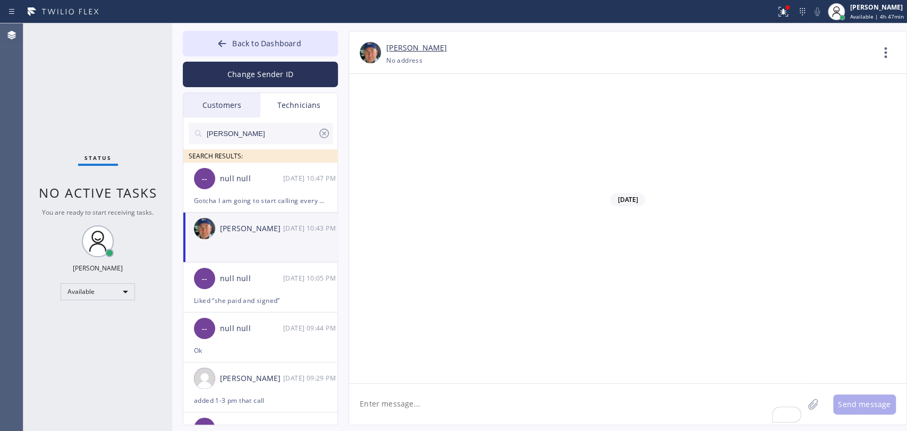
click at [378, 404] on textarea "To enrich screen reader interactions, please activate Accessibility in Grammarl…" at bounding box center [576, 404] width 454 height 41
type textarea "send me the job number please, i'll send them the invoice"
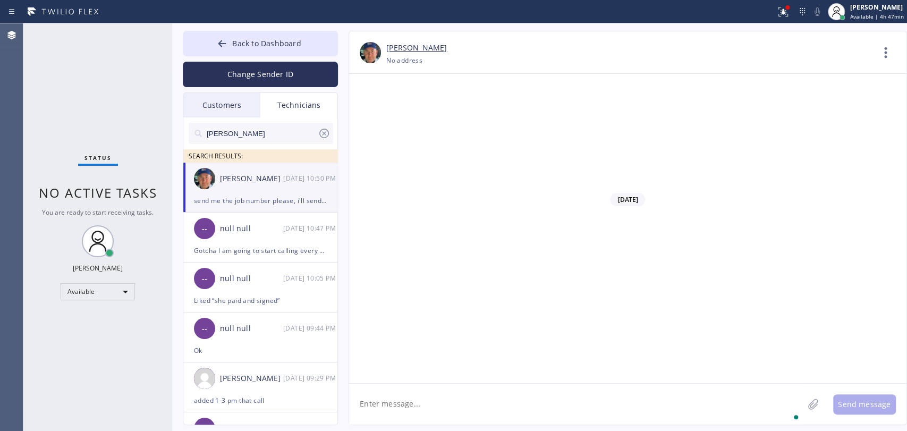
scroll to position [115445, 0]
click at [226, 213] on div "-- null null [DATE] 10:47 PM" at bounding box center [260, 229] width 155 height 32
click at [231, 198] on li "[PERSON_NAME] [DATE] 10:54 PM 1" at bounding box center [260, 188] width 155 height 50
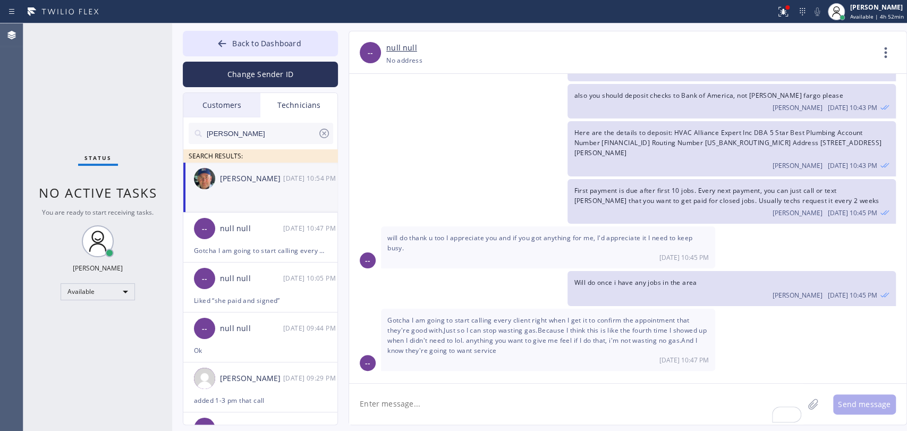
scroll to position [2909, 0]
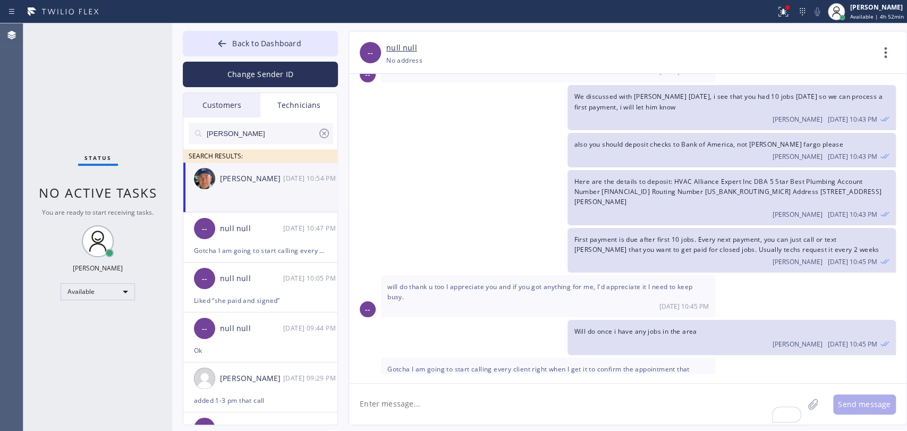
click at [251, 184] on div "[PERSON_NAME]" at bounding box center [251, 179] width 63 height 12
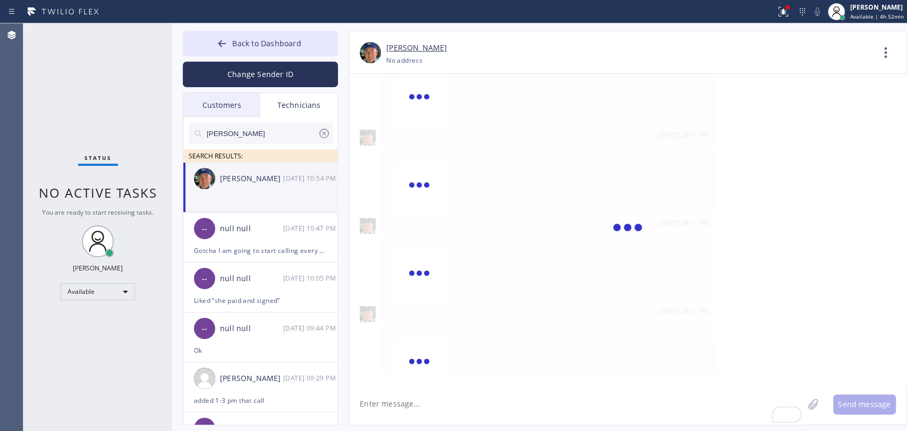
scroll to position [115534, 0]
click at [435, 402] on textarea "To enrich screen reader interactions, please activate Accessibility in Grammarl…" at bounding box center [576, 404] width 454 height 41
click at [79, 173] on div "Status No active tasks You are ready to start receiving tasks. [PERSON_NAME] Av…" at bounding box center [97, 227] width 149 height 408
drag, startPoint x: 106, startPoint y: 312, endPoint x: 104, endPoint y: 300, distance: 12.5
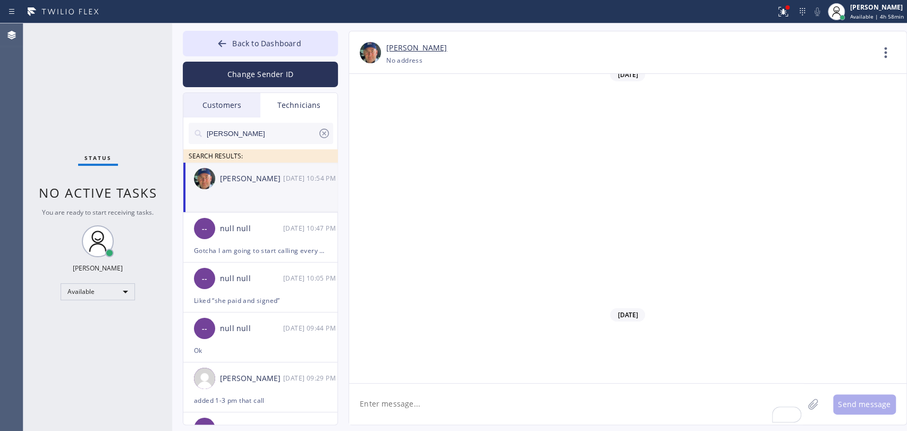
click at [106, 308] on div "Status No active tasks You are ready to start receiving tasks. [PERSON_NAME] Av…" at bounding box center [97, 227] width 149 height 408
click at [103, 299] on div "Available" at bounding box center [98, 291] width 74 height 17
click at [82, 348] on li "Break" at bounding box center [97, 345] width 72 height 13
